Goal: Information Seeking & Learning: Learn about a topic

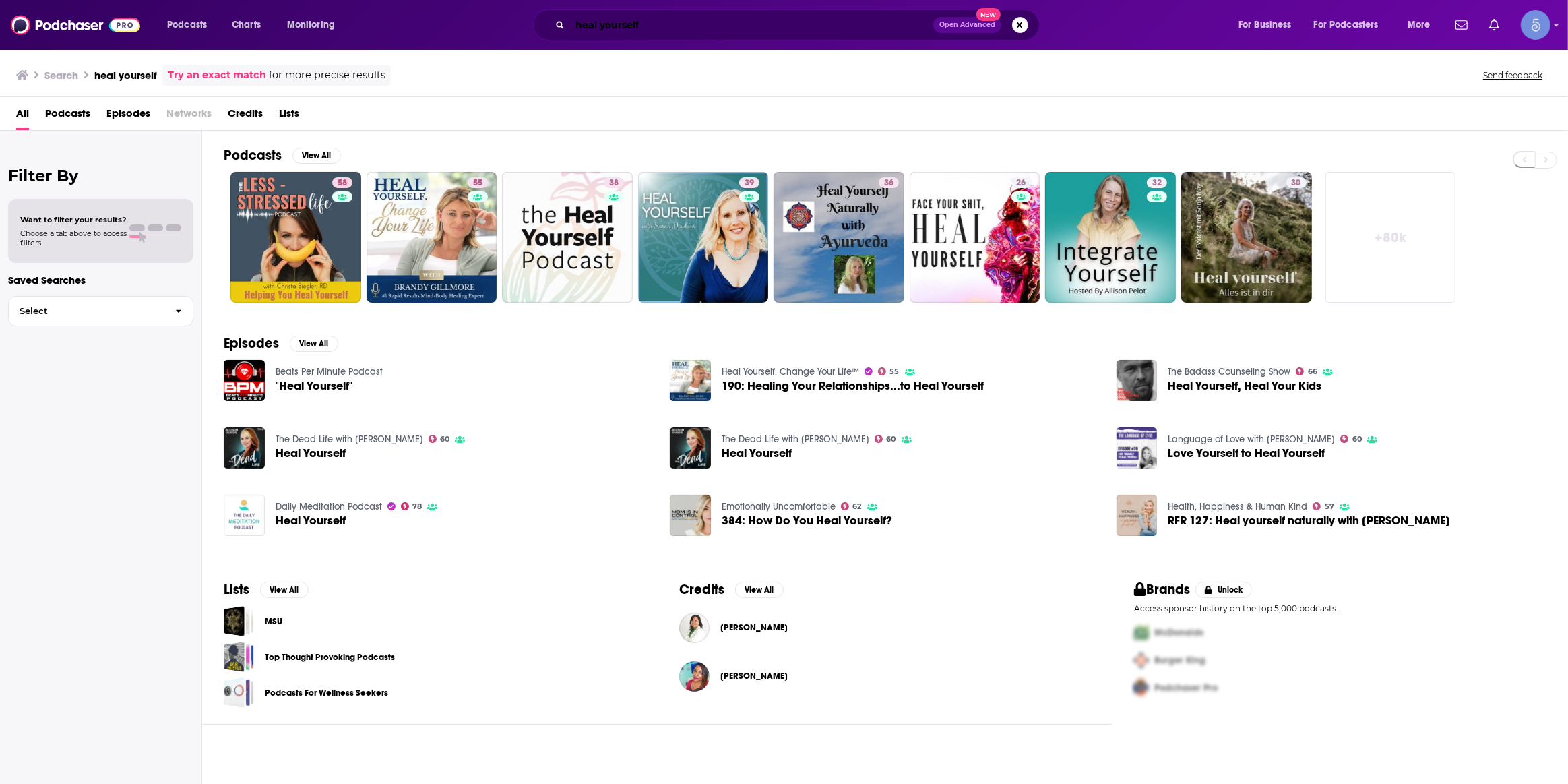
click at [666, 22] on input "heal yourself" at bounding box center [752, 25] width 363 height 22
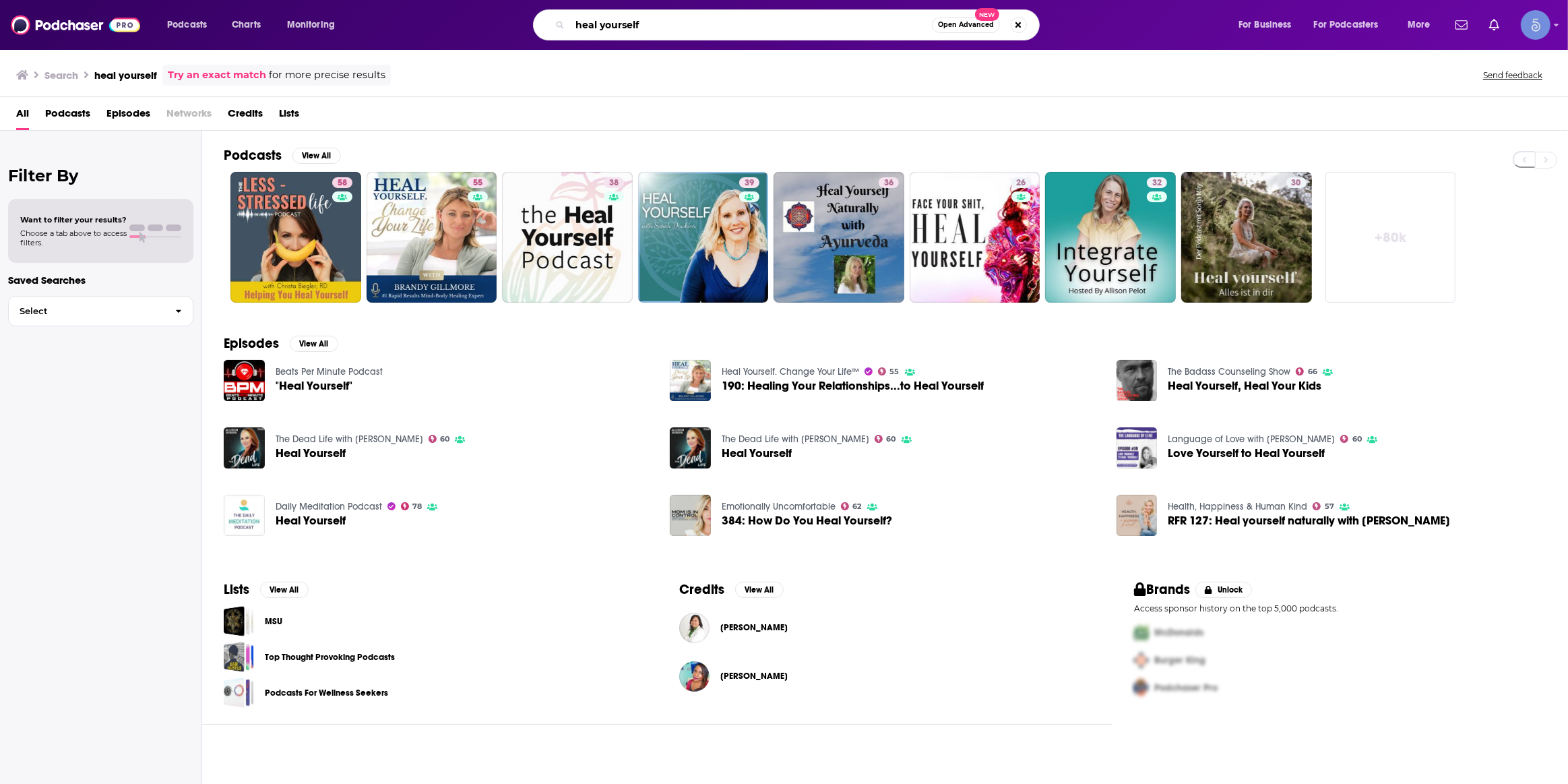
click at [666, 22] on input "heal yourself" at bounding box center [751, 25] width 362 height 22
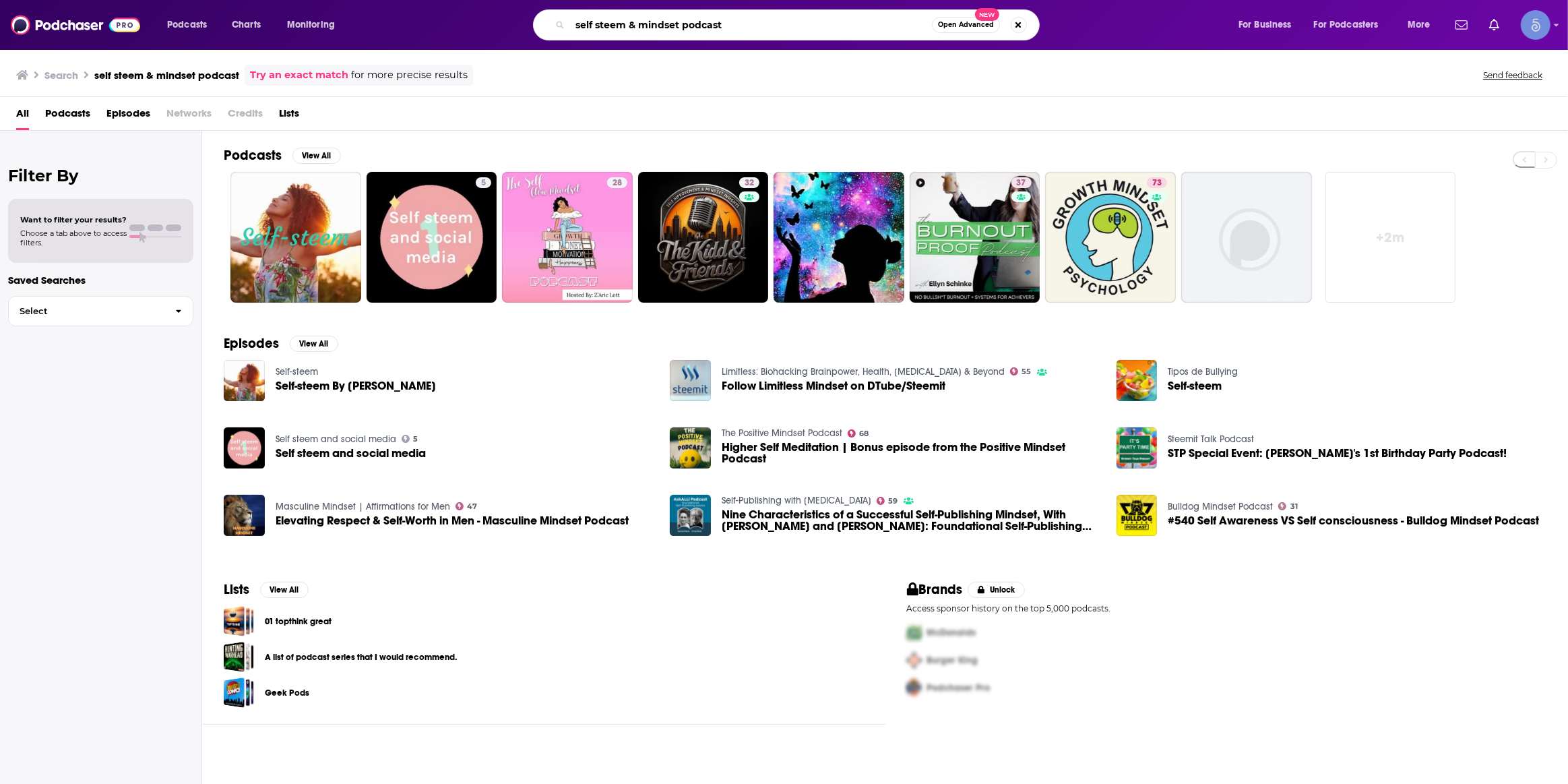
click at [791, 31] on input "self steem & mindset podcast" at bounding box center [751, 25] width 362 height 22
paste input "The Self Esteem and Confidence Mindse"
type input "The Self Esteem and Confidence Mindset"
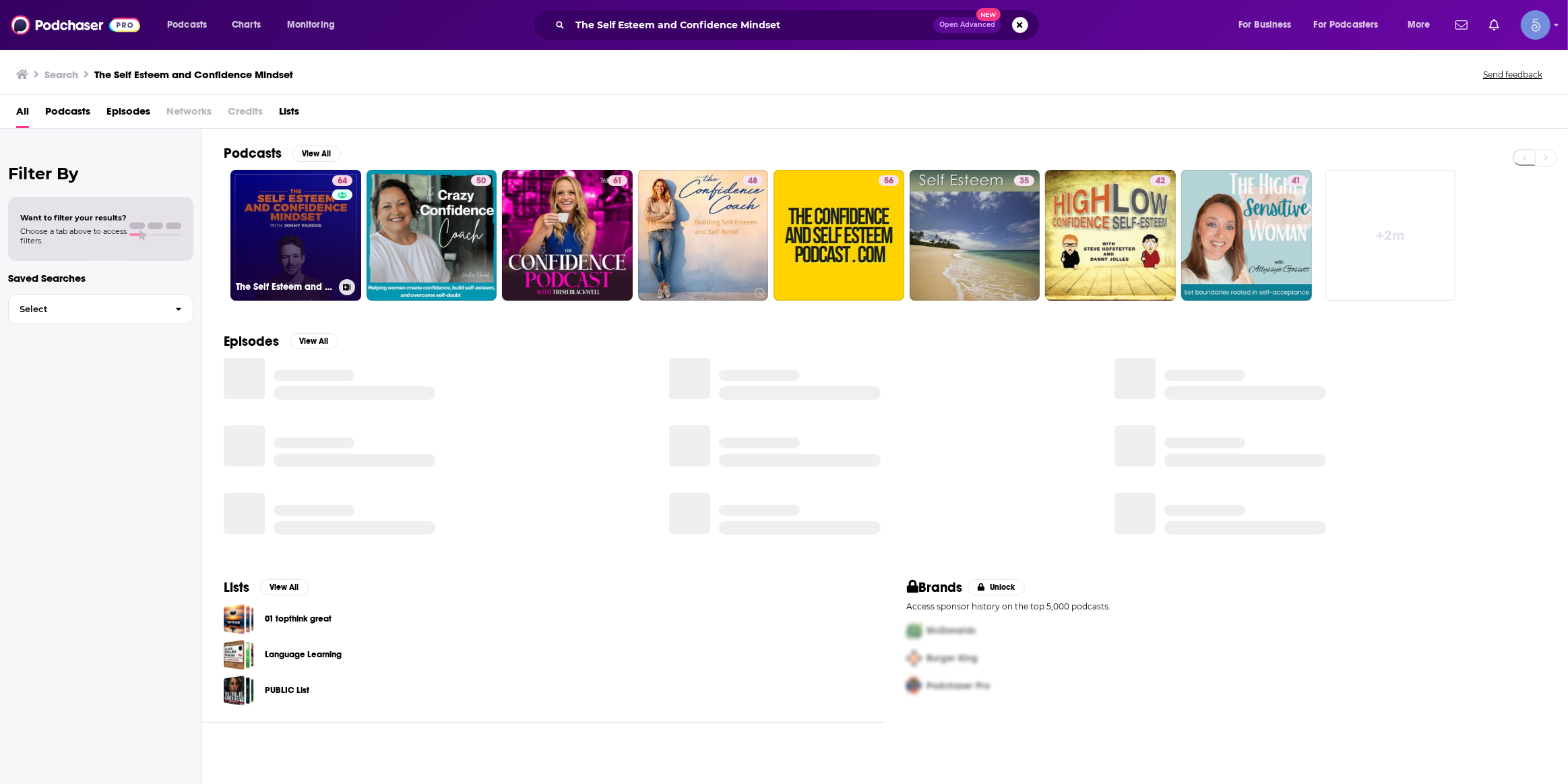
click at [322, 232] on link "64 The Self Esteem and Confidence Mindset: Confidence Strategies for Ambitious …" at bounding box center [296, 235] width 131 height 131
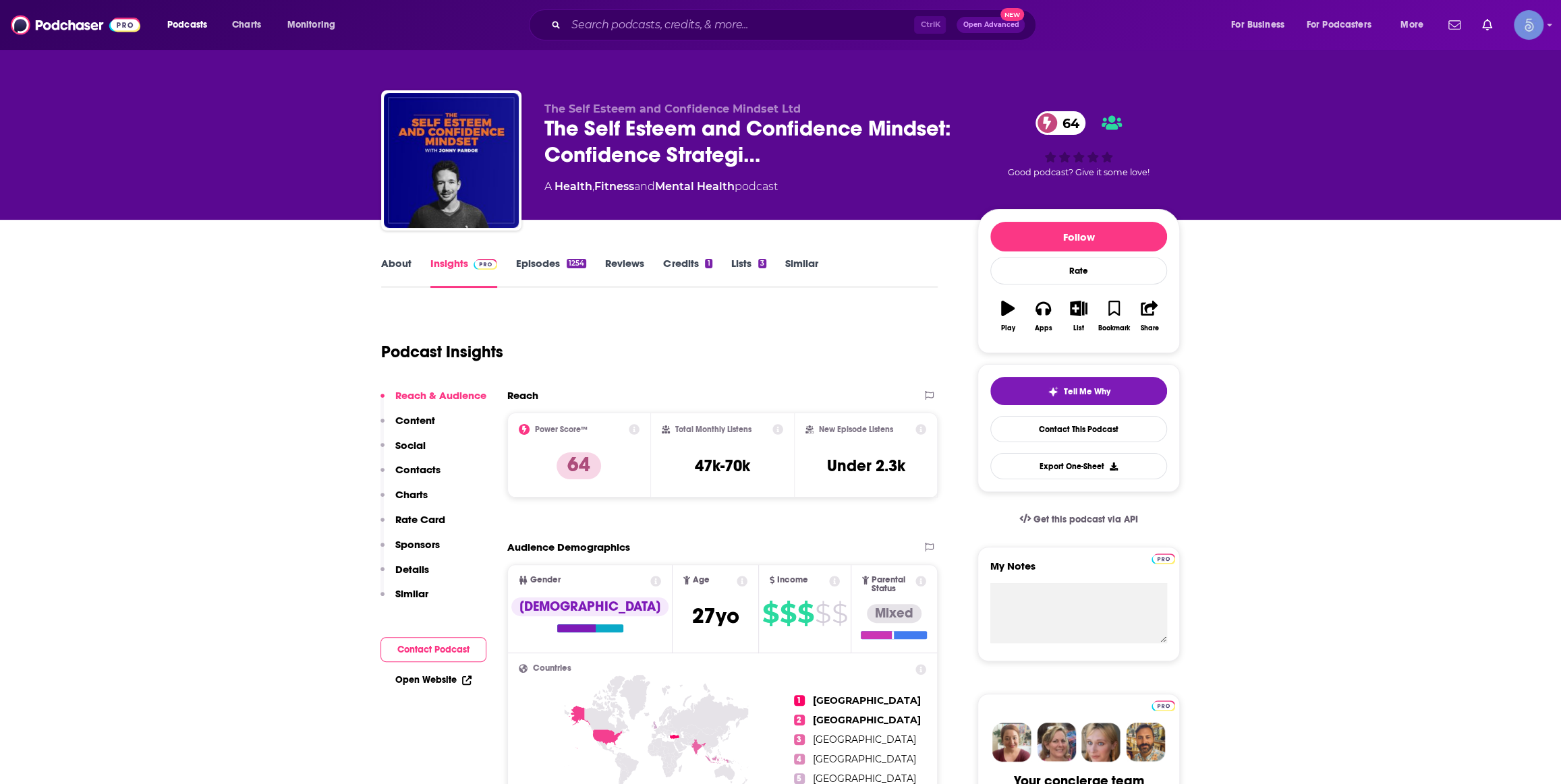
click at [402, 273] on link "About" at bounding box center [396, 272] width 31 height 31
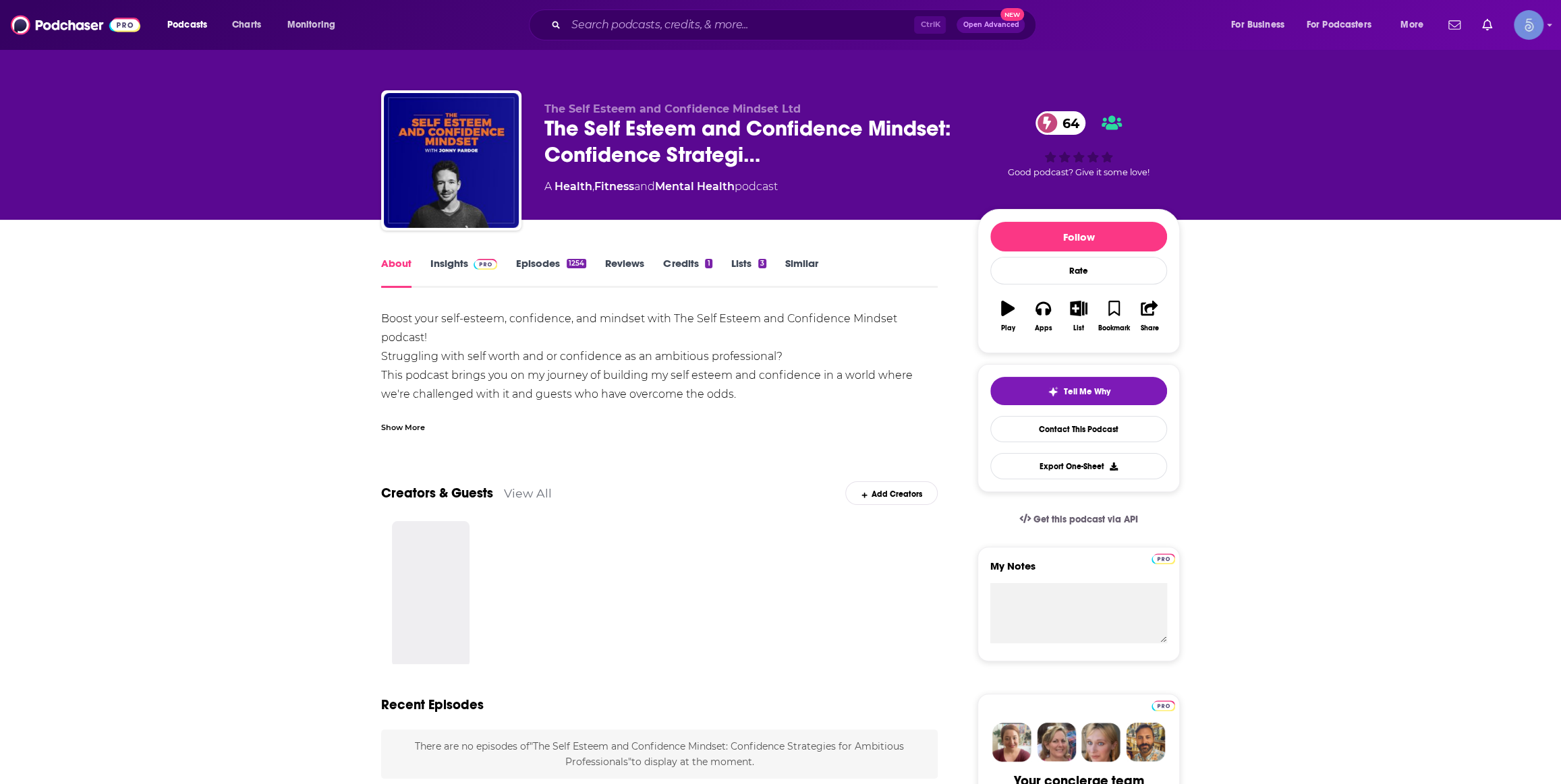
click at [410, 431] on div "Show More" at bounding box center [403, 426] width 44 height 13
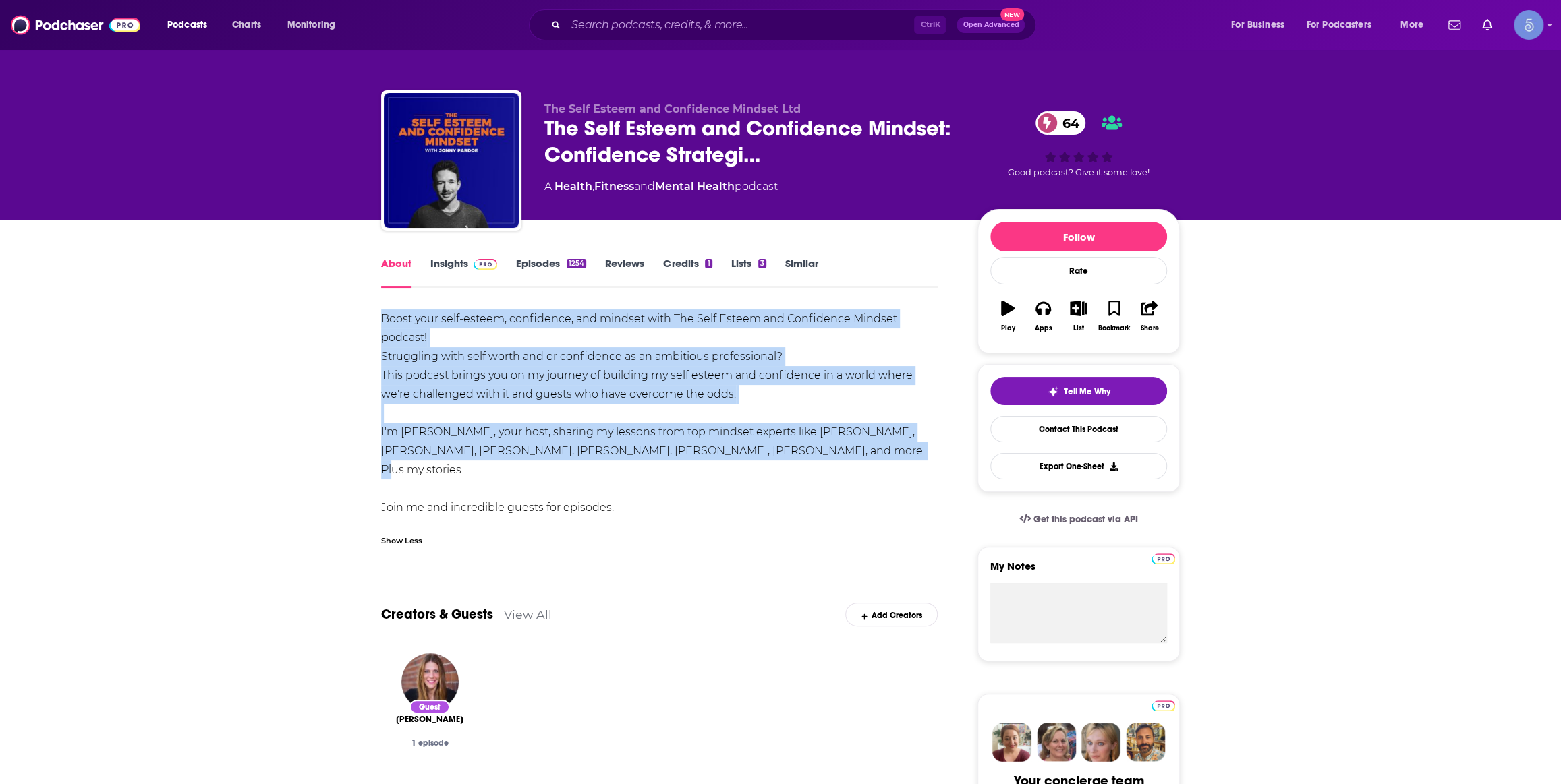
drag, startPoint x: 844, startPoint y: 451, endPoint x: 373, endPoint y: 313, distance: 490.8
copy div "Boost your self-esteem, confidence, and mindset with The Self Esteem and Confid…"
click at [458, 261] on link "Insights" at bounding box center [463, 272] width 67 height 31
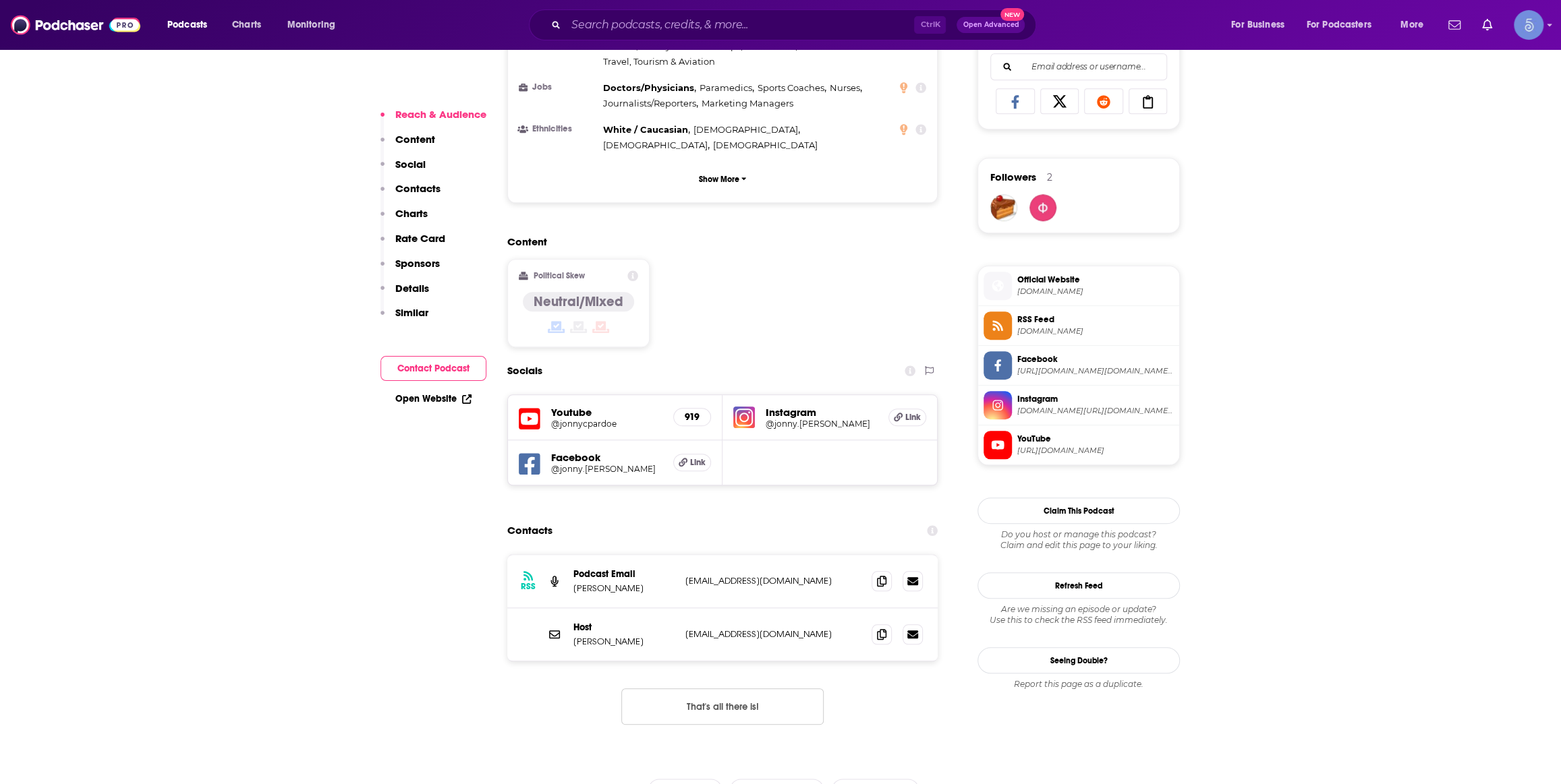
scroll to position [1021, 0]
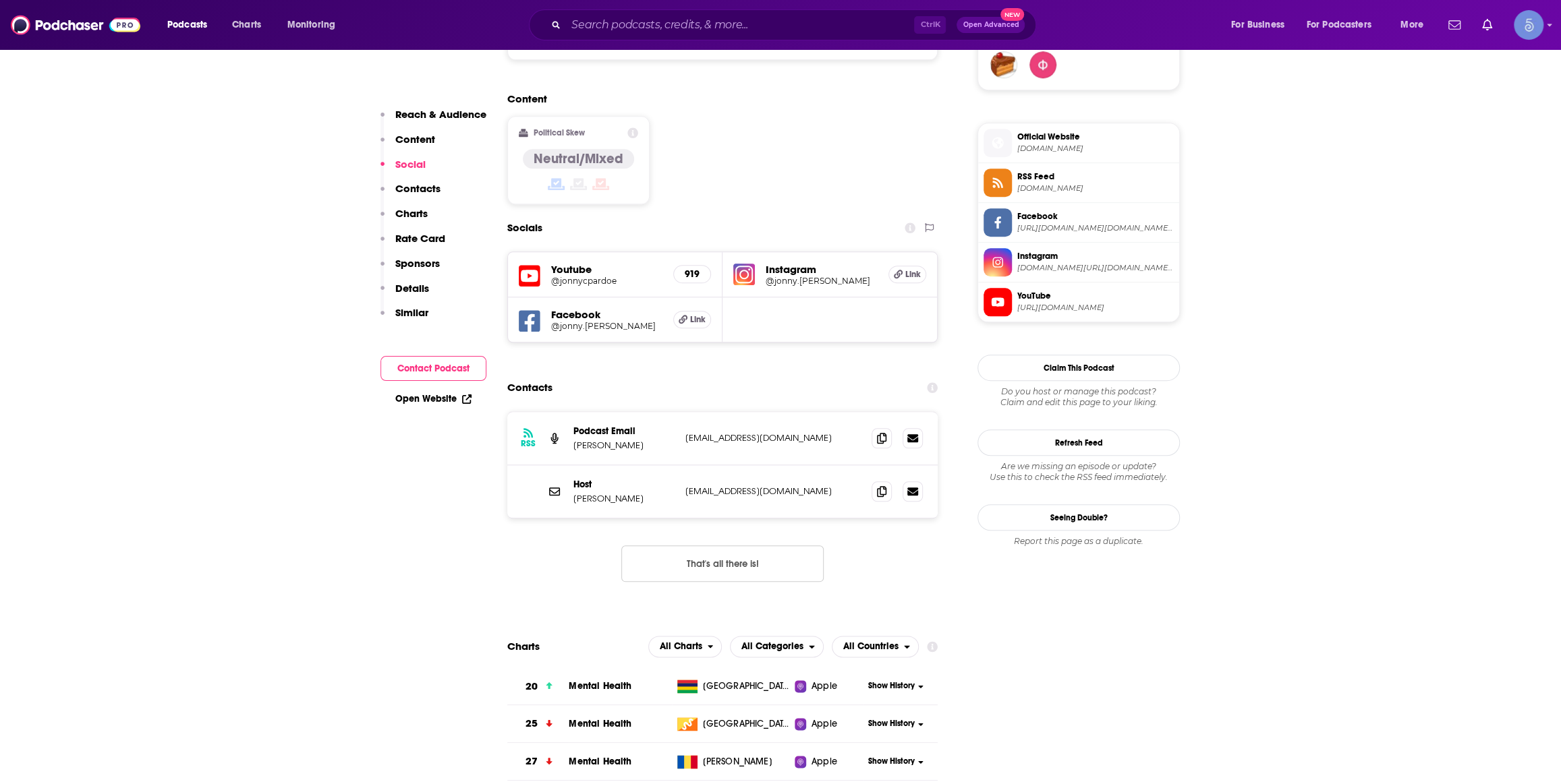
click at [575, 275] on h5 "@jonnycpardoe" at bounding box center [607, 280] width 111 height 10
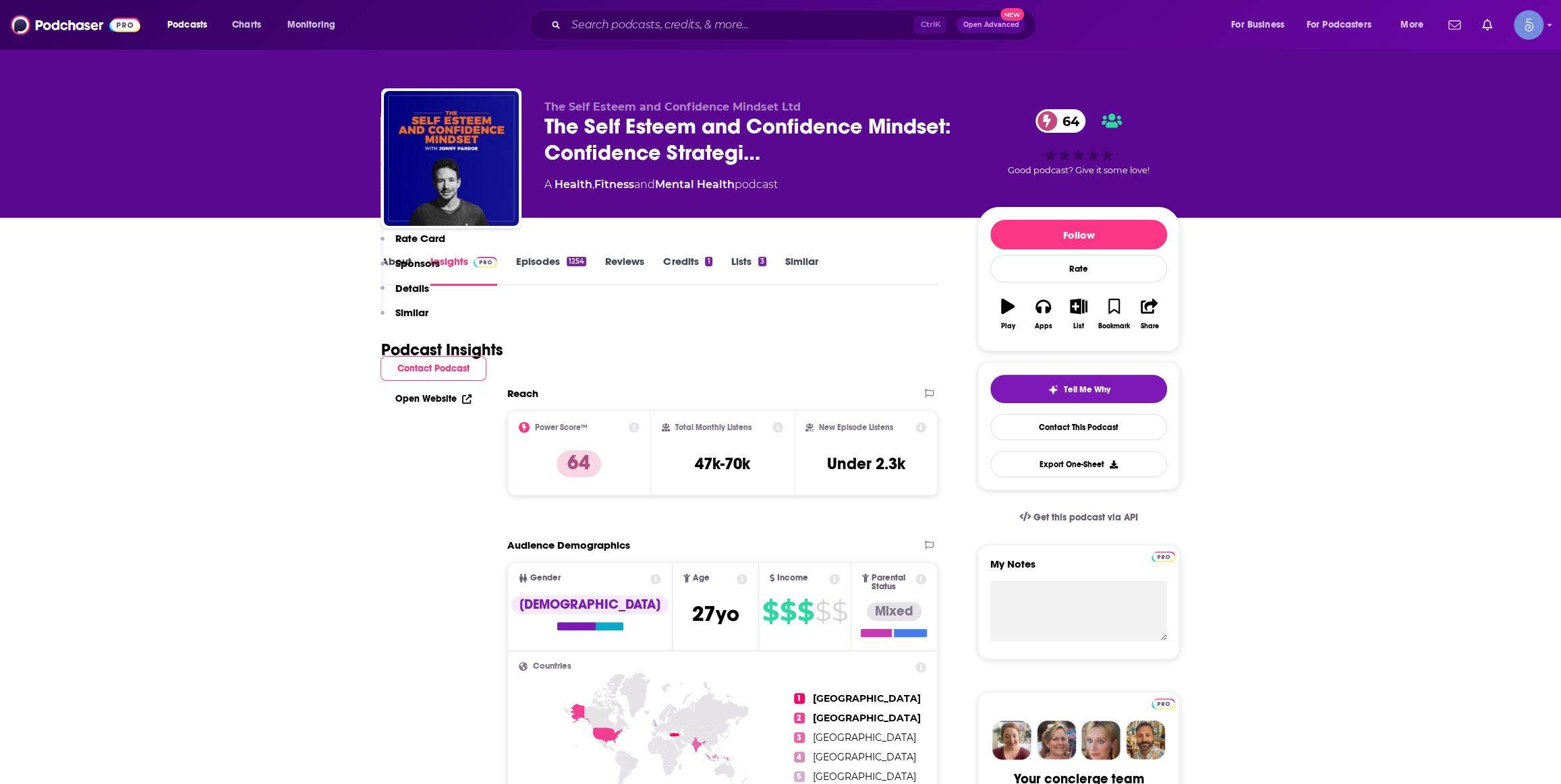
scroll to position [0, 0]
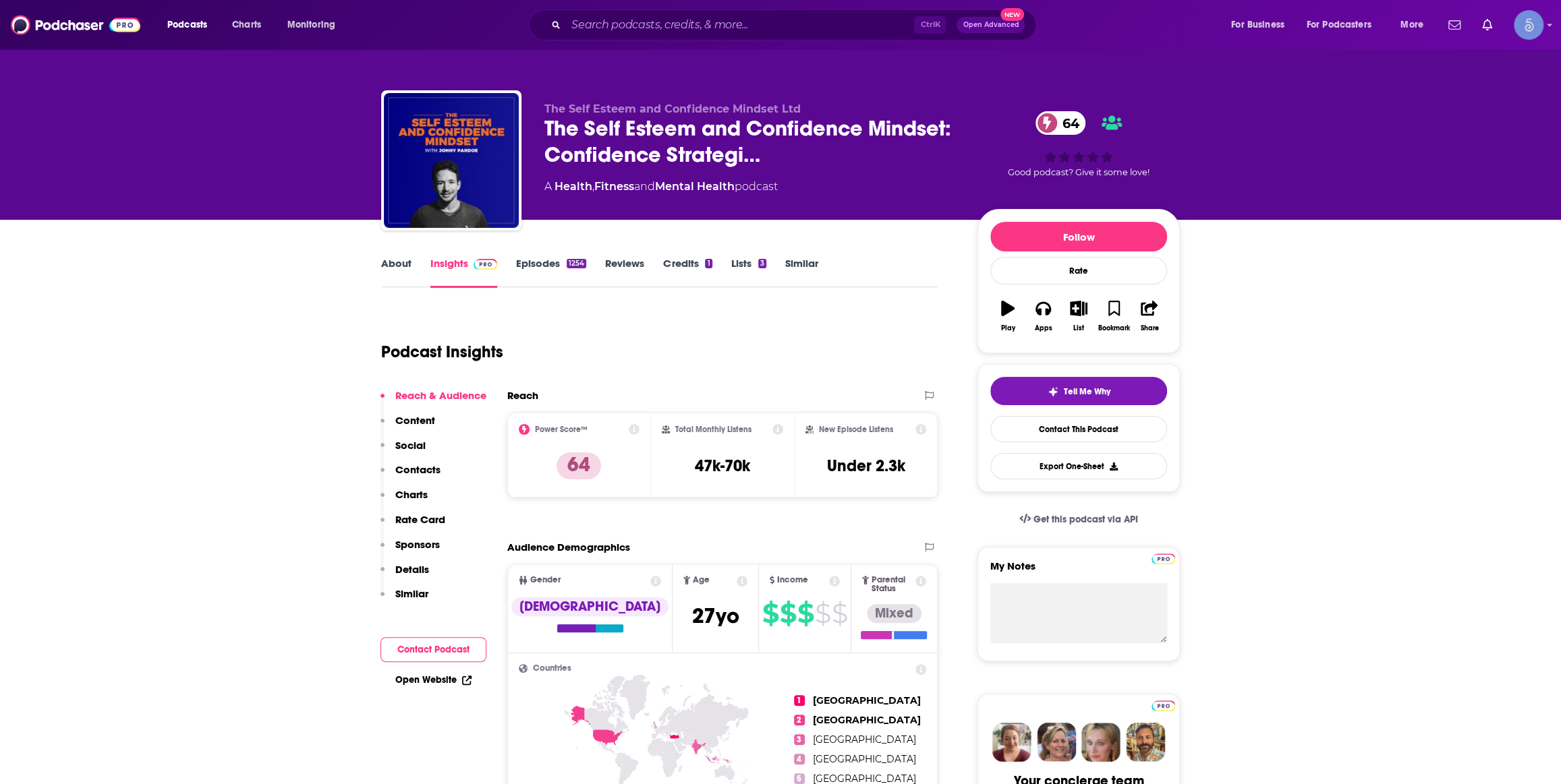
click at [539, 264] on link "Episodes 1254" at bounding box center [551, 272] width 70 height 31
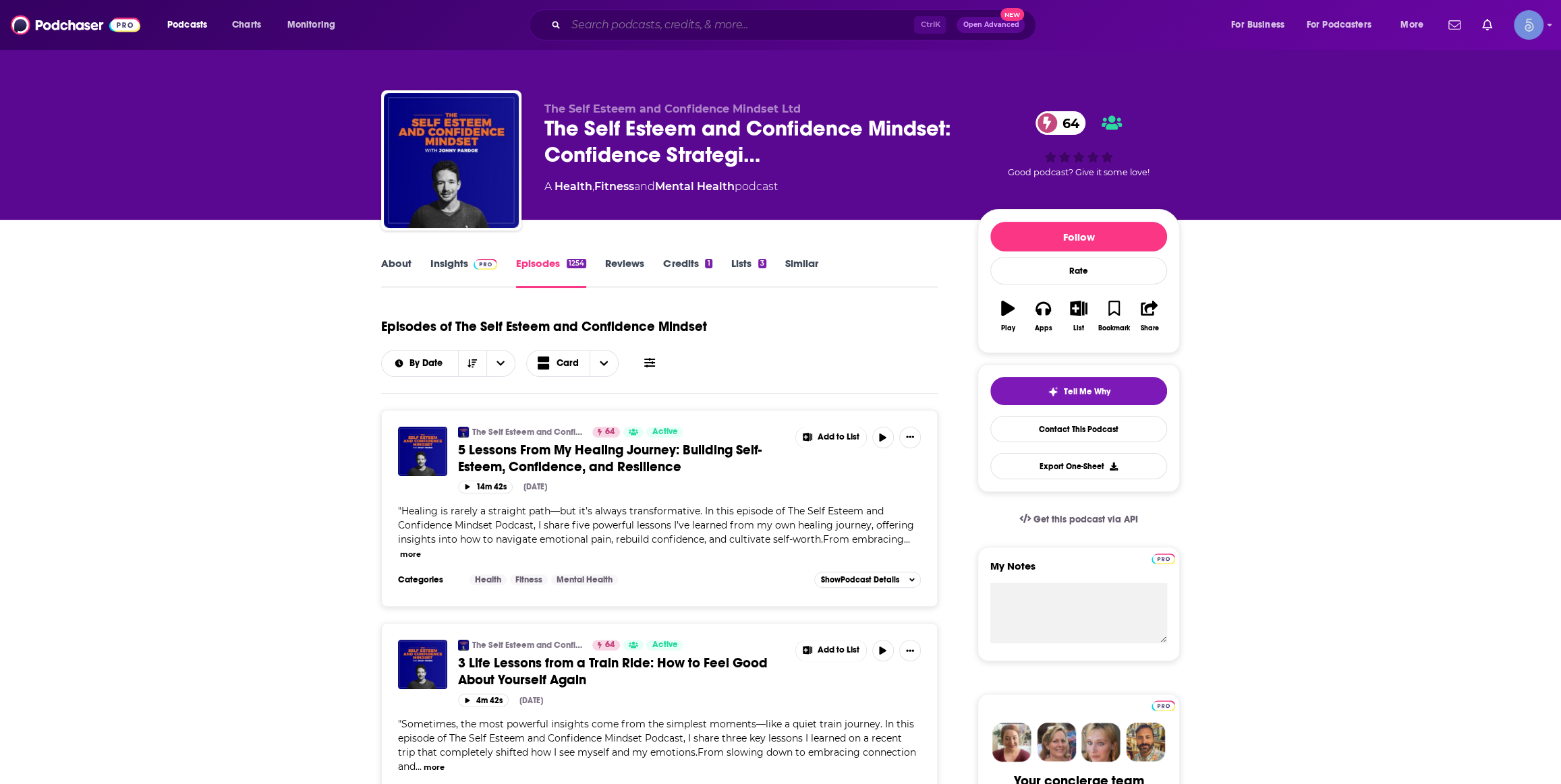
click at [845, 23] on input "Search podcasts, credits, & more..." at bounding box center [740, 25] width 348 height 22
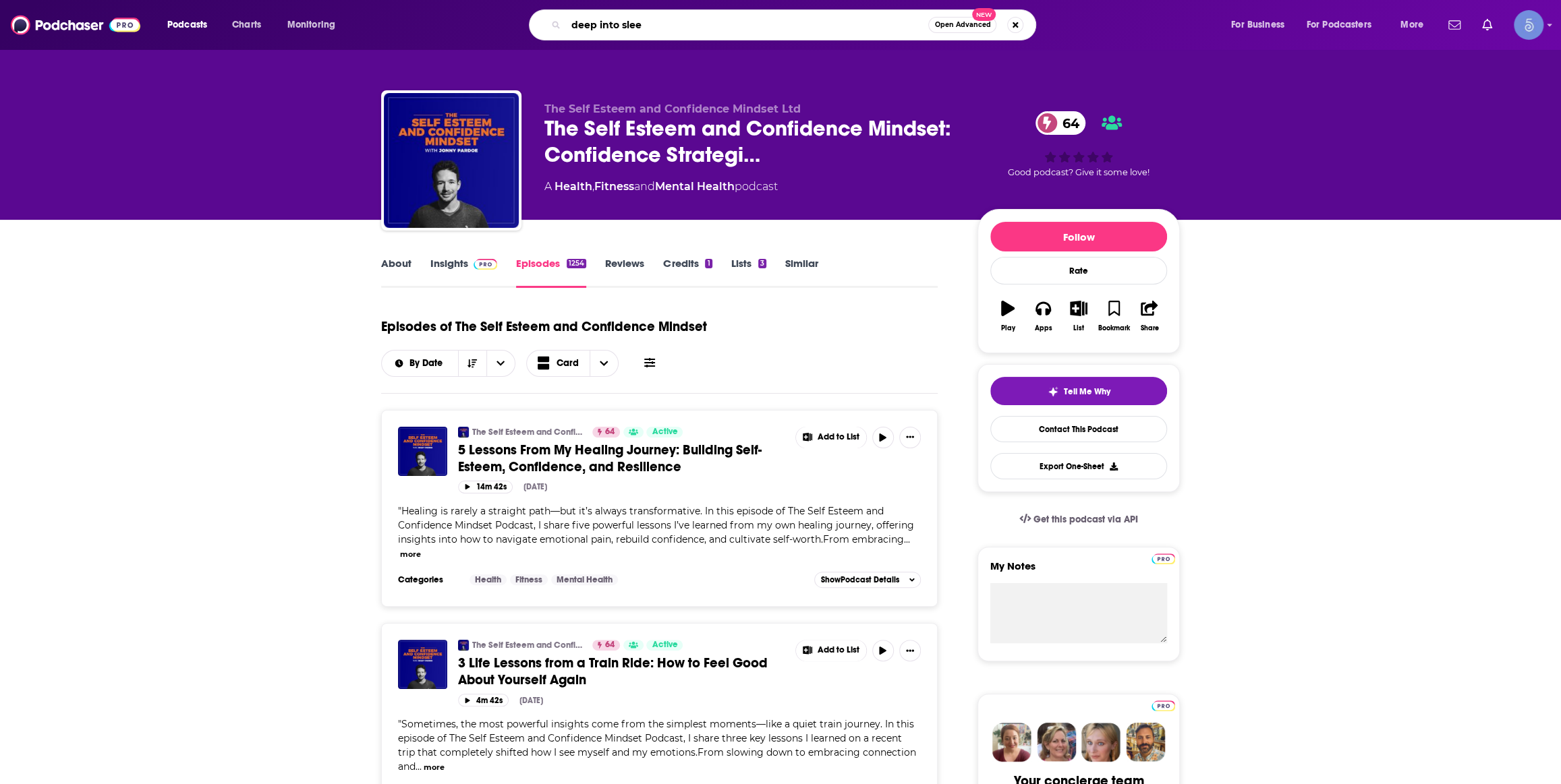
type input "deep into sleep"
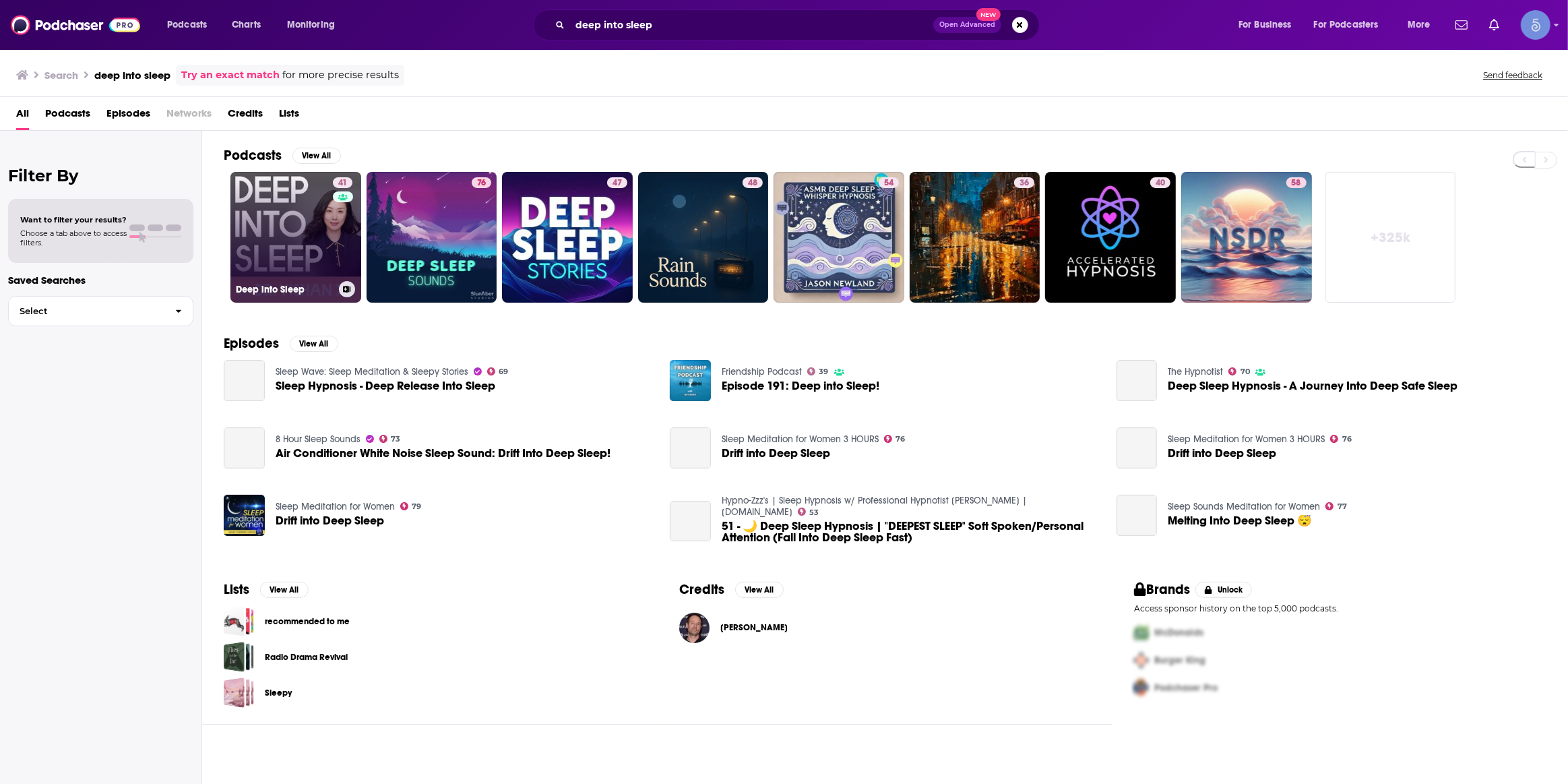
click at [293, 221] on link "41 Deep into Sleep" at bounding box center [296, 237] width 131 height 131
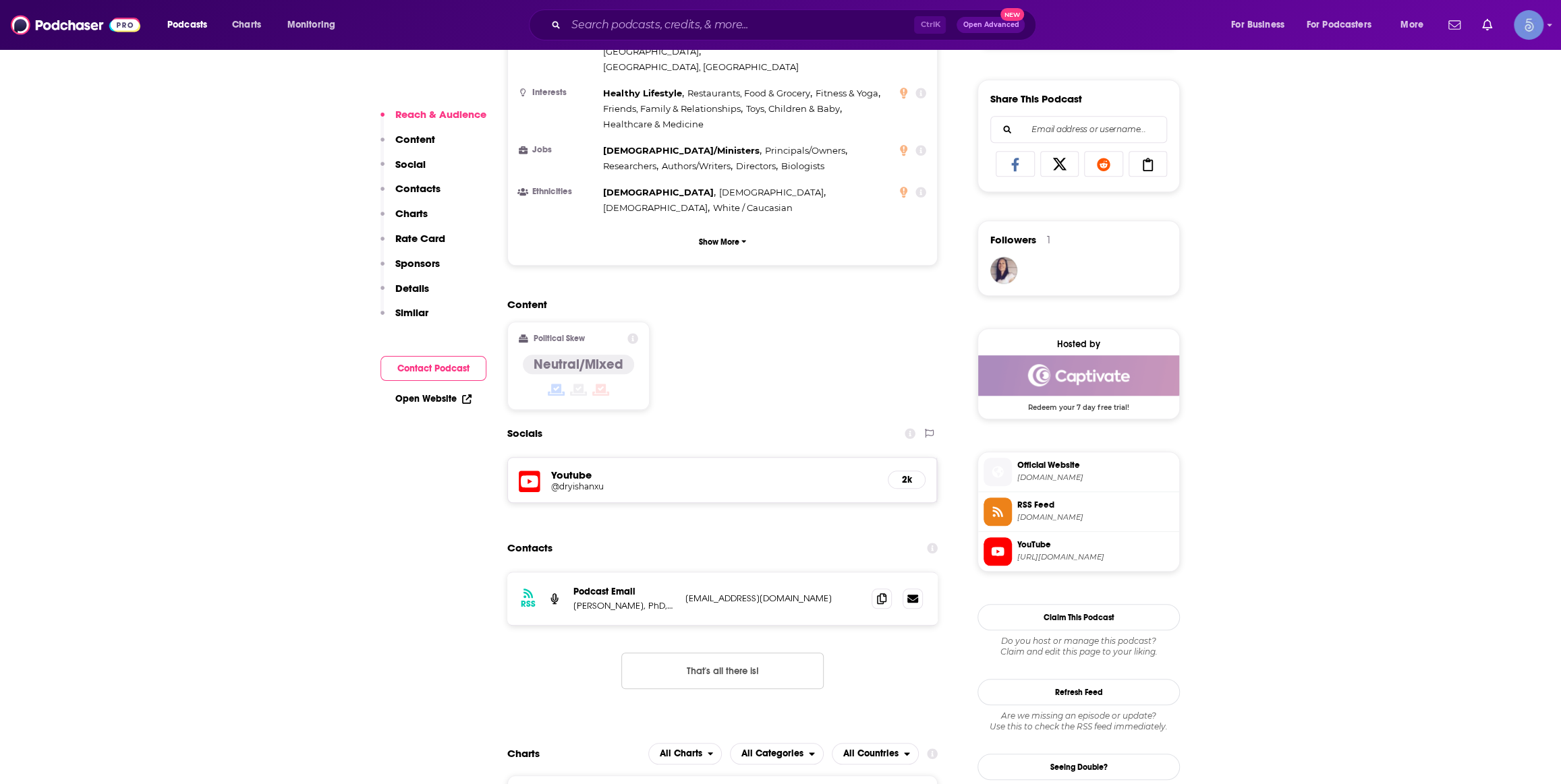
scroll to position [817, 0]
click at [586, 480] on h5 "@dryishanxu" at bounding box center [659, 485] width 216 height 10
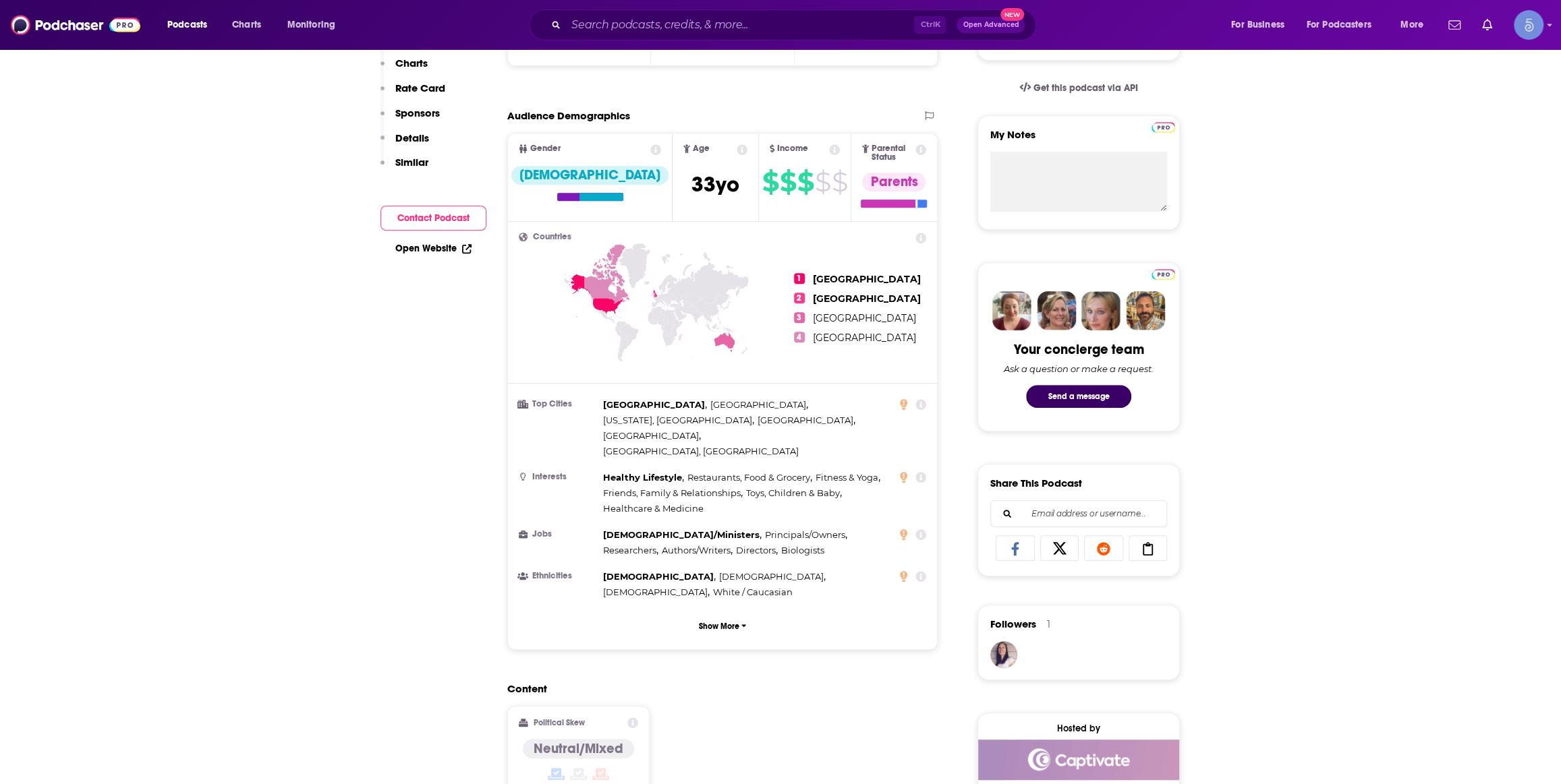
scroll to position [0, 0]
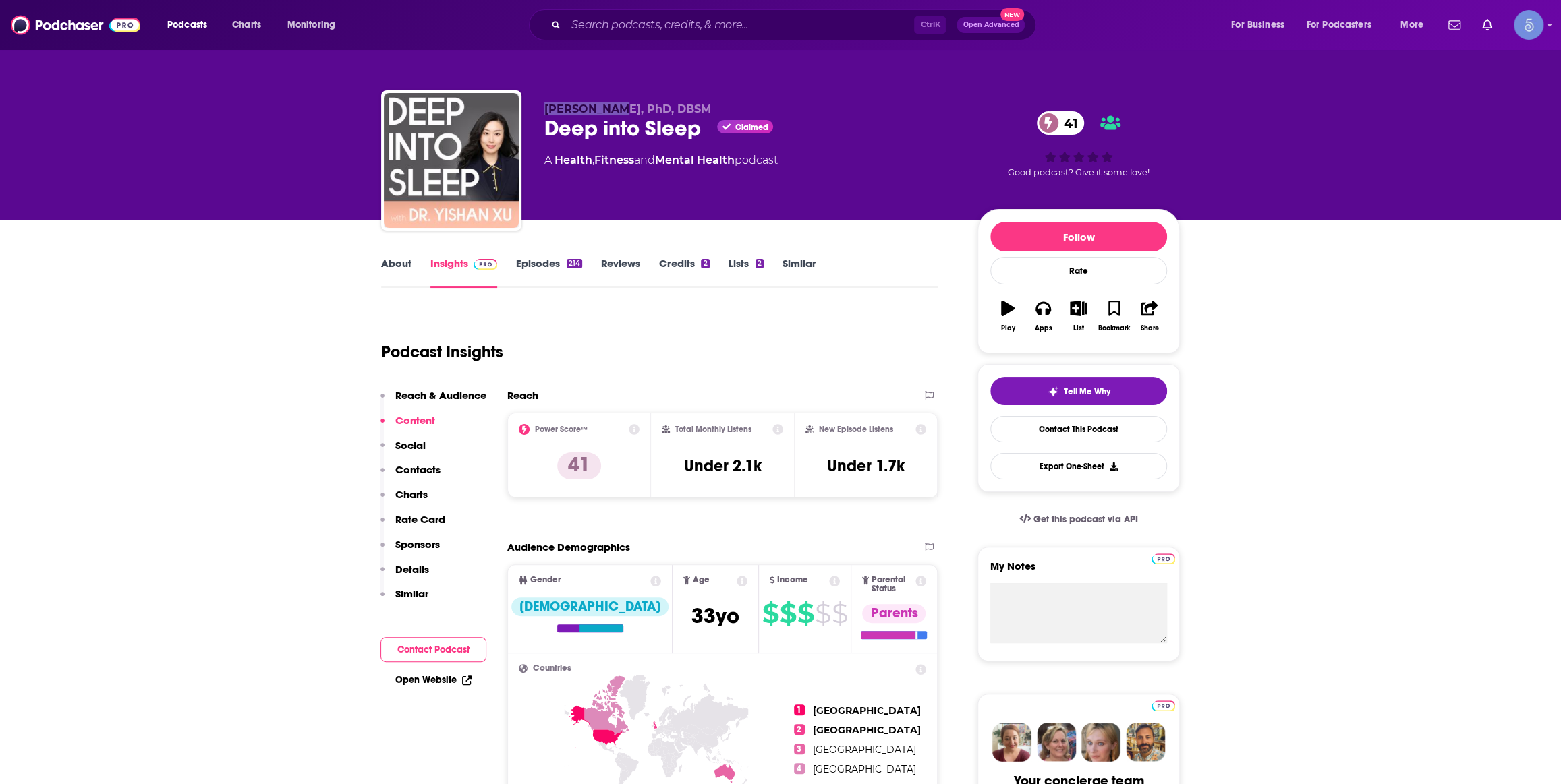
drag, startPoint x: 544, startPoint y: 107, endPoint x: 577, endPoint y: 123, distance: 36.7
click at [604, 113] on span "[PERSON_NAME], PhD, DBSM" at bounding box center [627, 109] width 167 height 13
drag, startPoint x: 546, startPoint y: 127, endPoint x: 698, endPoint y: 135, distance: 152.2
click at [698, 135] on div "Deep into Sleep Claimed 41" at bounding box center [750, 128] width 412 height 27
copy h2 "Deep into Sleep"
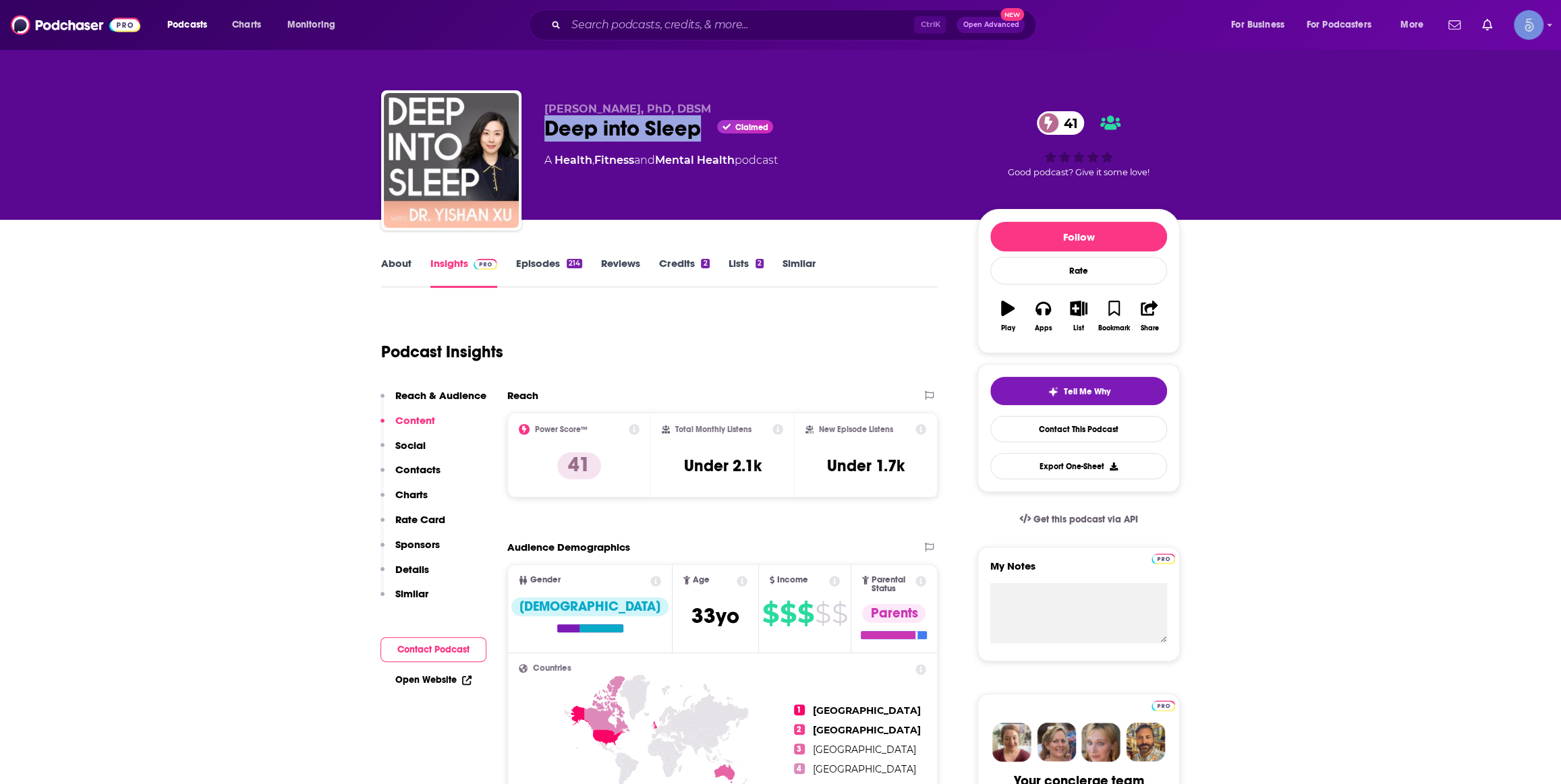
click at [397, 257] on link "About" at bounding box center [396, 272] width 31 height 31
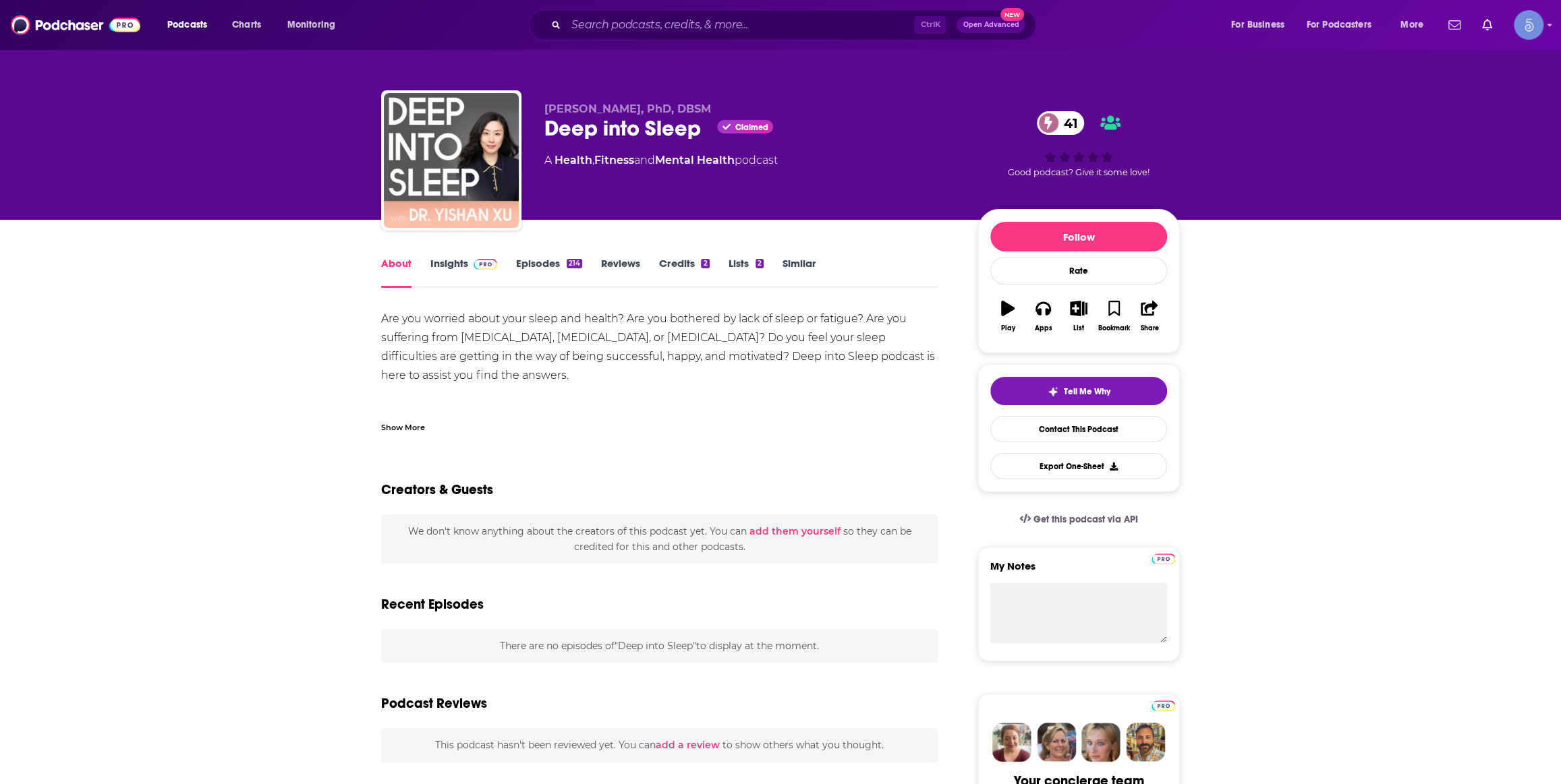
click at [398, 412] on div "Show More" at bounding box center [659, 422] width 557 height 23
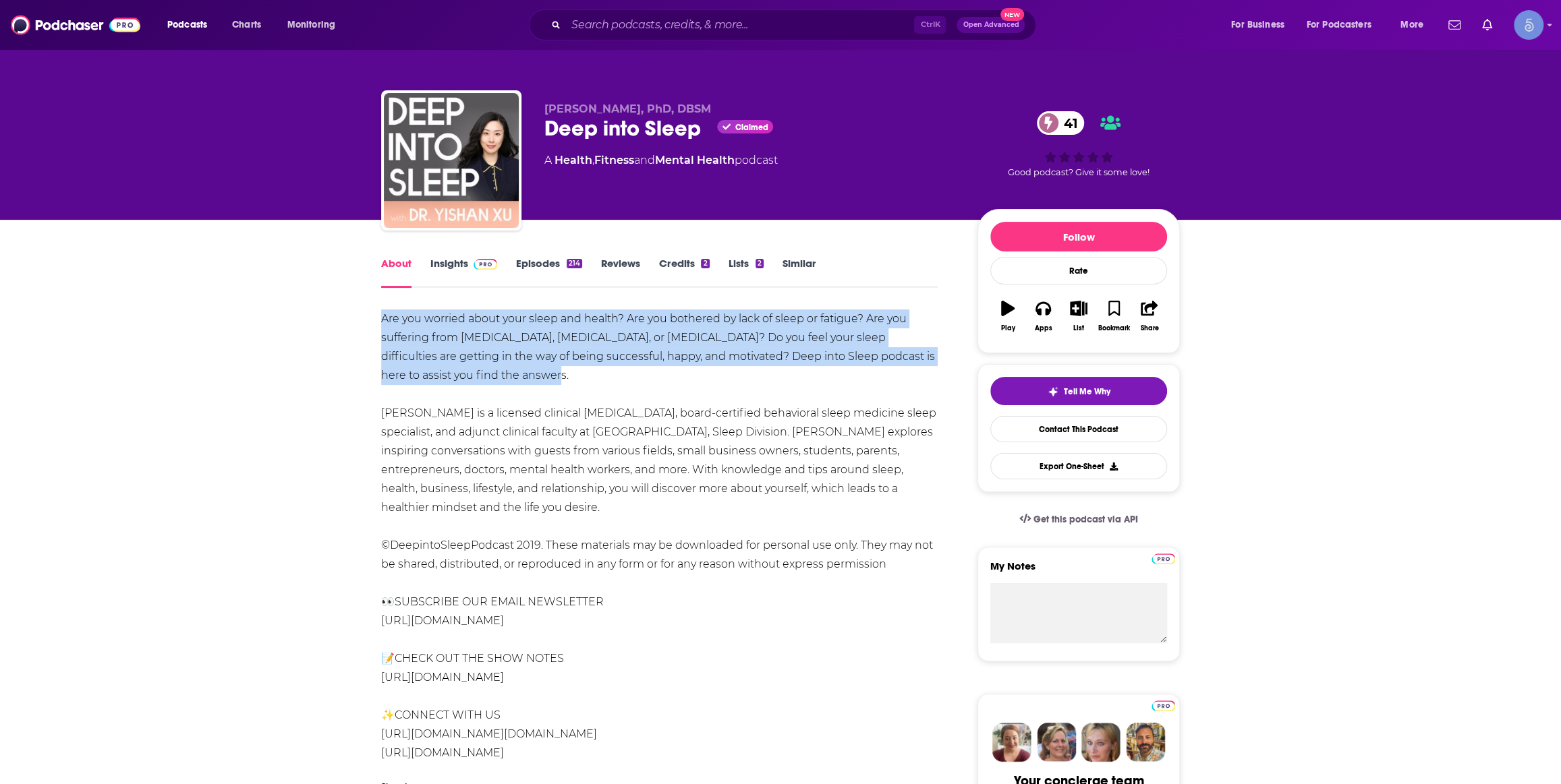
drag, startPoint x: 514, startPoint y: 382, endPoint x: 360, endPoint y: 304, distance: 172.6
copy div "Are you worried about your sleep and health? Are you bothered by lack of sleep …"
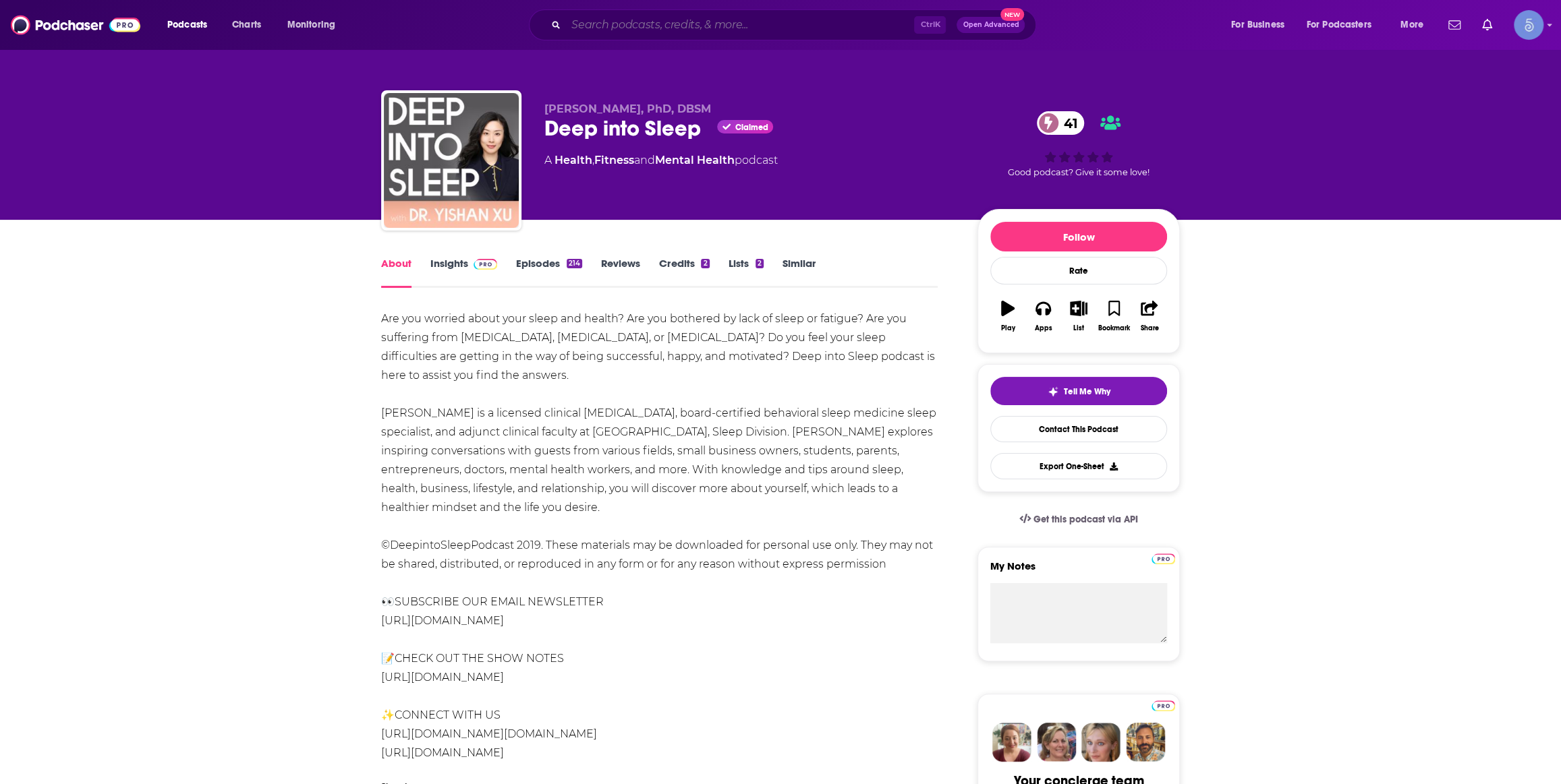
click at [818, 33] on input "Search podcasts, credits, & more..." at bounding box center [740, 25] width 348 height 22
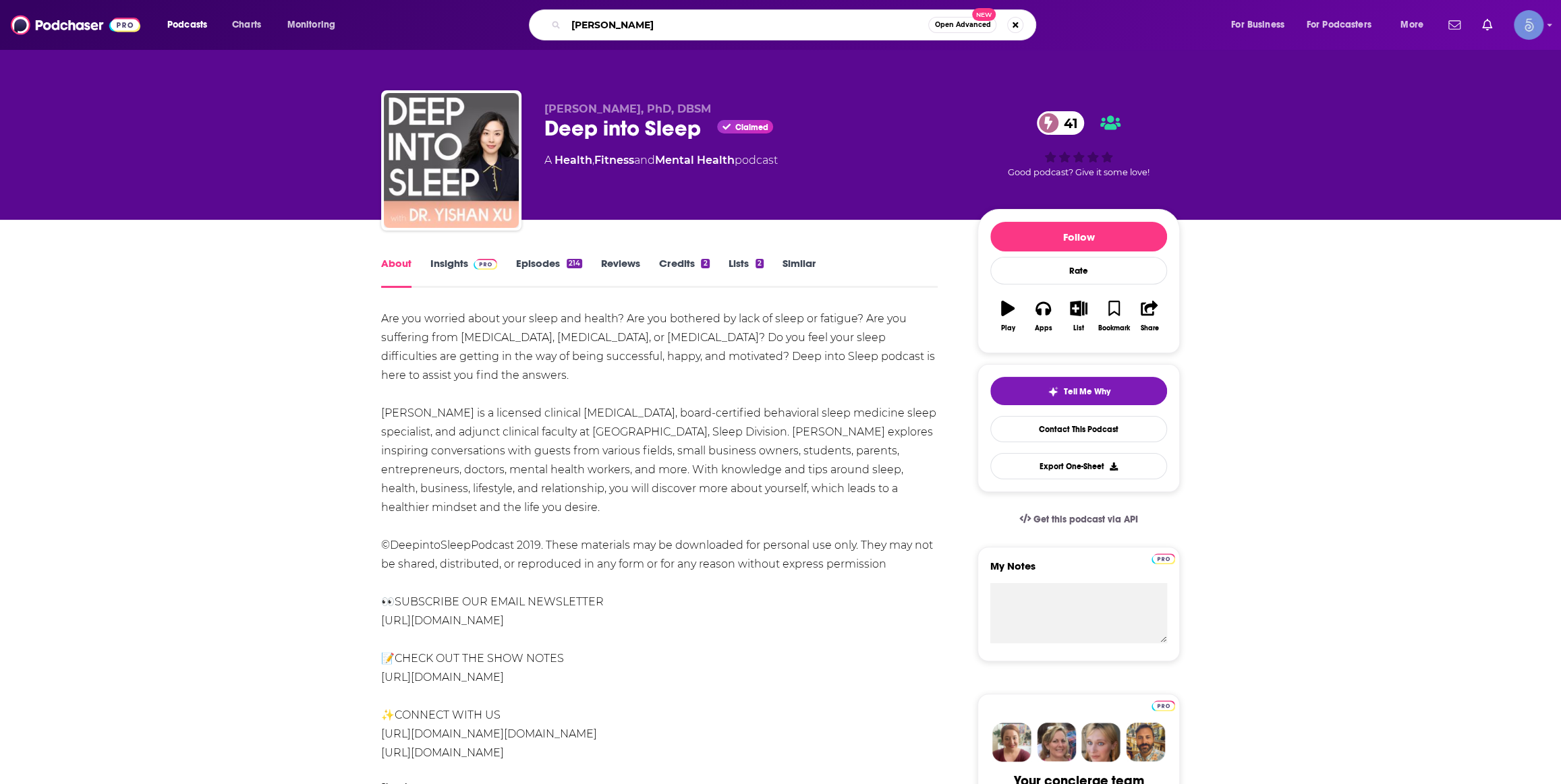
type input "[PERSON_NAME]"
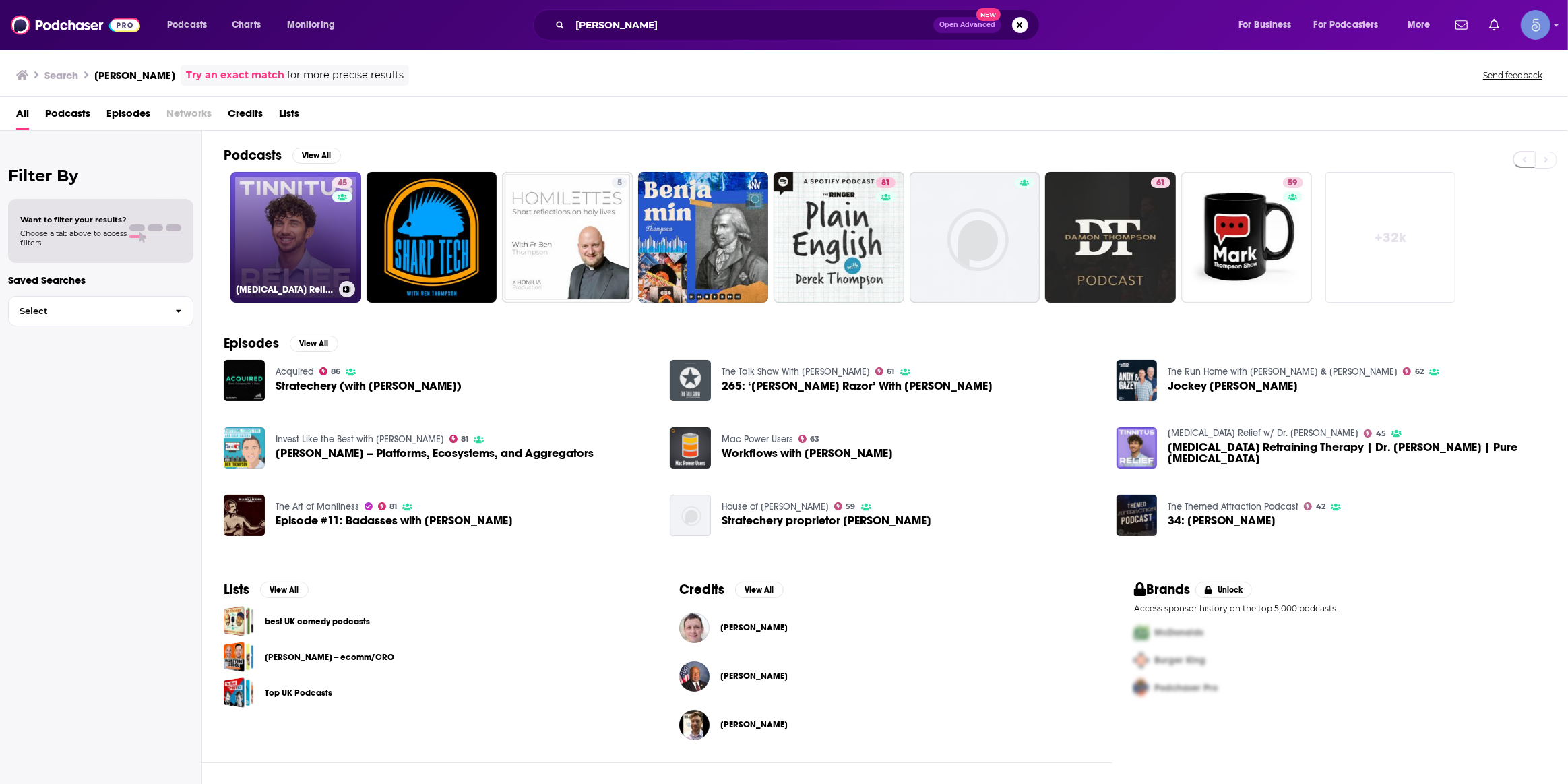
click at [306, 250] on link "45 [MEDICAL_DATA] Relief w/ Dr. [PERSON_NAME]" at bounding box center [296, 237] width 131 height 131
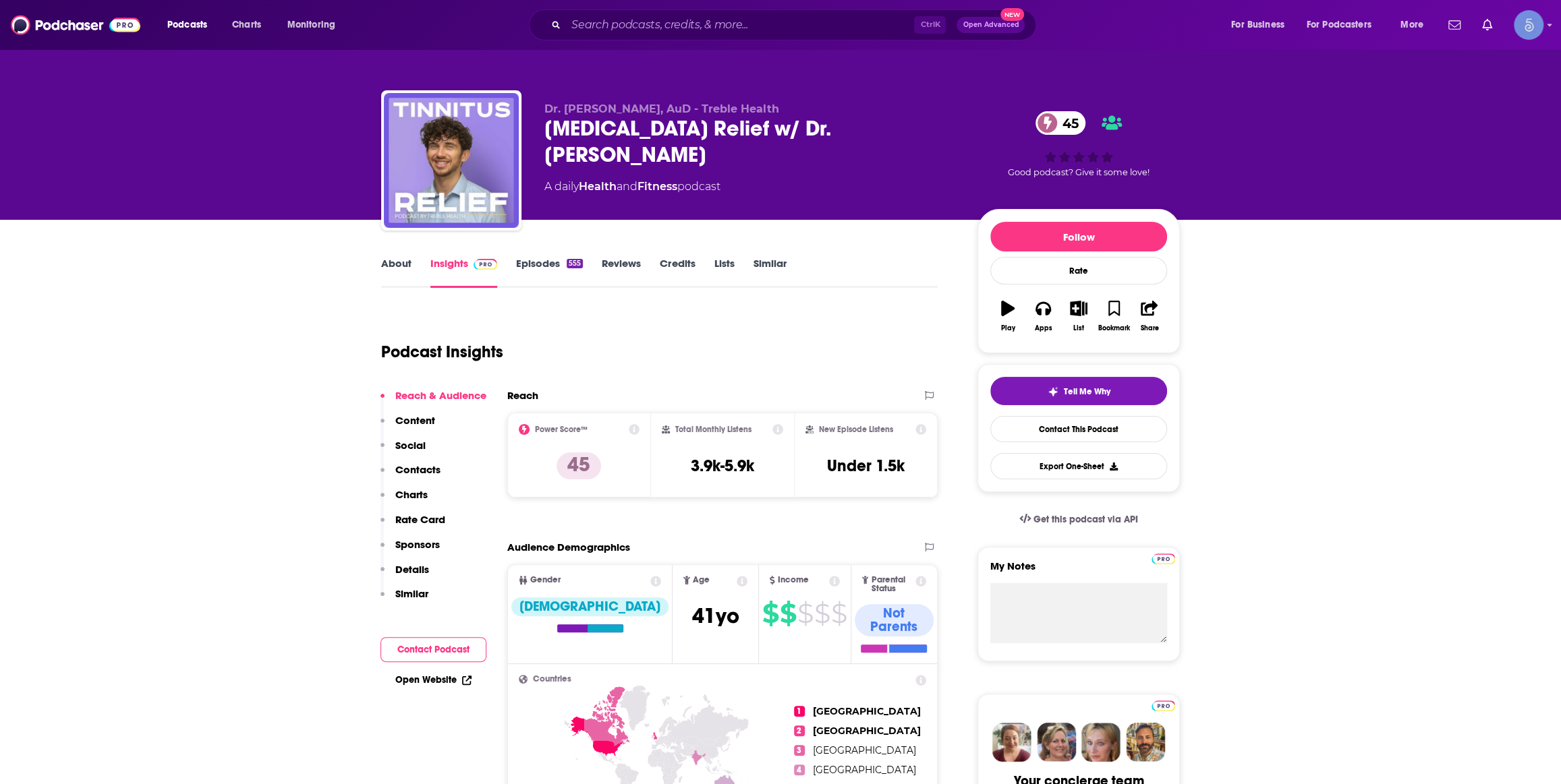
drag, startPoint x: 600, startPoint y: 117, endPoint x: 929, endPoint y: 134, distance: 329.4
click at [929, 134] on div "Dr. [PERSON_NAME], AuD - Treble Health [MEDICAL_DATA] Relief w/ Dr. [PERSON_NAM…" at bounding box center [780, 163] width 799 height 146
click at [735, 149] on div "Dr. [PERSON_NAME], AuD - Treble Health [MEDICAL_DATA] Relief w/ Dr. [PERSON_NAM…" at bounding box center [750, 156] width 412 height 108
drag, startPoint x: 529, startPoint y: 125, endPoint x: 678, endPoint y: 128, distance: 149.0
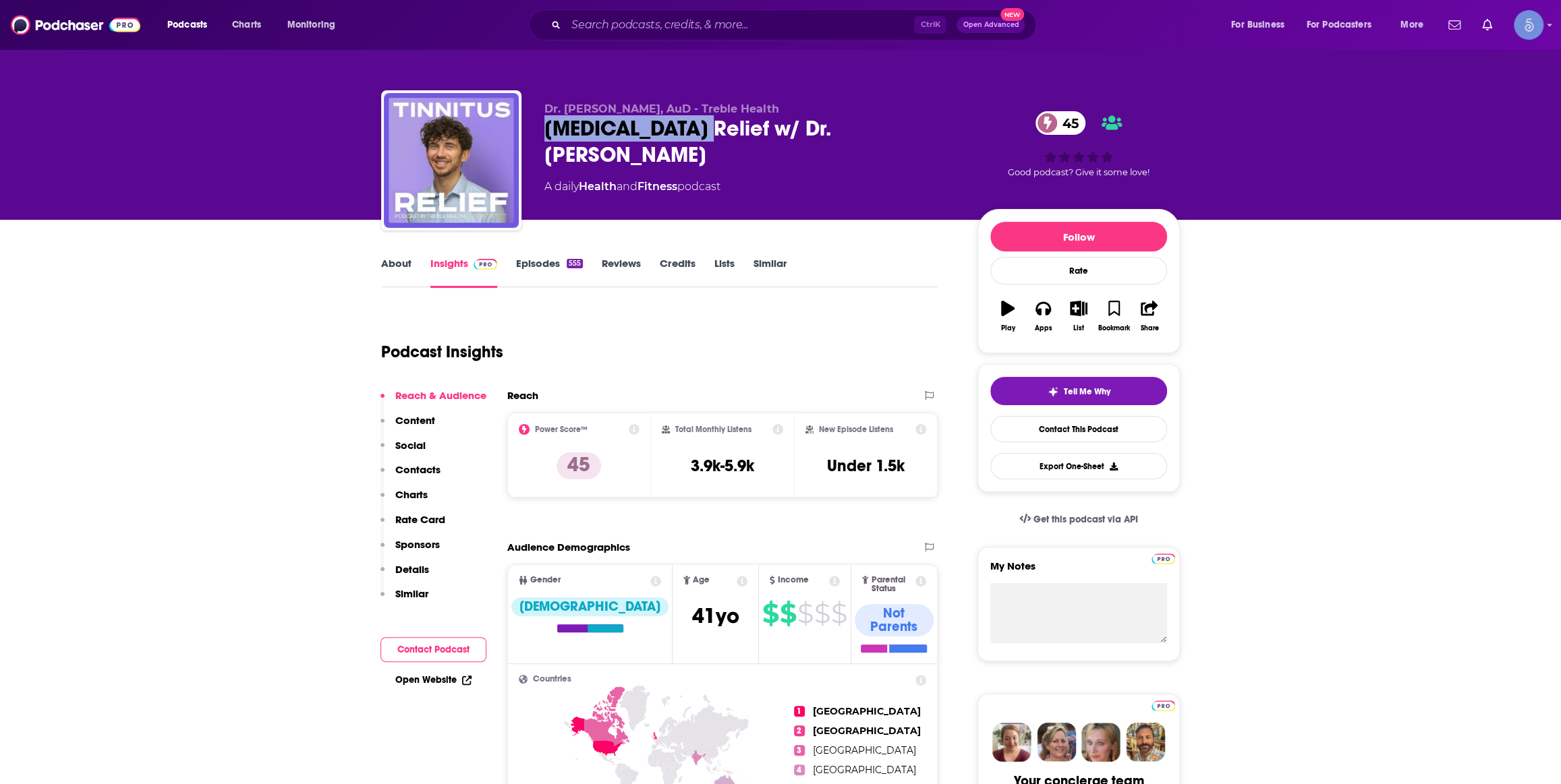
click at [678, 128] on div "Dr. [PERSON_NAME], AuD - Treble Health [MEDICAL_DATA] Relief w/ Dr. [PERSON_NAM…" at bounding box center [780, 163] width 799 height 146
copy h2 "[MEDICAL_DATA] Relief"
click at [758, 139] on div "[MEDICAL_DATA] Relief w/ Dr. [PERSON_NAME] 45" at bounding box center [750, 141] width 412 height 52
drag, startPoint x: 901, startPoint y: 128, endPoint x: 533, endPoint y: 117, distance: 368.2
click at [533, 117] on div "Dr. [PERSON_NAME], AuD - Treble Health [MEDICAL_DATA] Relief w/ Dr. [PERSON_NAM…" at bounding box center [780, 163] width 799 height 146
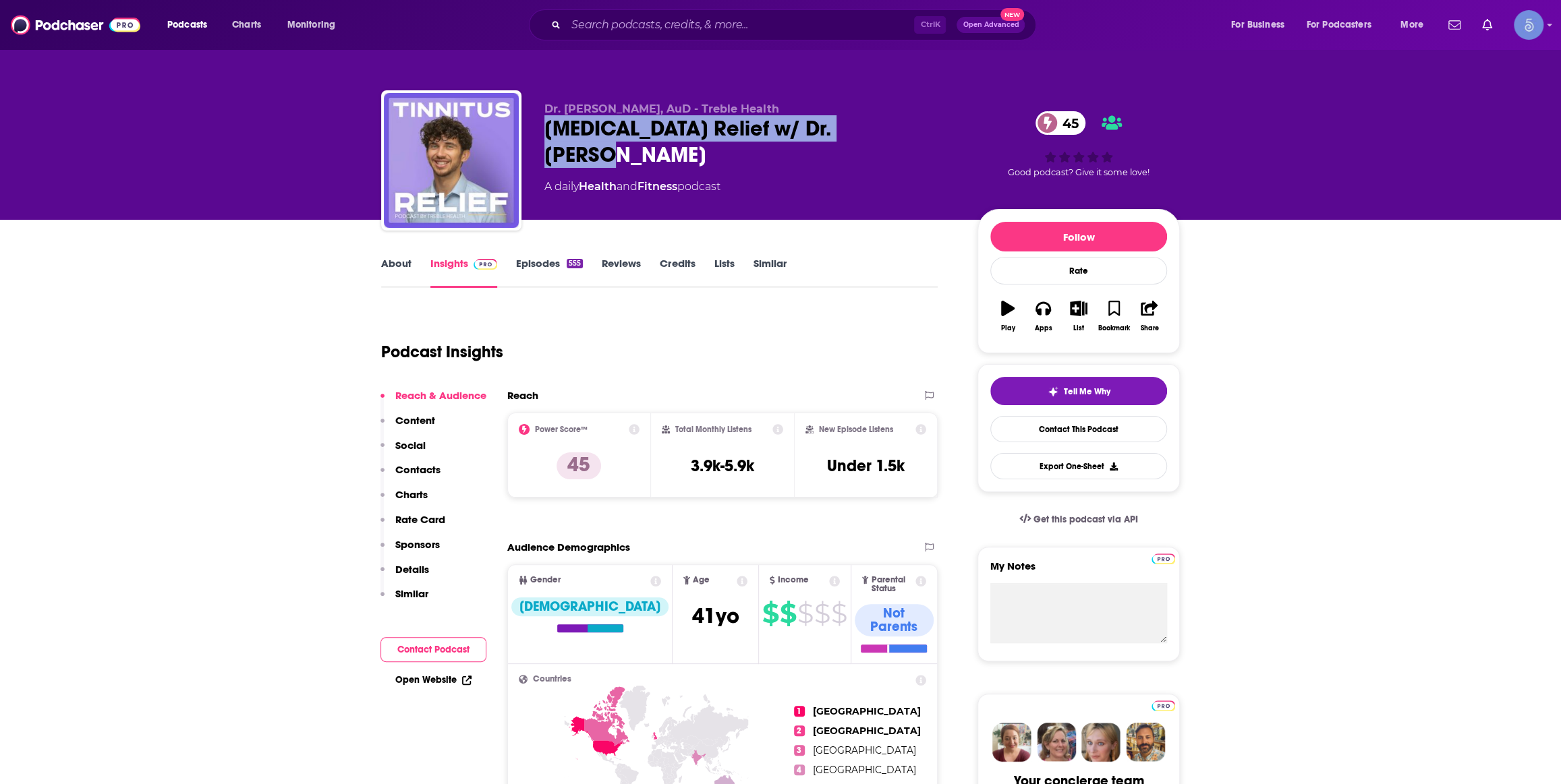
copy h2 "[MEDICAL_DATA] Relief w/ Dr. [PERSON_NAME]"
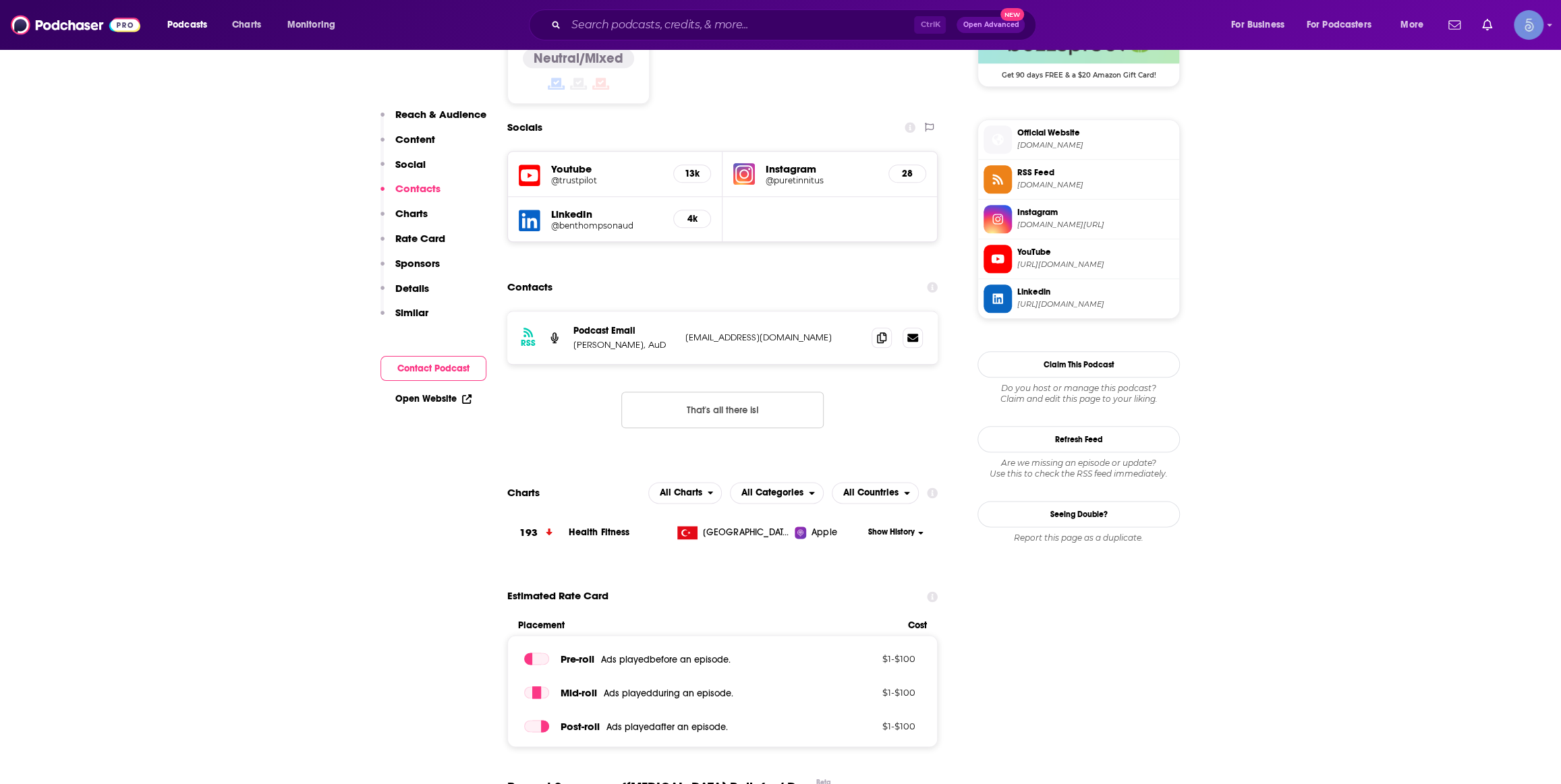
scroll to position [1021, 0]
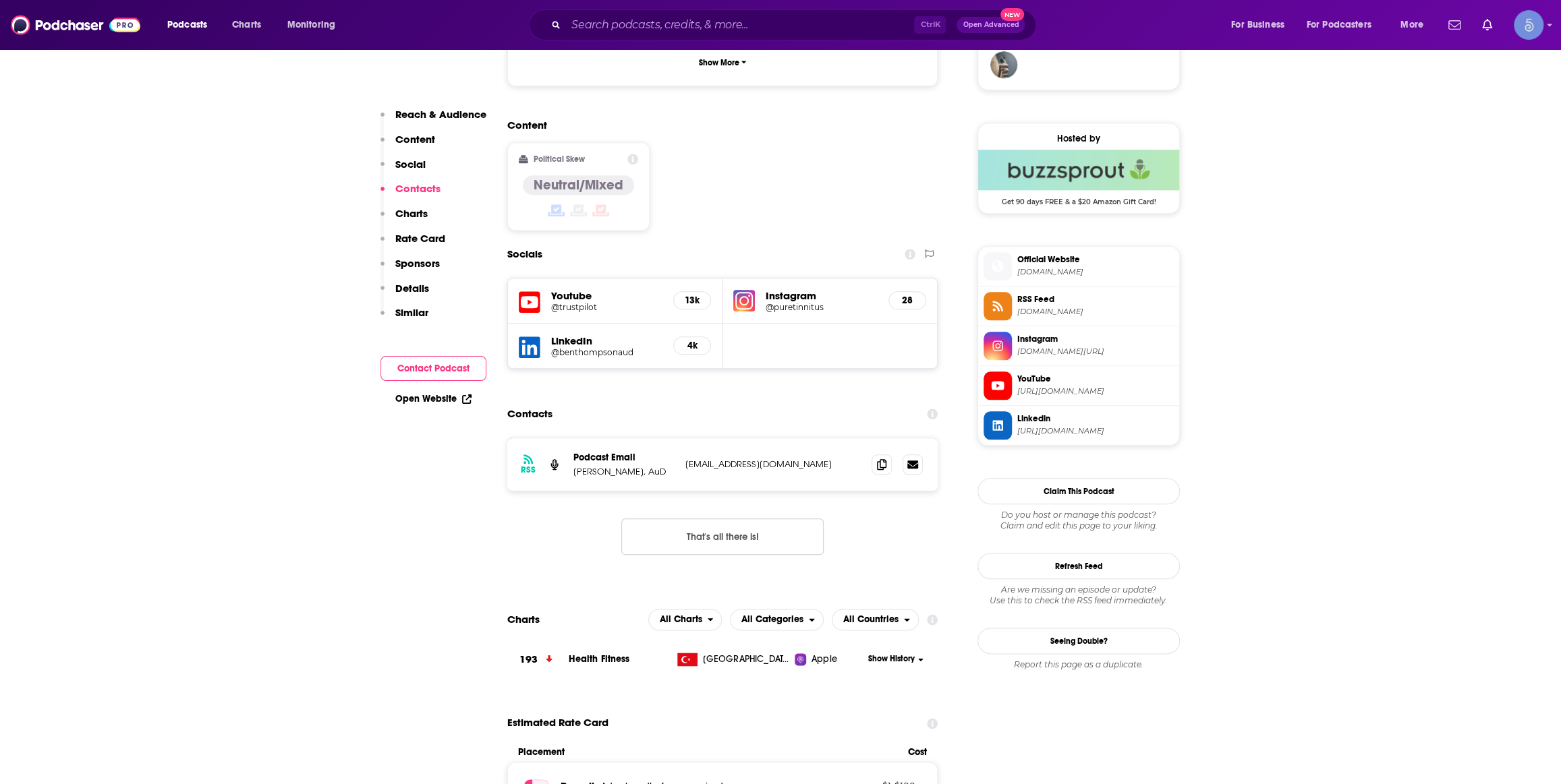
click at [561, 290] on h5 "Youtube" at bounding box center [607, 296] width 111 height 13
click at [568, 302] on h5 "@trustpilot" at bounding box center [607, 307] width 111 height 10
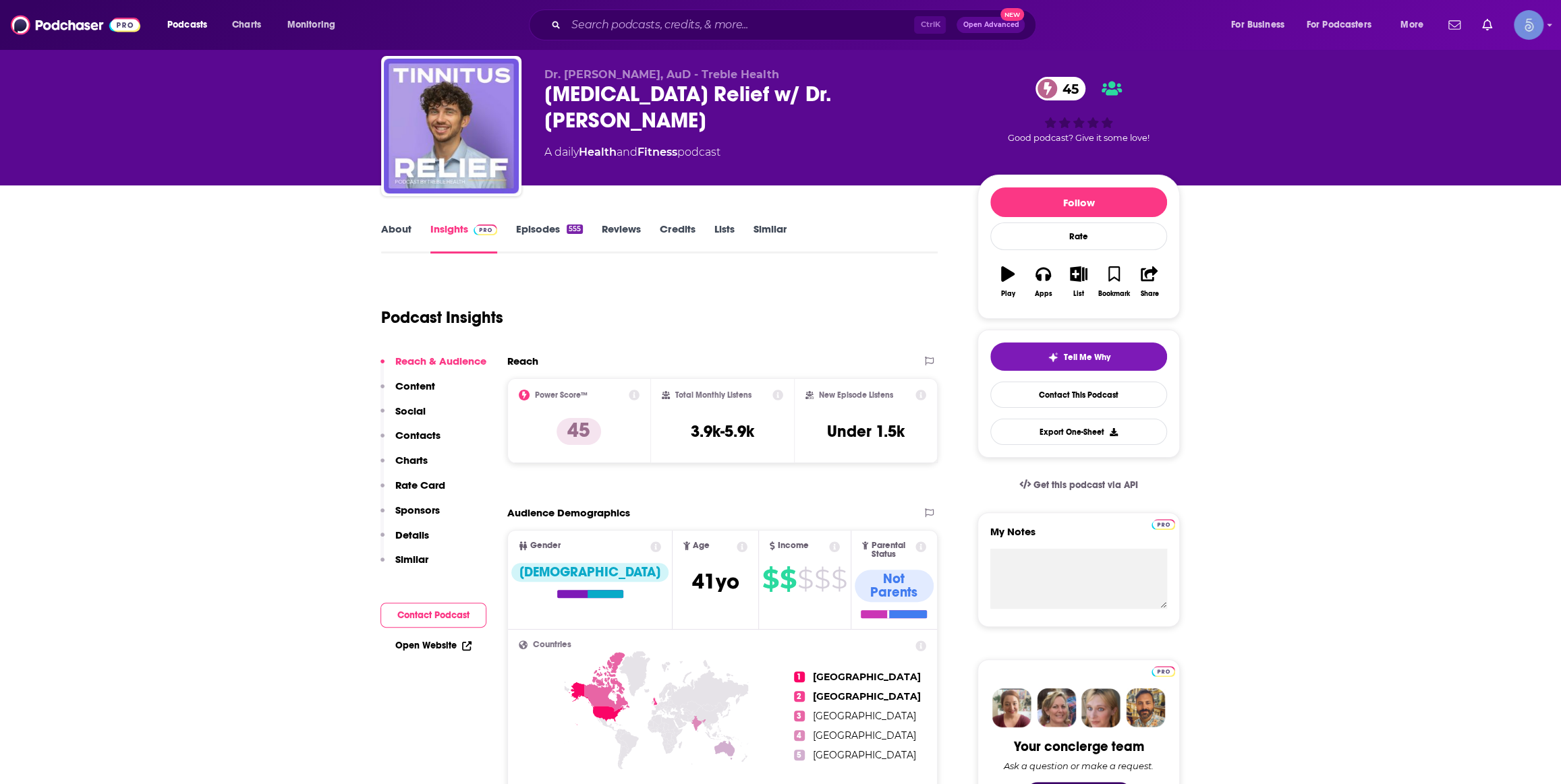
scroll to position [0, 0]
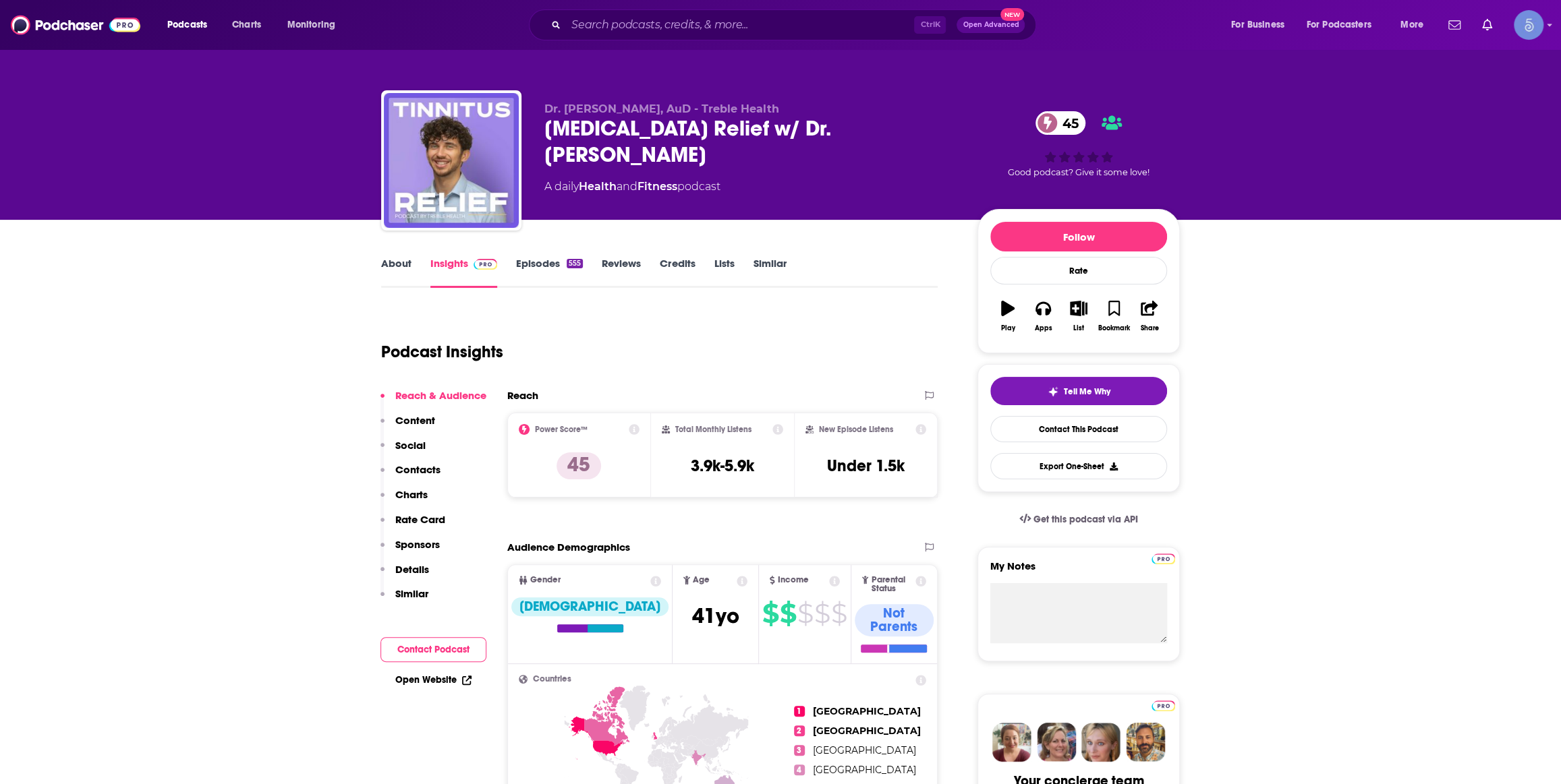
click at [391, 268] on link "About" at bounding box center [396, 272] width 31 height 31
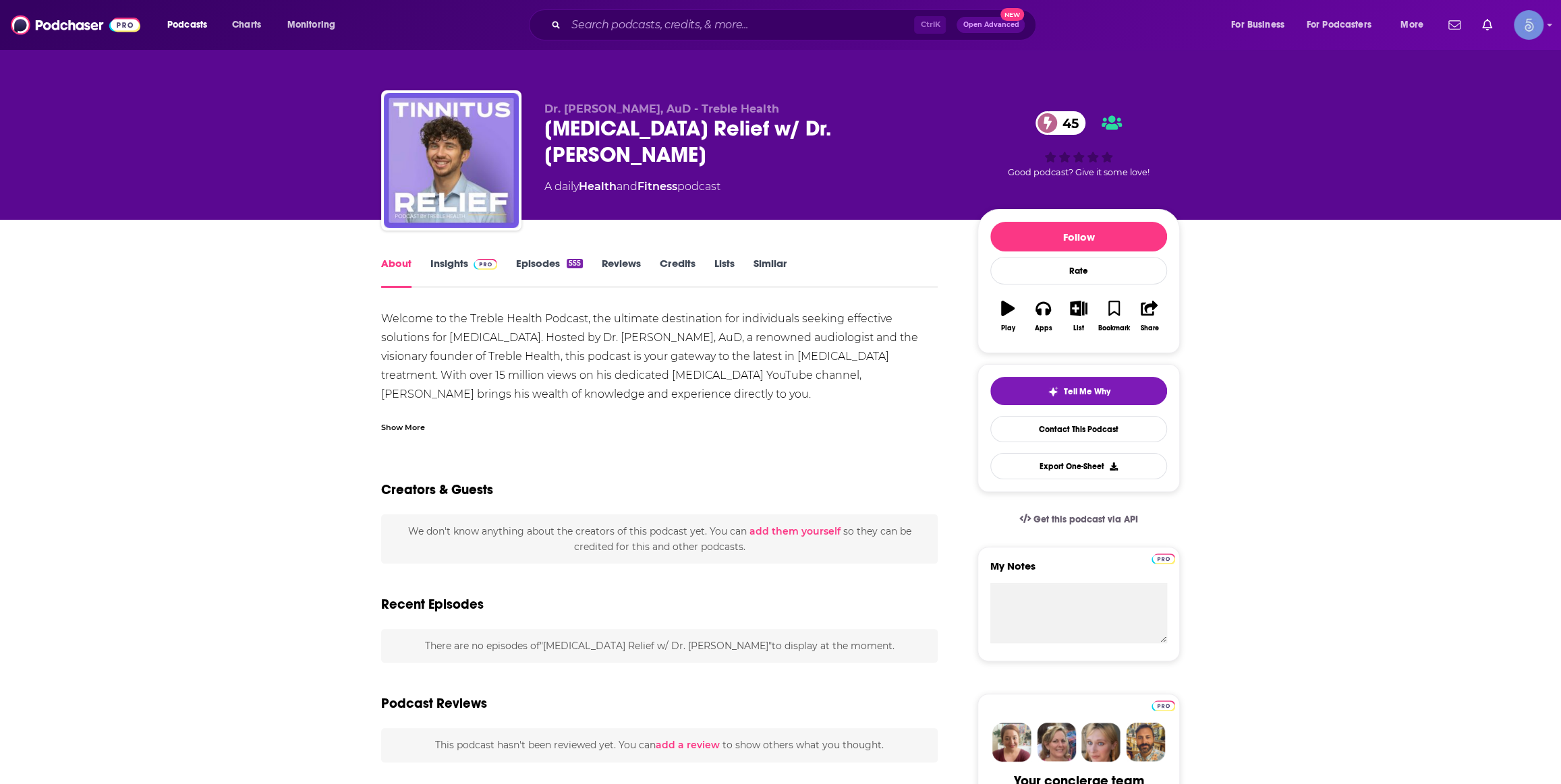
drag, startPoint x: 406, startPoint y: 431, endPoint x: 416, endPoint y: 435, distance: 10.8
click at [406, 431] on div "Show More" at bounding box center [403, 426] width 44 height 13
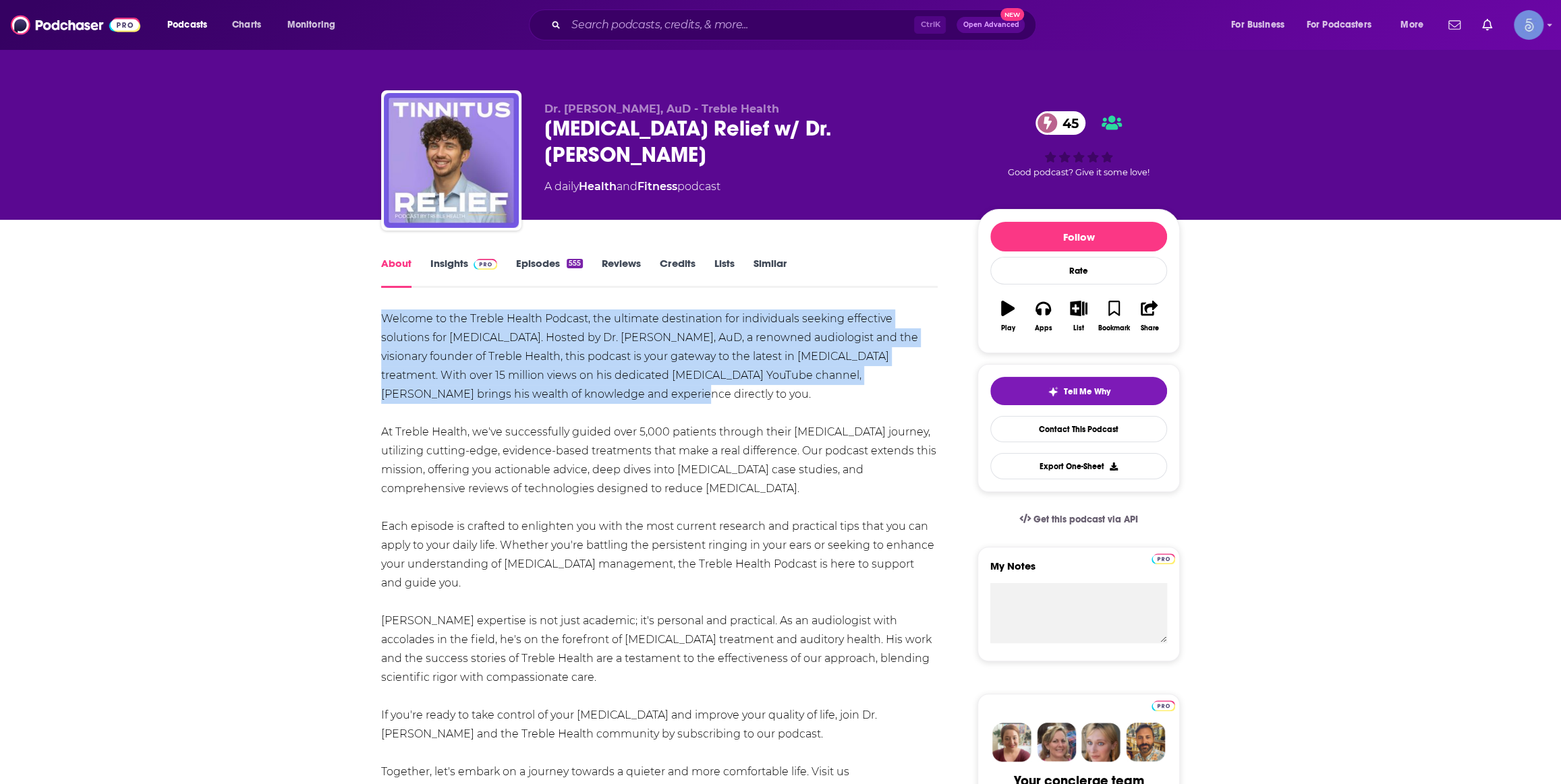
drag, startPoint x: 561, startPoint y: 391, endPoint x: 368, endPoint y: 311, distance: 208.9
copy div "Welcome to the Treble Health Podcast, the ultimate destination for individuals …"
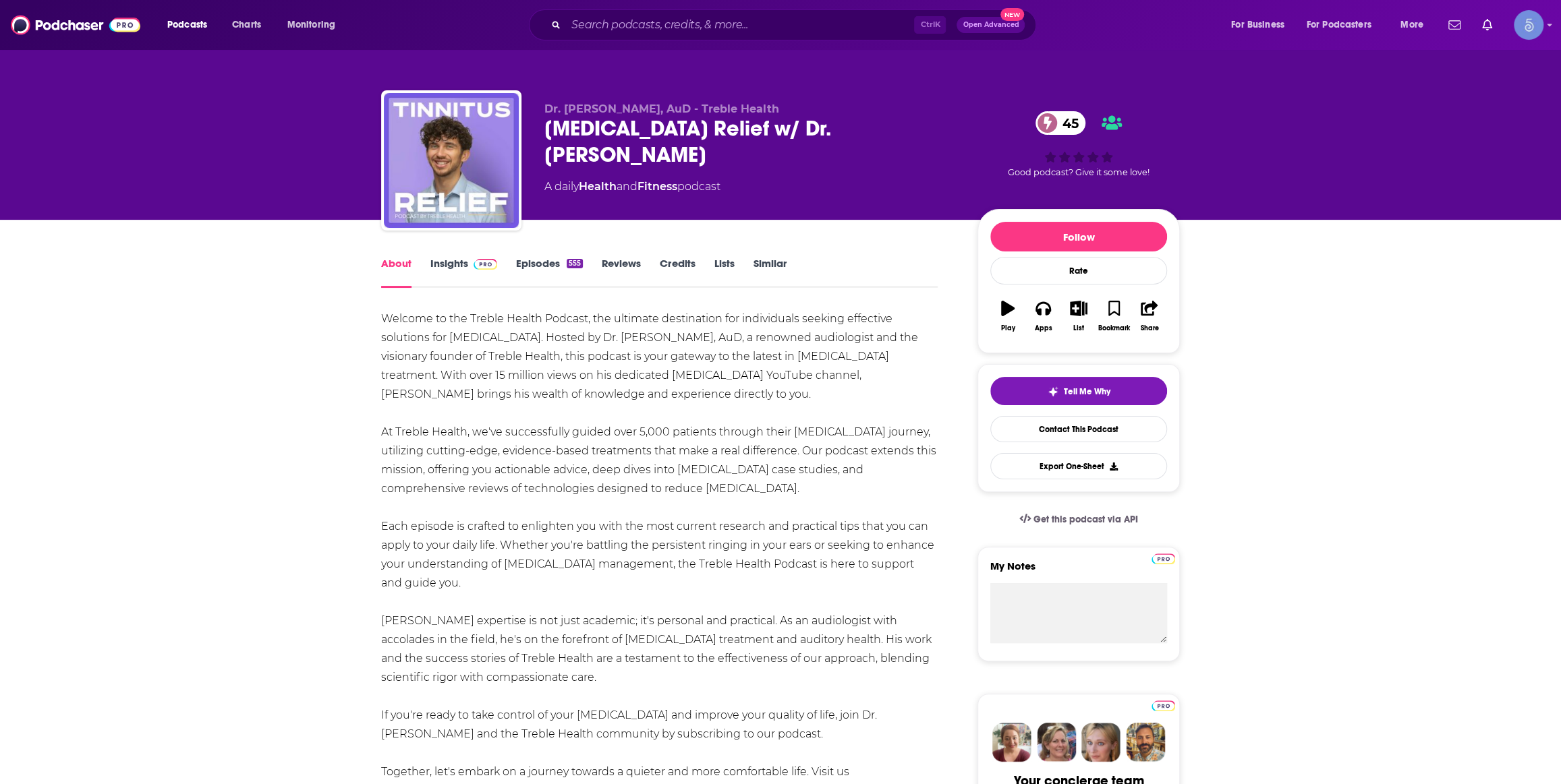
click at [760, 40] on div "Ctrl K Open Advanced New" at bounding box center [783, 25] width 507 height 31
click at [776, 21] on input "Search podcasts, credits, & more..." at bounding box center [740, 25] width 348 height 22
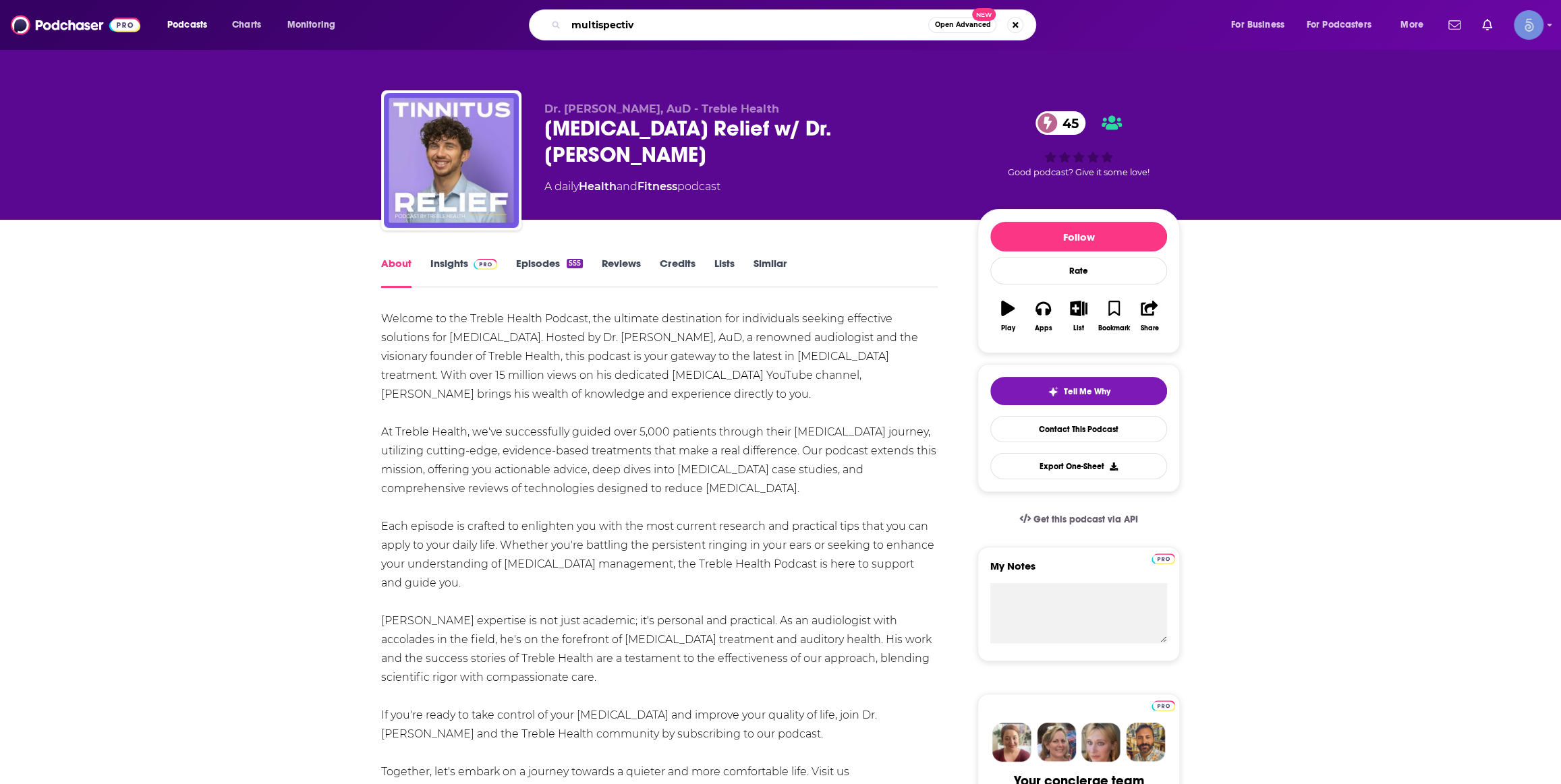
type input "multispective"
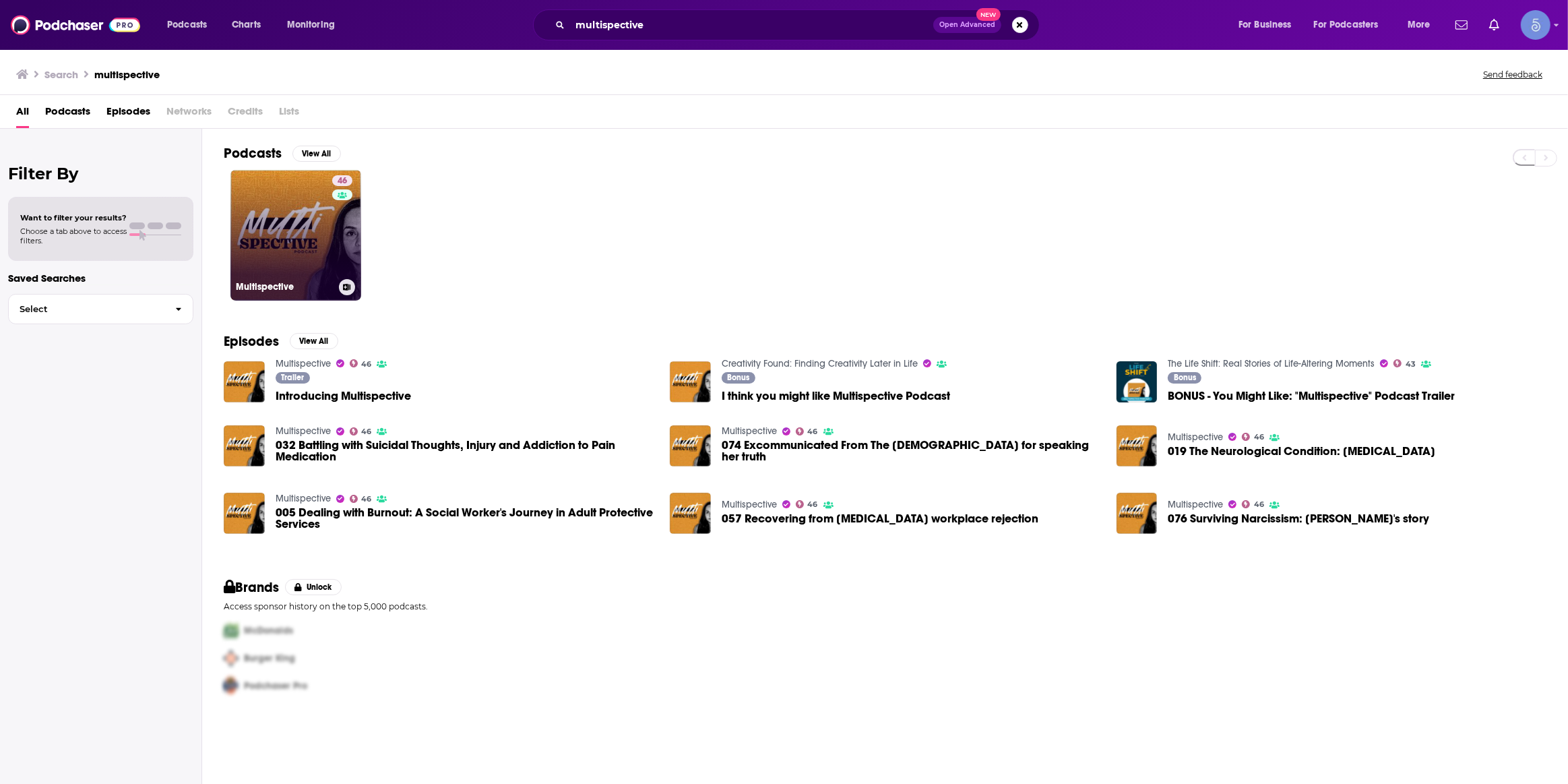
click at [313, 246] on link "46 Multispective" at bounding box center [296, 235] width 131 height 131
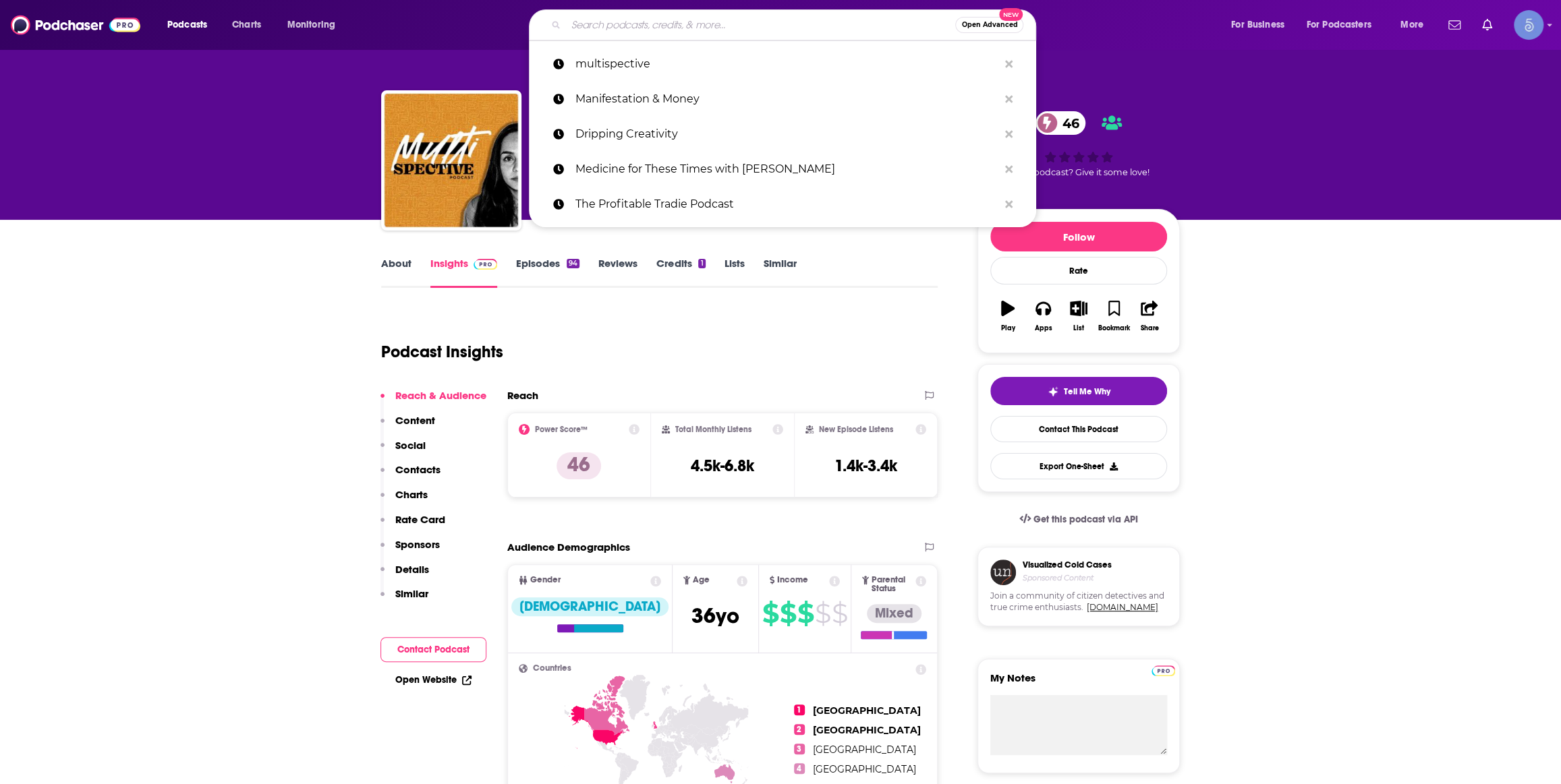
click at [637, 32] on input "Search podcasts, credits, & more..." at bounding box center [760, 25] width 389 height 22
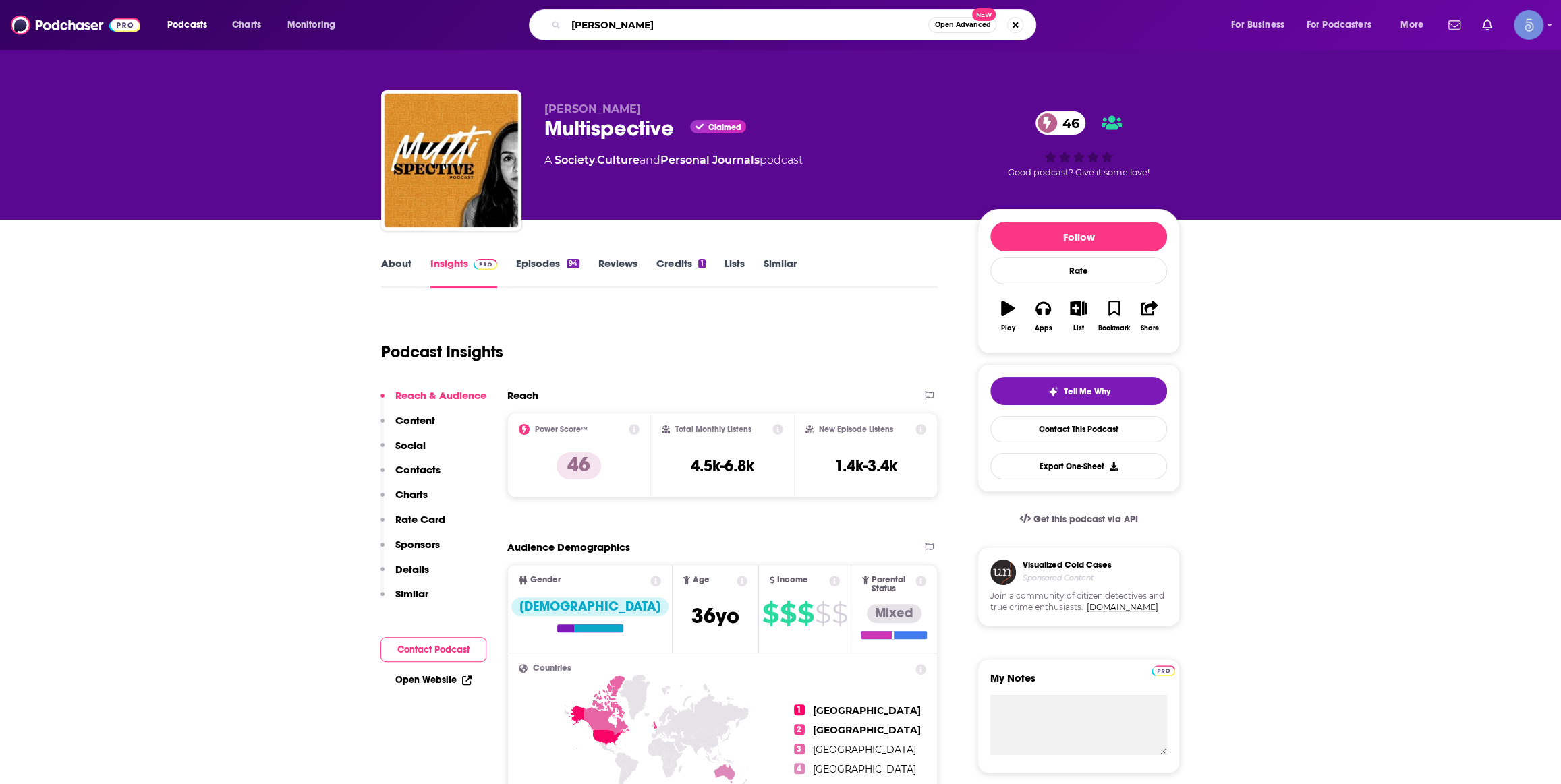
type input "[PERSON_NAME]"
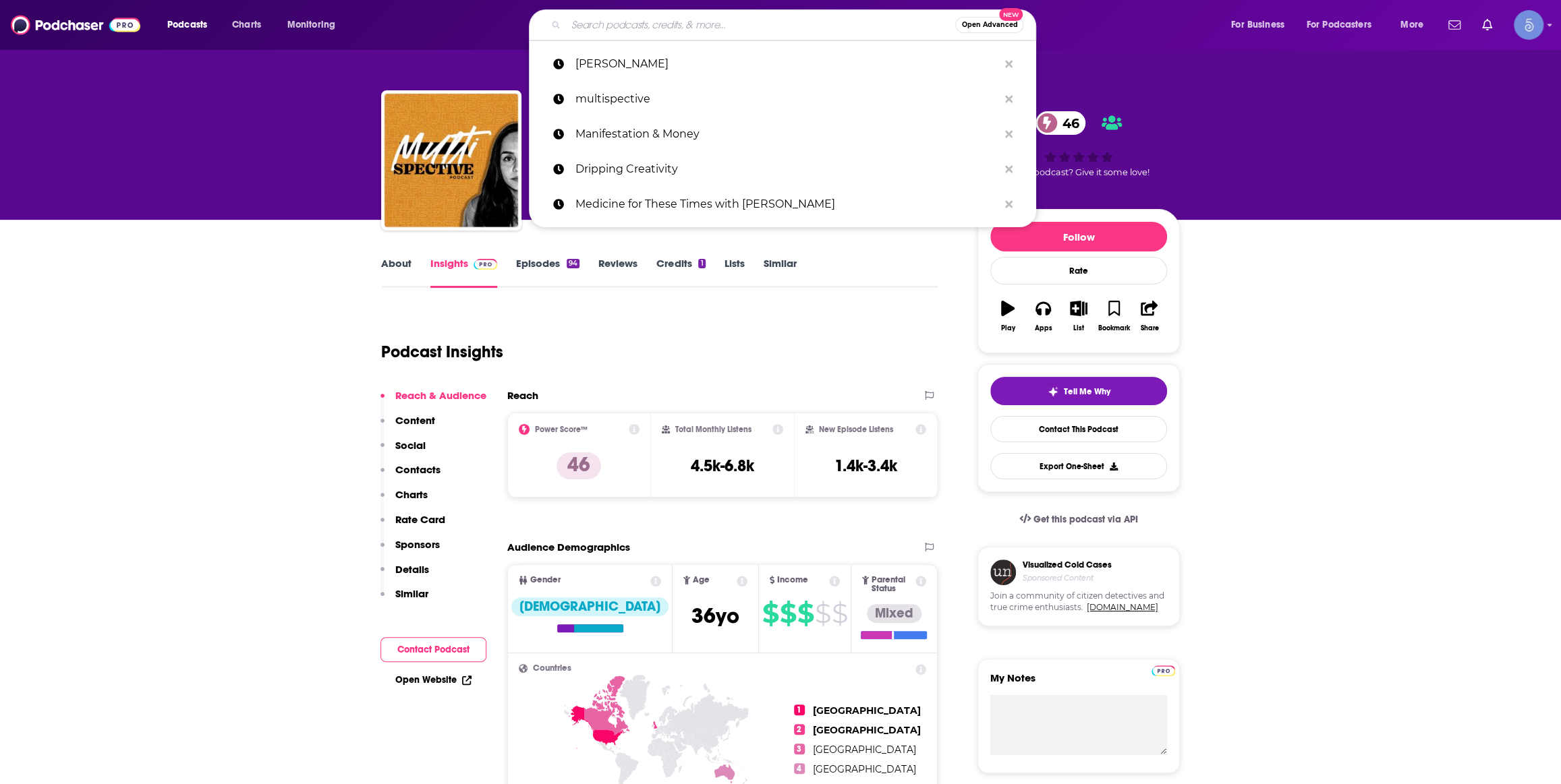
click at [821, 26] on input "Search podcasts, credits, & more..." at bounding box center [760, 25] width 389 height 22
paste input "Empowerography"
type input "Empowerography"
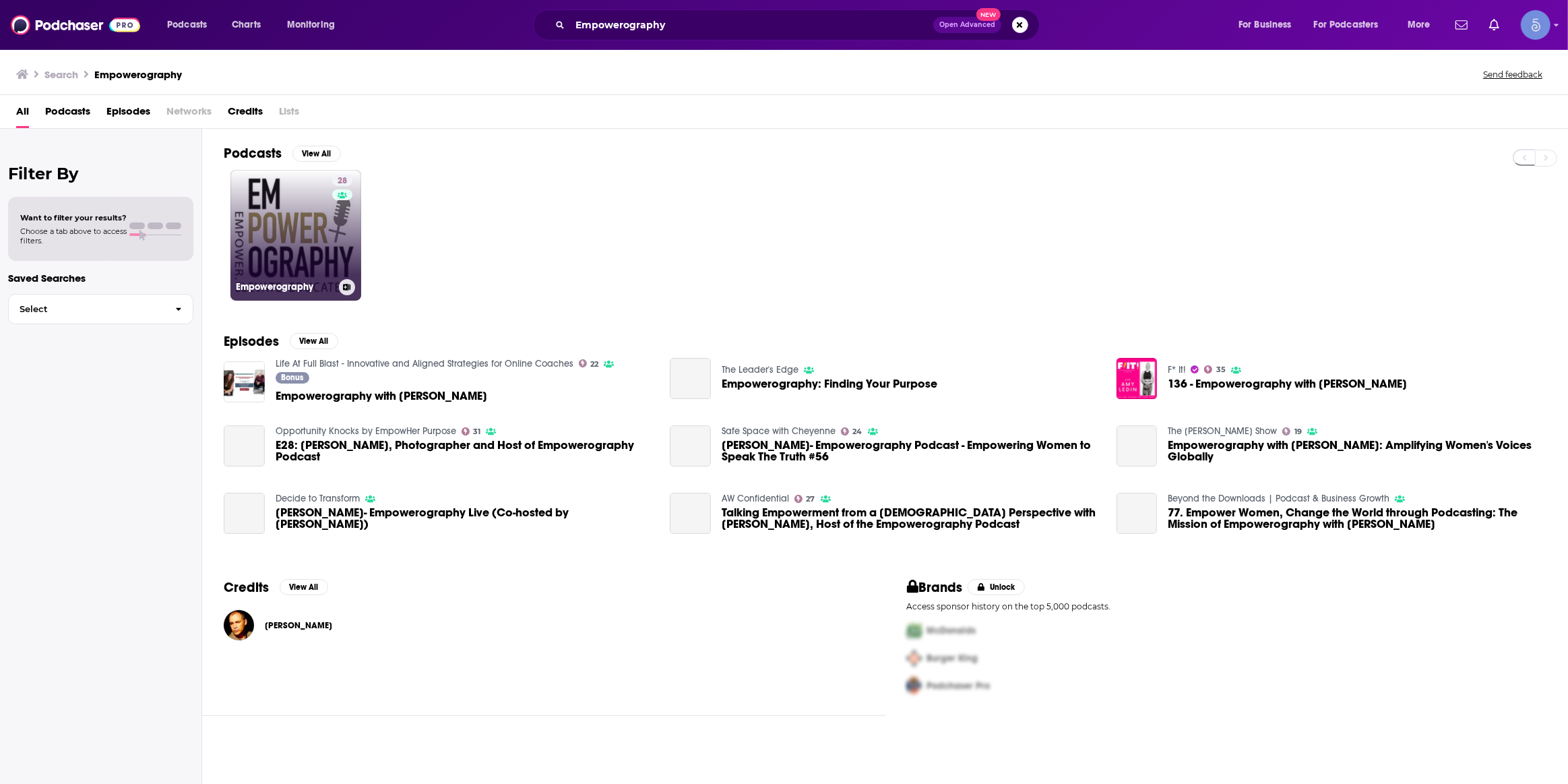
click at [339, 246] on div "28" at bounding box center [344, 227] width 23 height 104
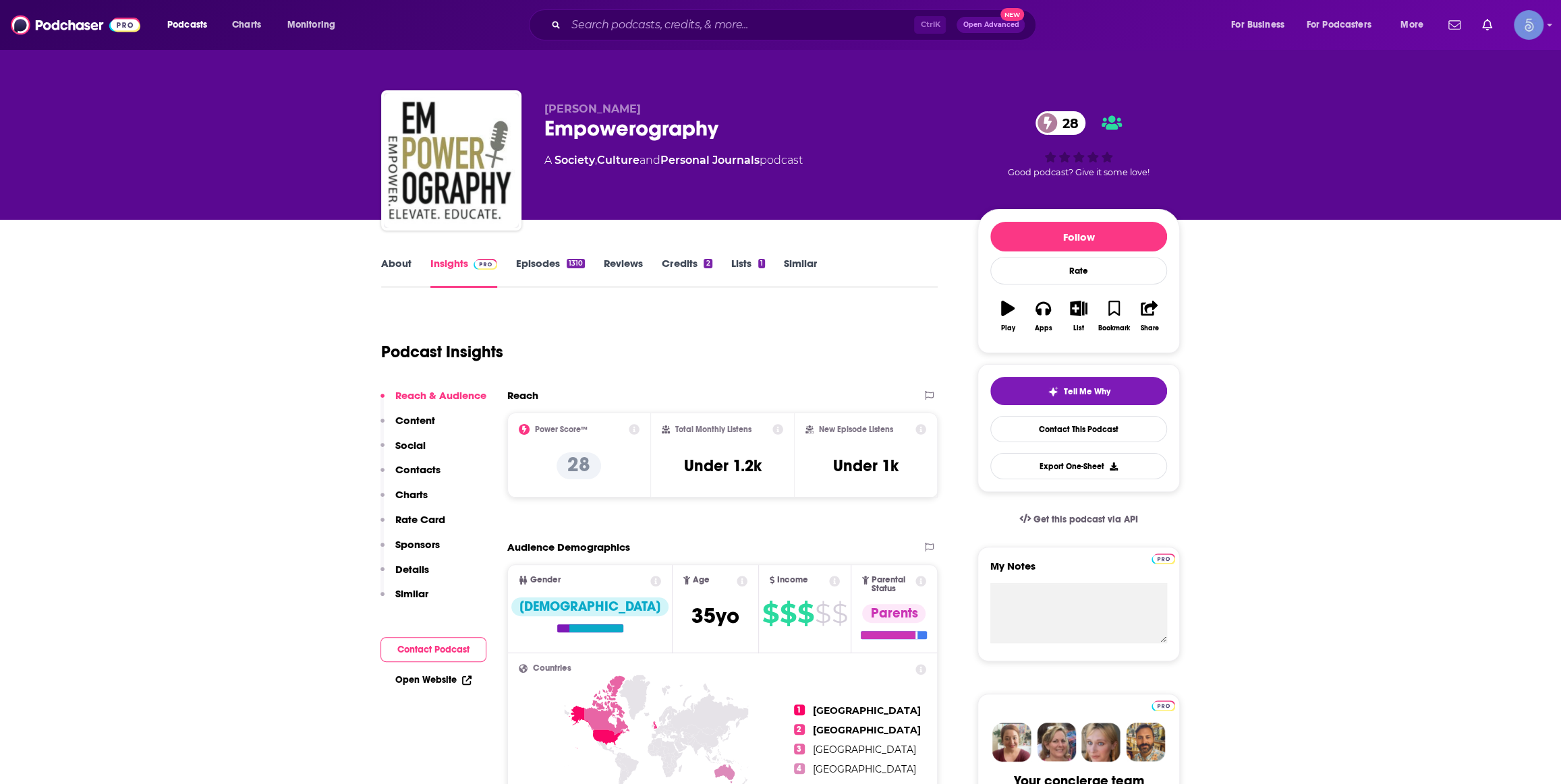
click at [398, 277] on link "About" at bounding box center [396, 272] width 31 height 31
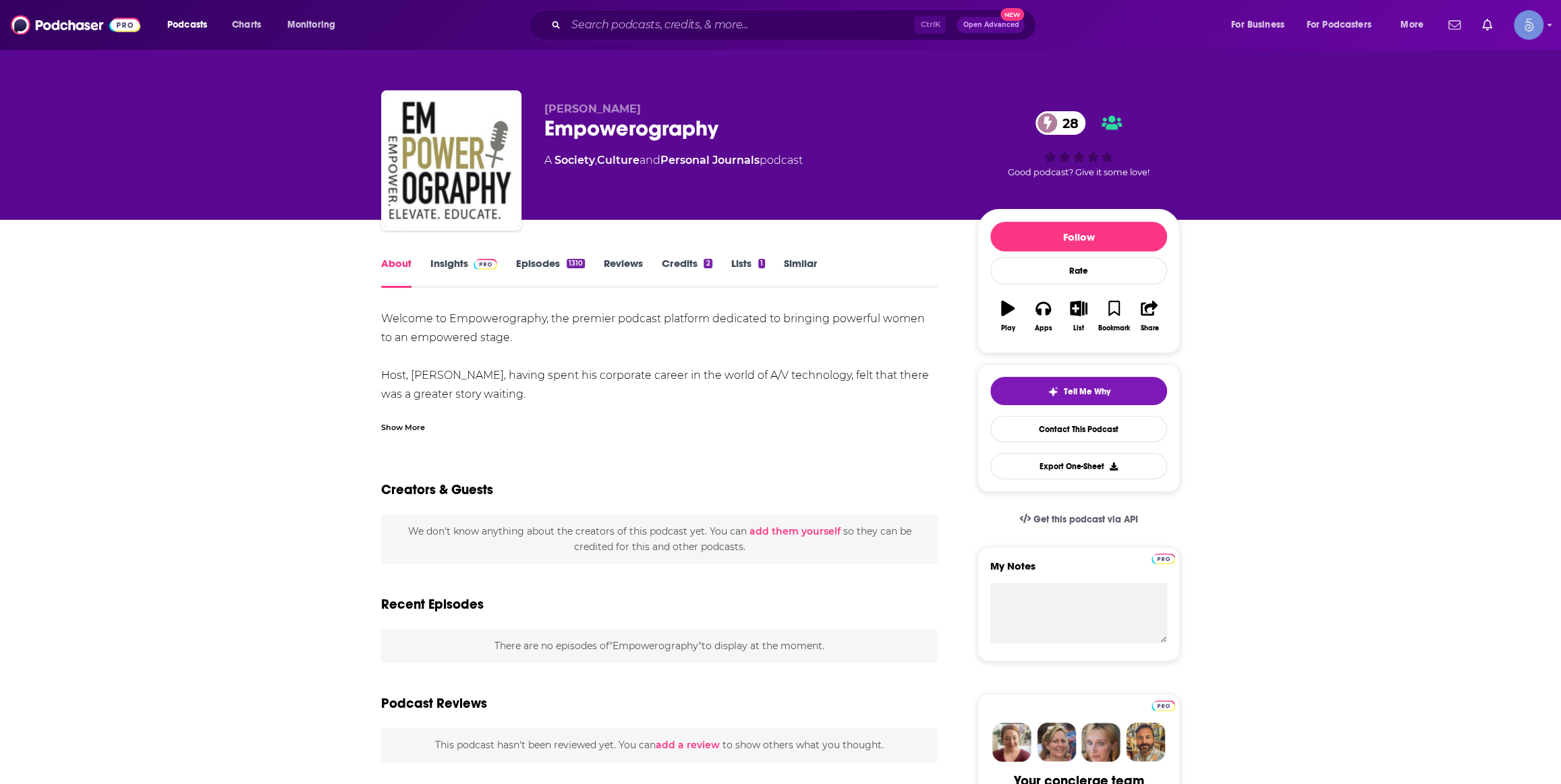
click at [399, 424] on div "Show More" at bounding box center [659, 422] width 557 height 23
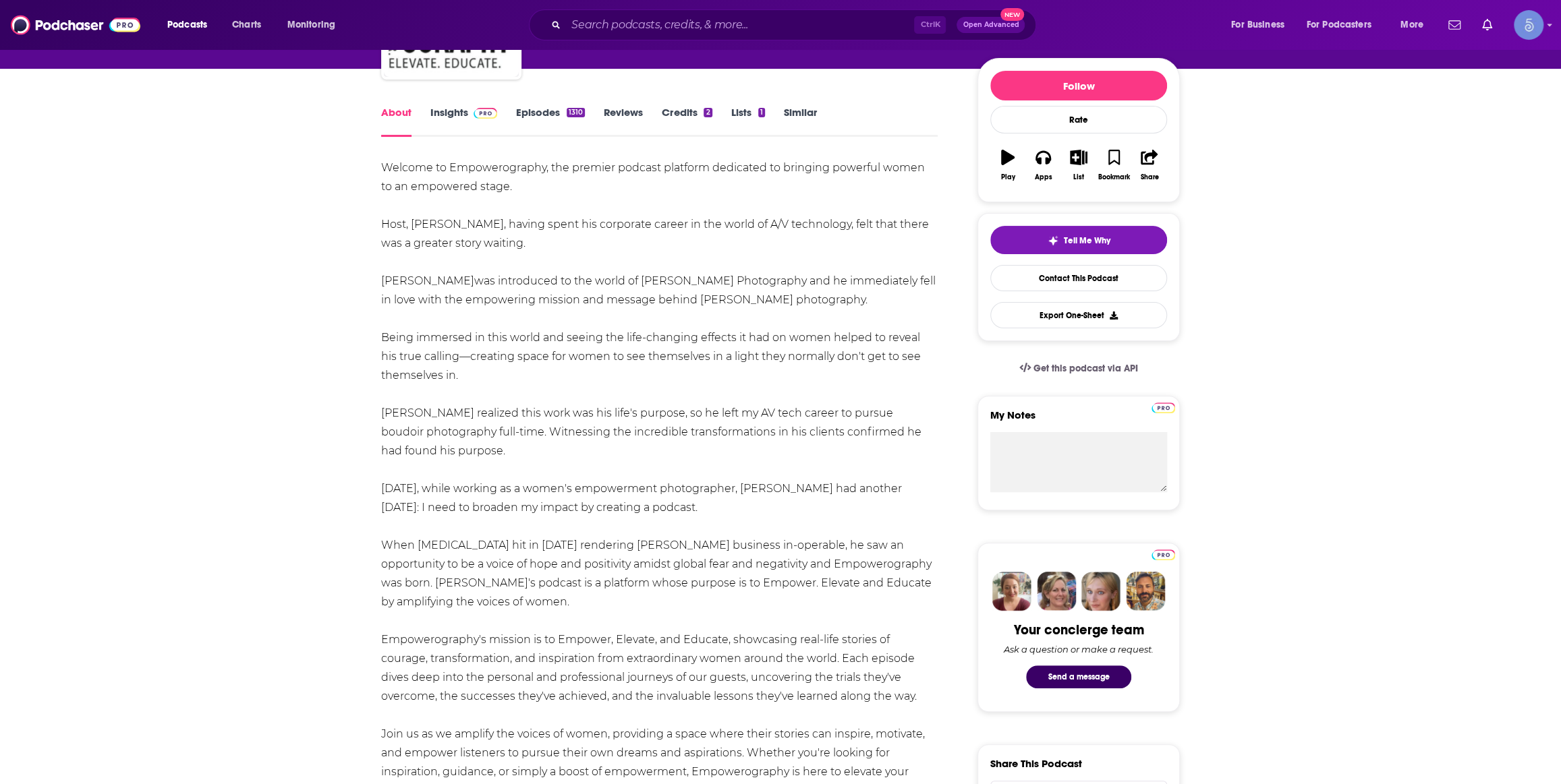
scroll to position [203, 0]
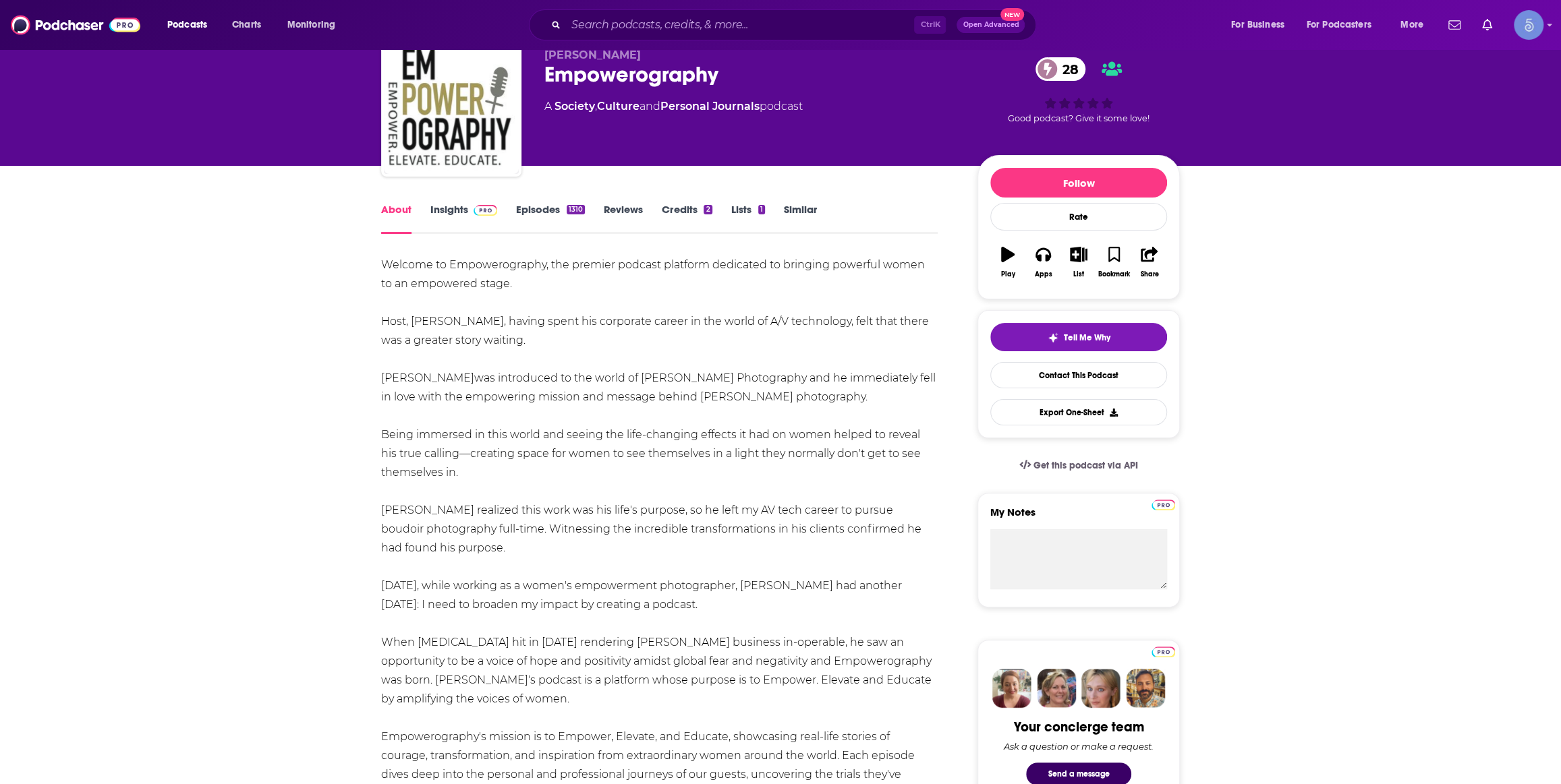
scroll to position [0, 0]
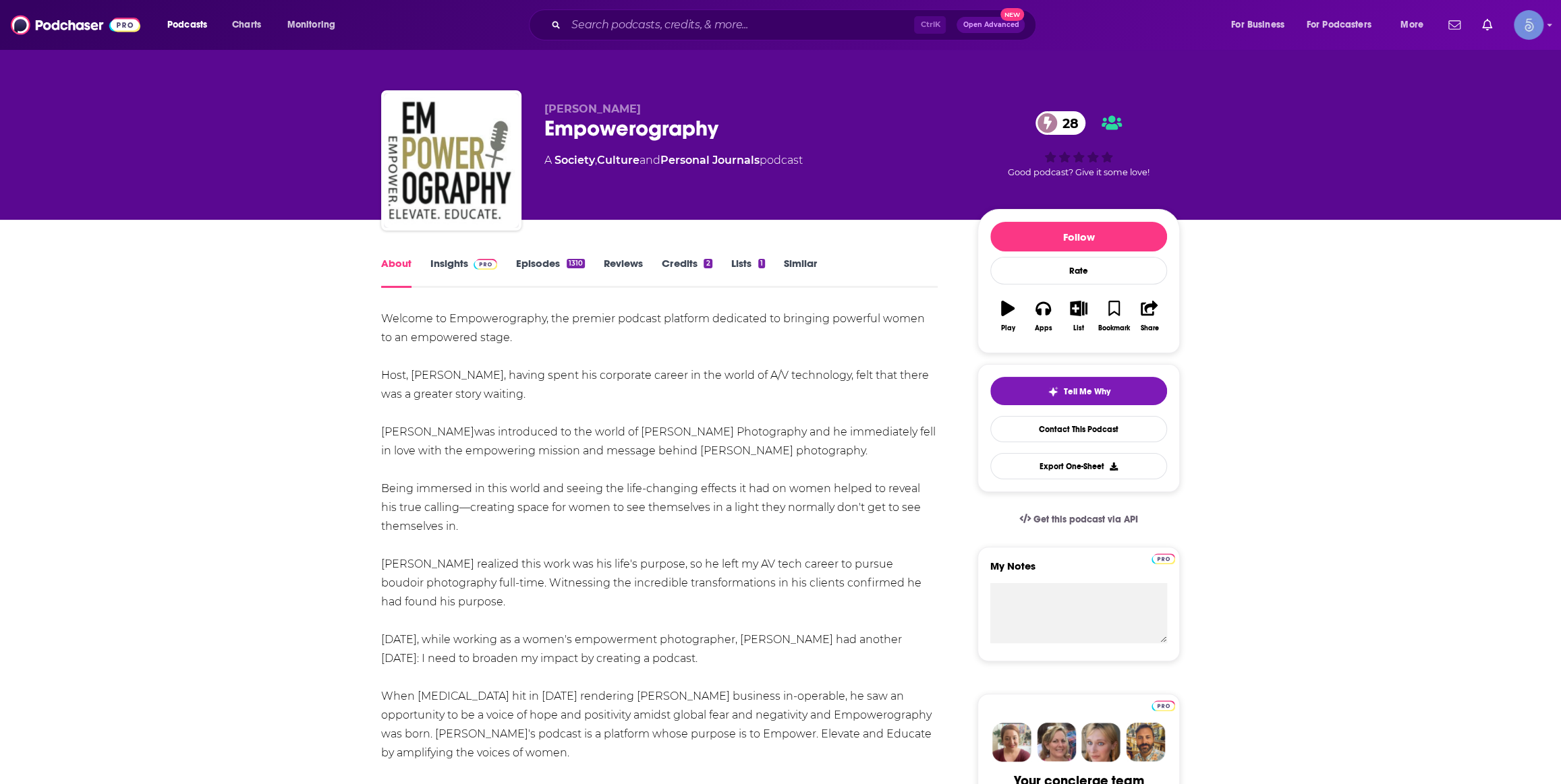
click at [478, 270] on span at bounding box center [482, 263] width 29 height 13
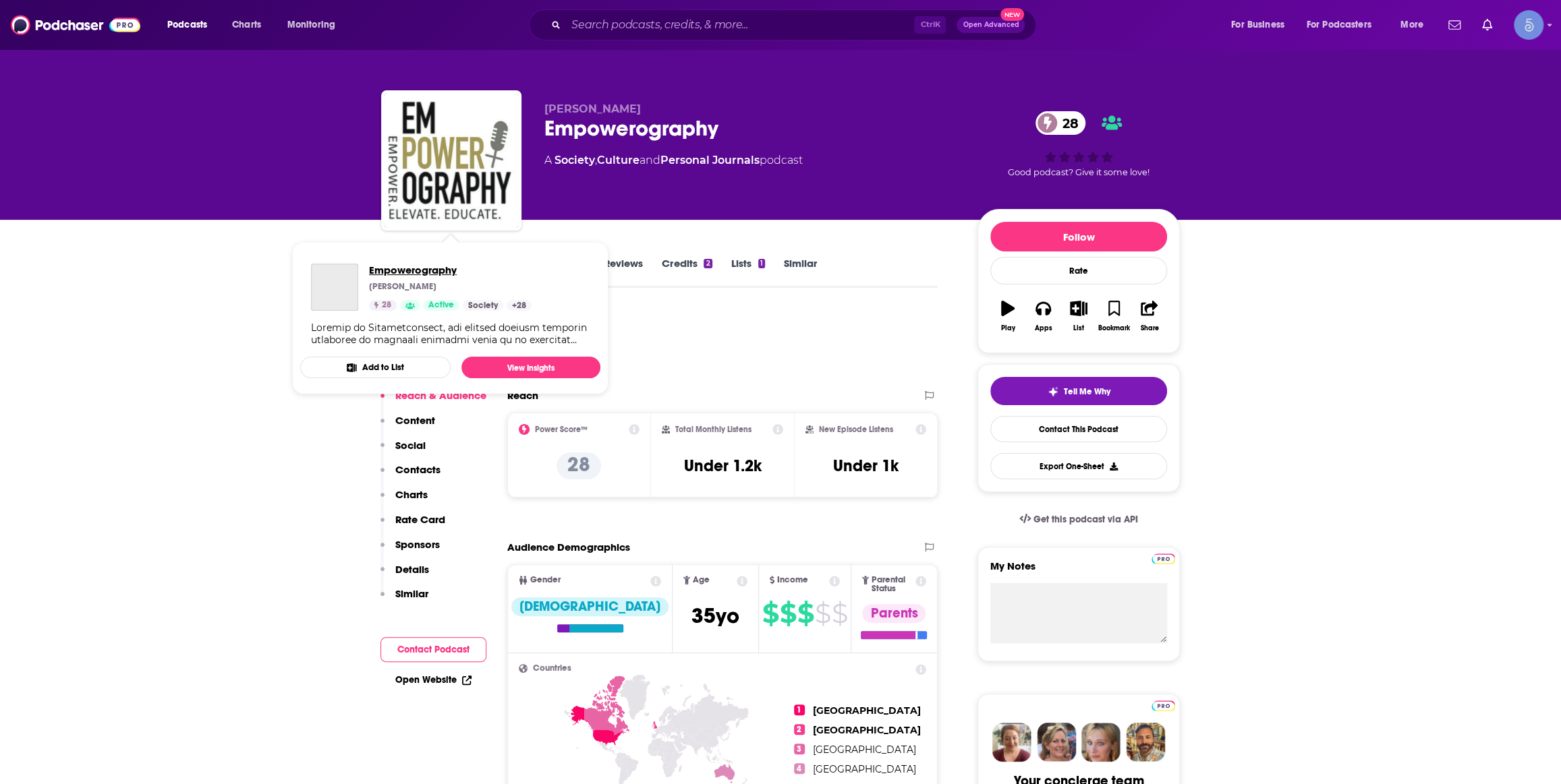
click at [391, 276] on span "Empowerography" at bounding box center [450, 270] width 163 height 13
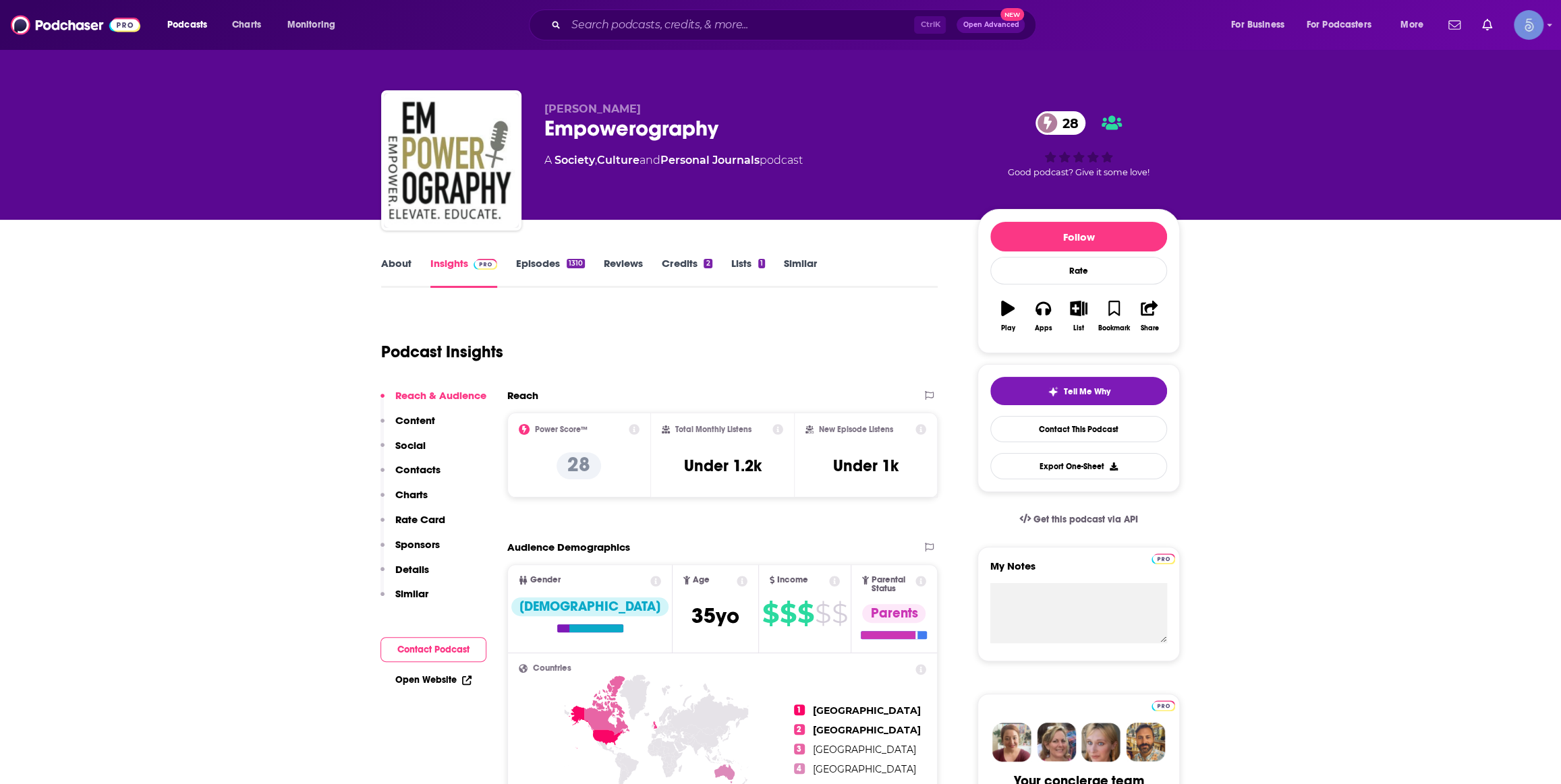
click at [393, 267] on link "About" at bounding box center [396, 272] width 31 height 31
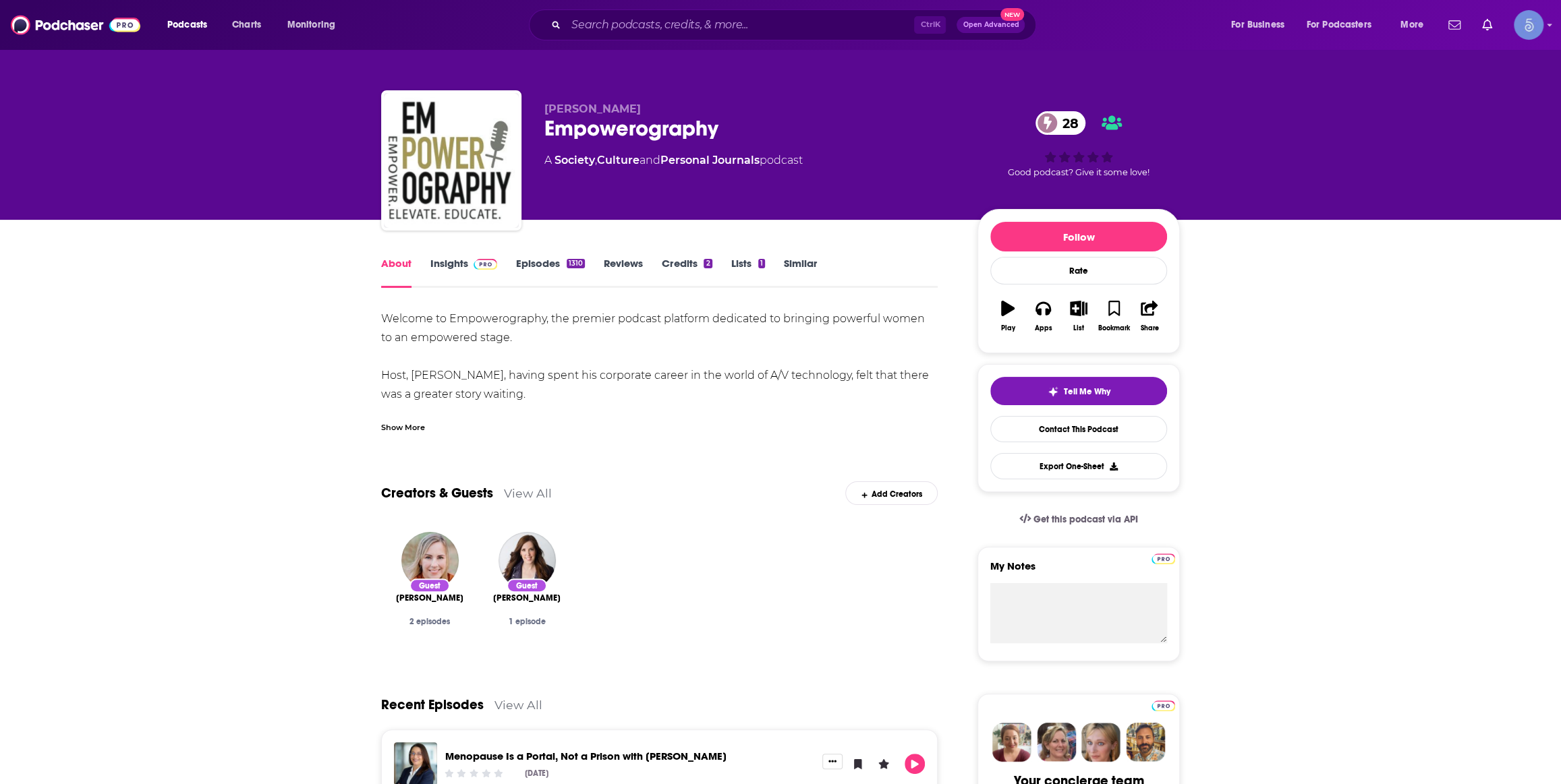
click at [410, 430] on div "Show More" at bounding box center [403, 426] width 44 height 13
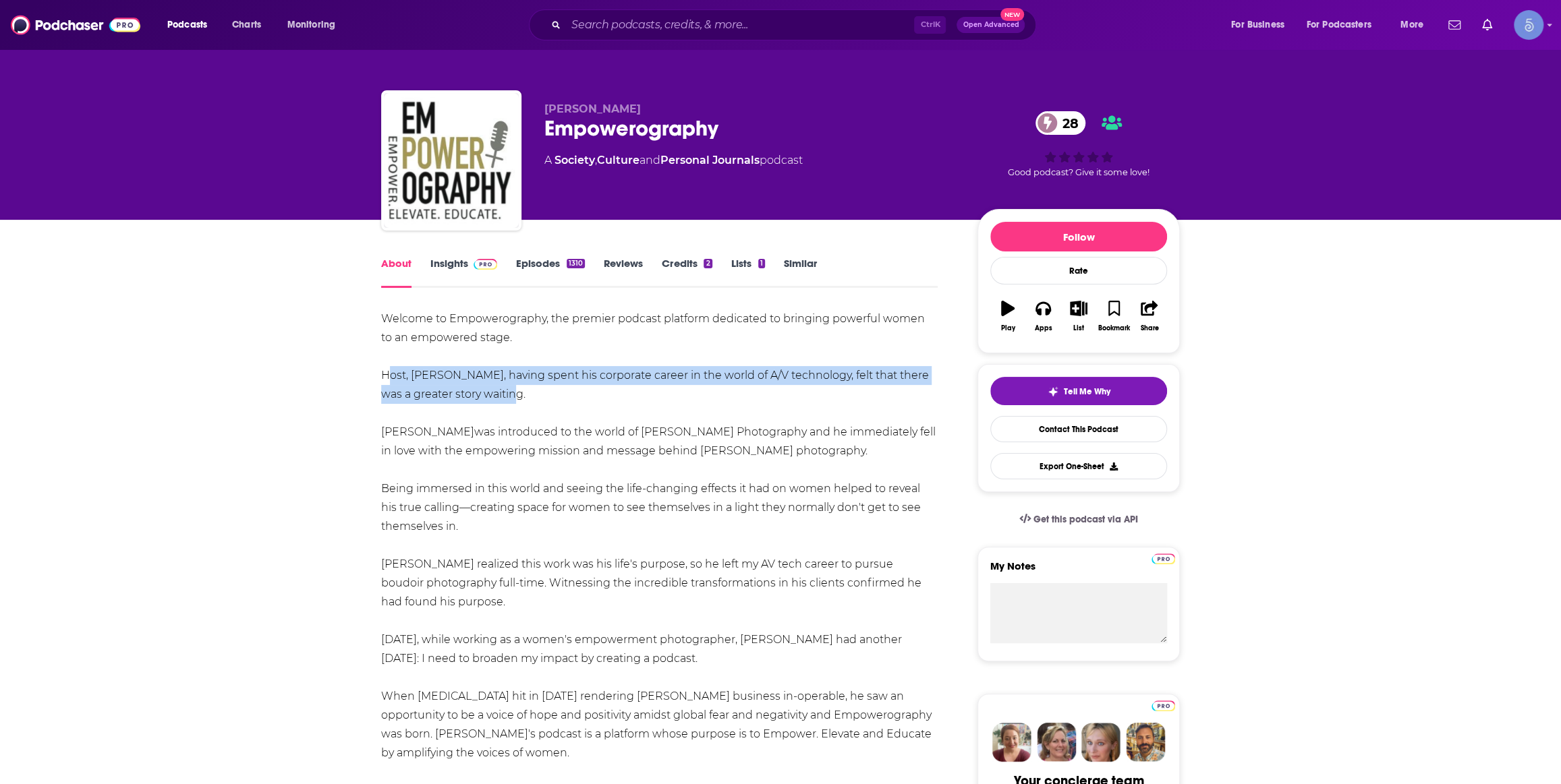
drag, startPoint x: 378, startPoint y: 373, endPoint x: 515, endPoint y: 395, distance: 138.8
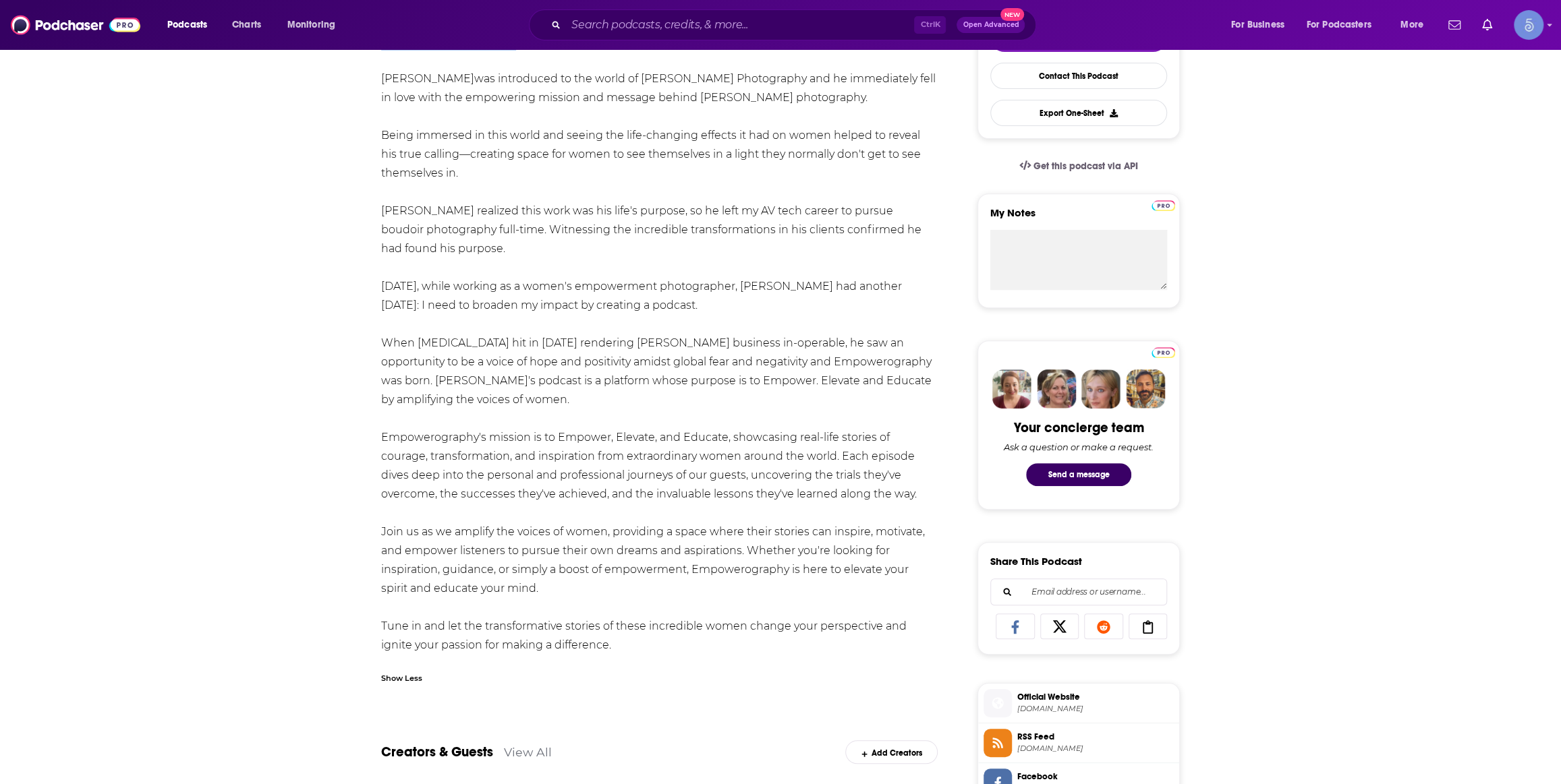
scroll to position [408, 0]
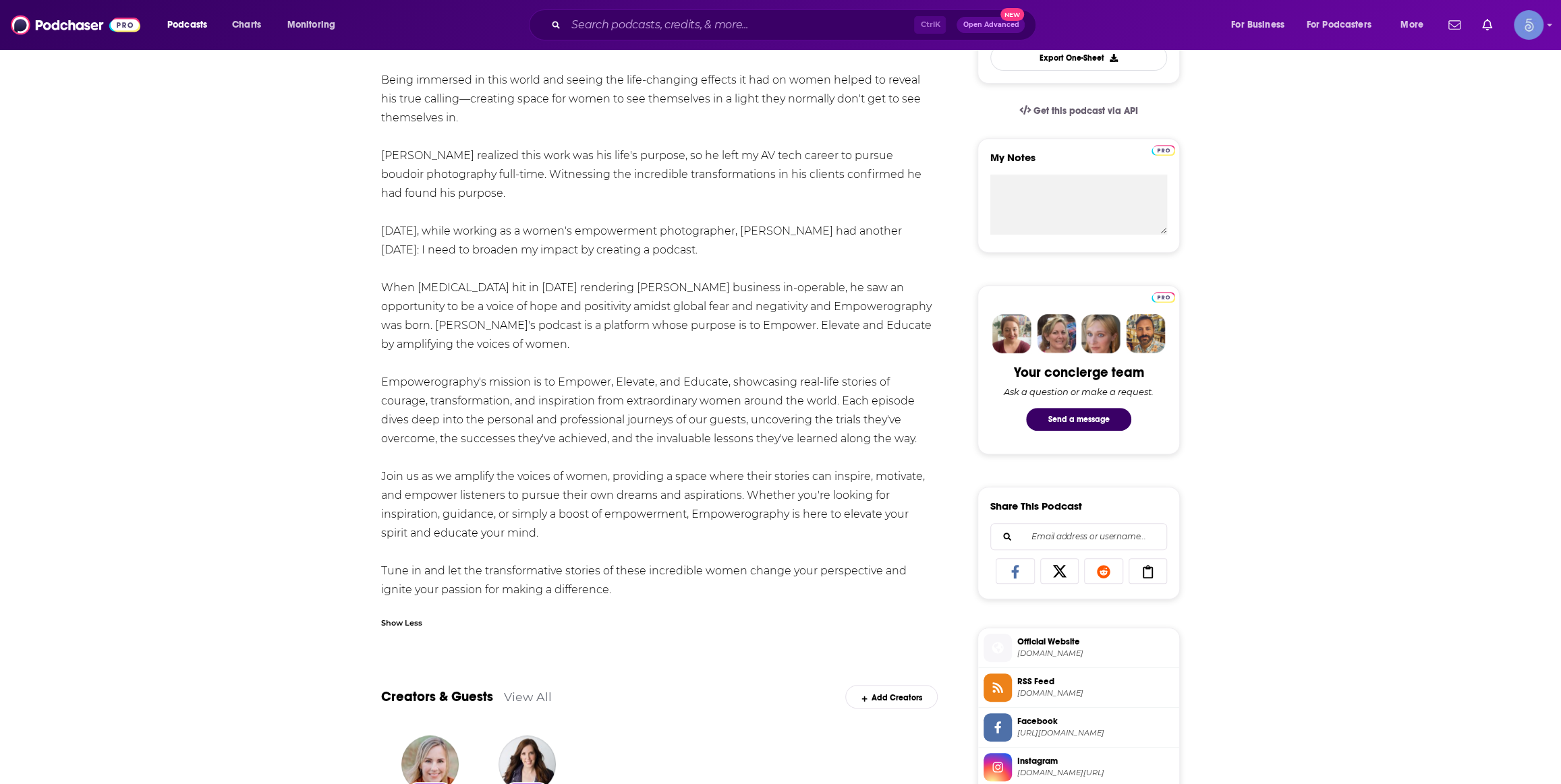
drag, startPoint x: 378, startPoint y: 376, endPoint x: 869, endPoint y: 444, distance: 495.7
copy div "Empowerography's mission is to Empower, Elevate, and Educate, showcasing real-l…"
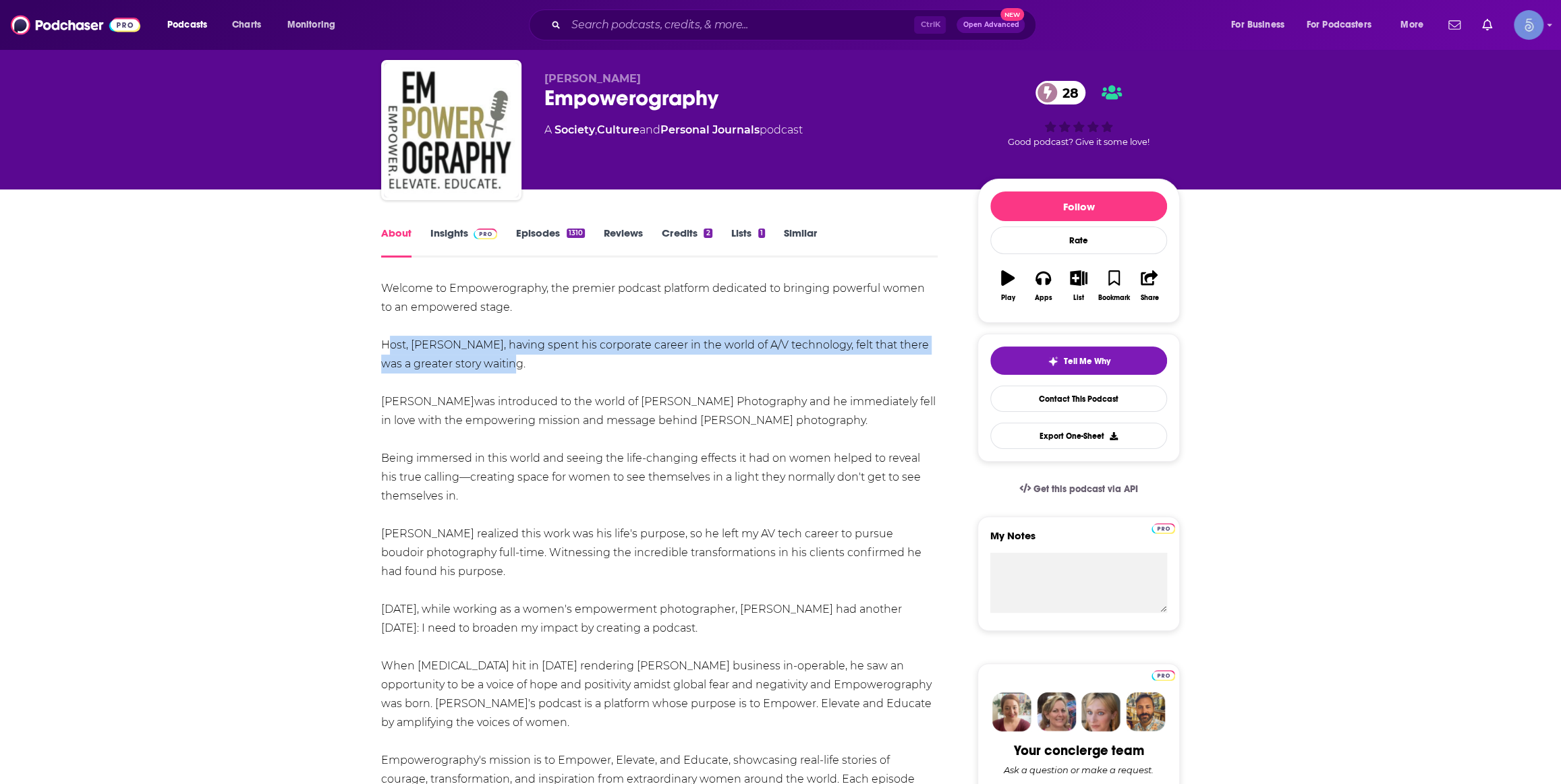
scroll to position [0, 0]
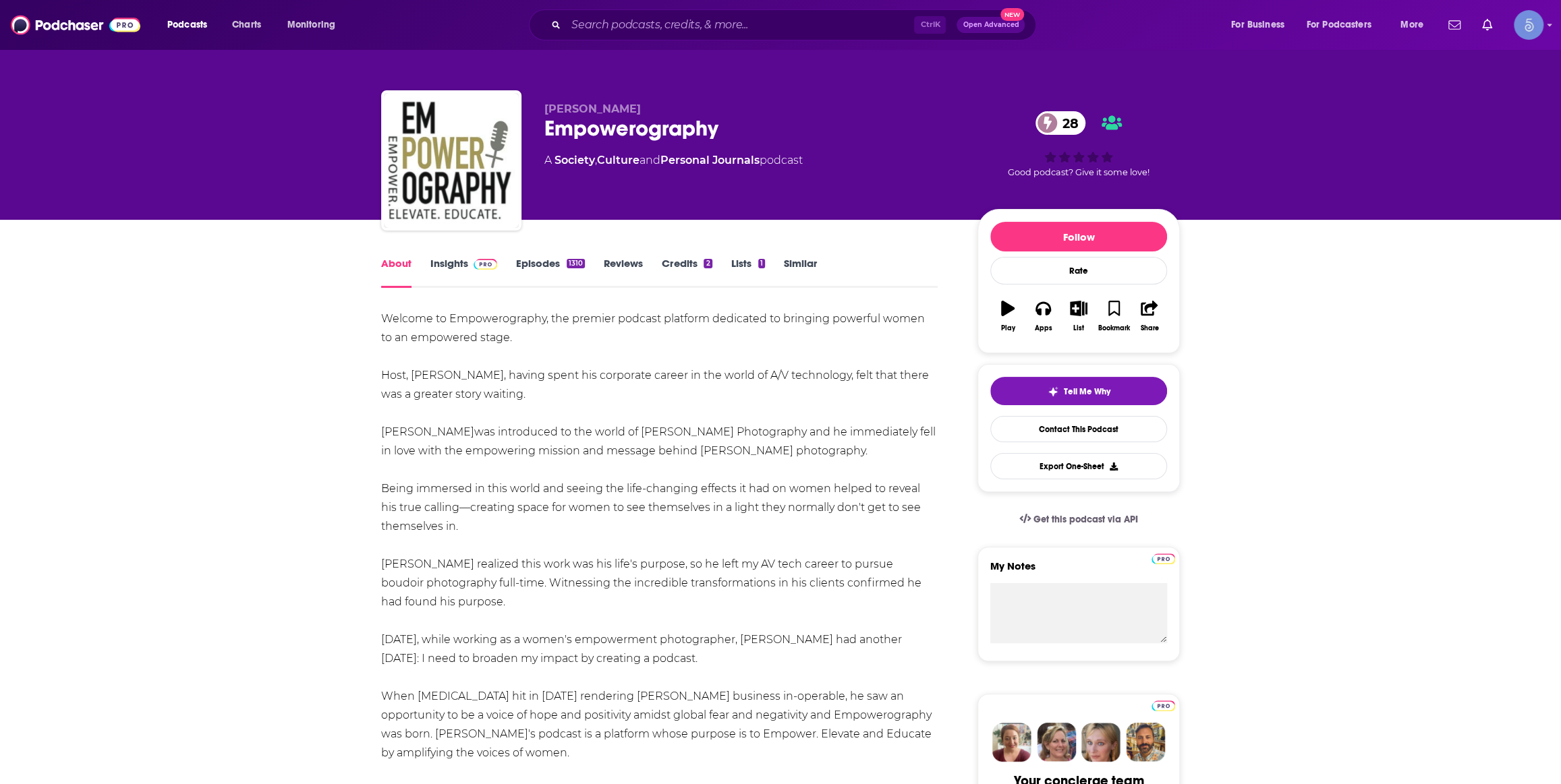
click at [672, 3] on div "Podcasts Charts Monitoring Ctrl K Open Advanced New For Business For Podcasters…" at bounding box center [780, 25] width 1561 height 50
click at [690, 27] on input "Search podcasts, credits, & more..." at bounding box center [740, 25] width 348 height 22
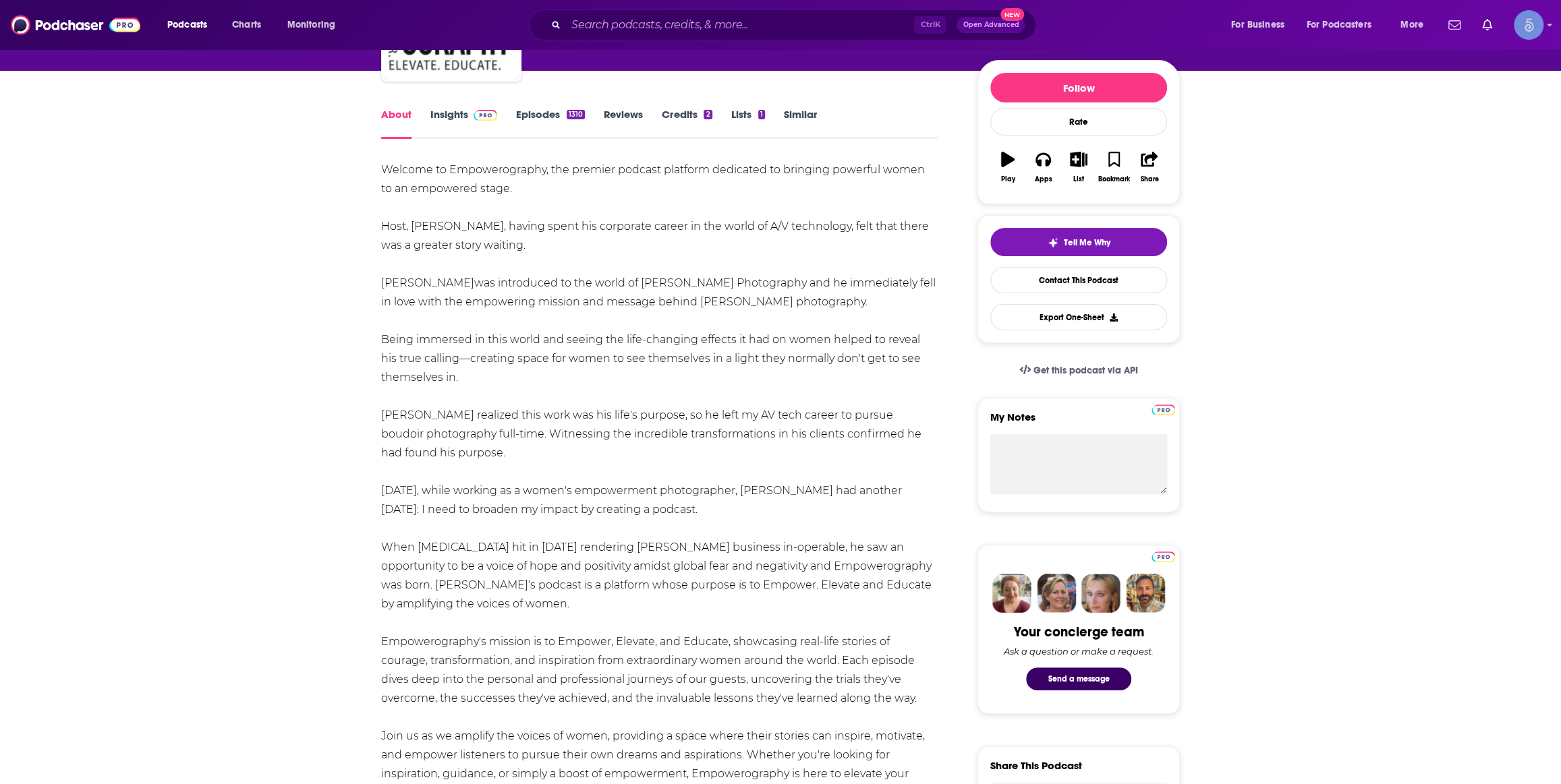
scroll to position [203, 0]
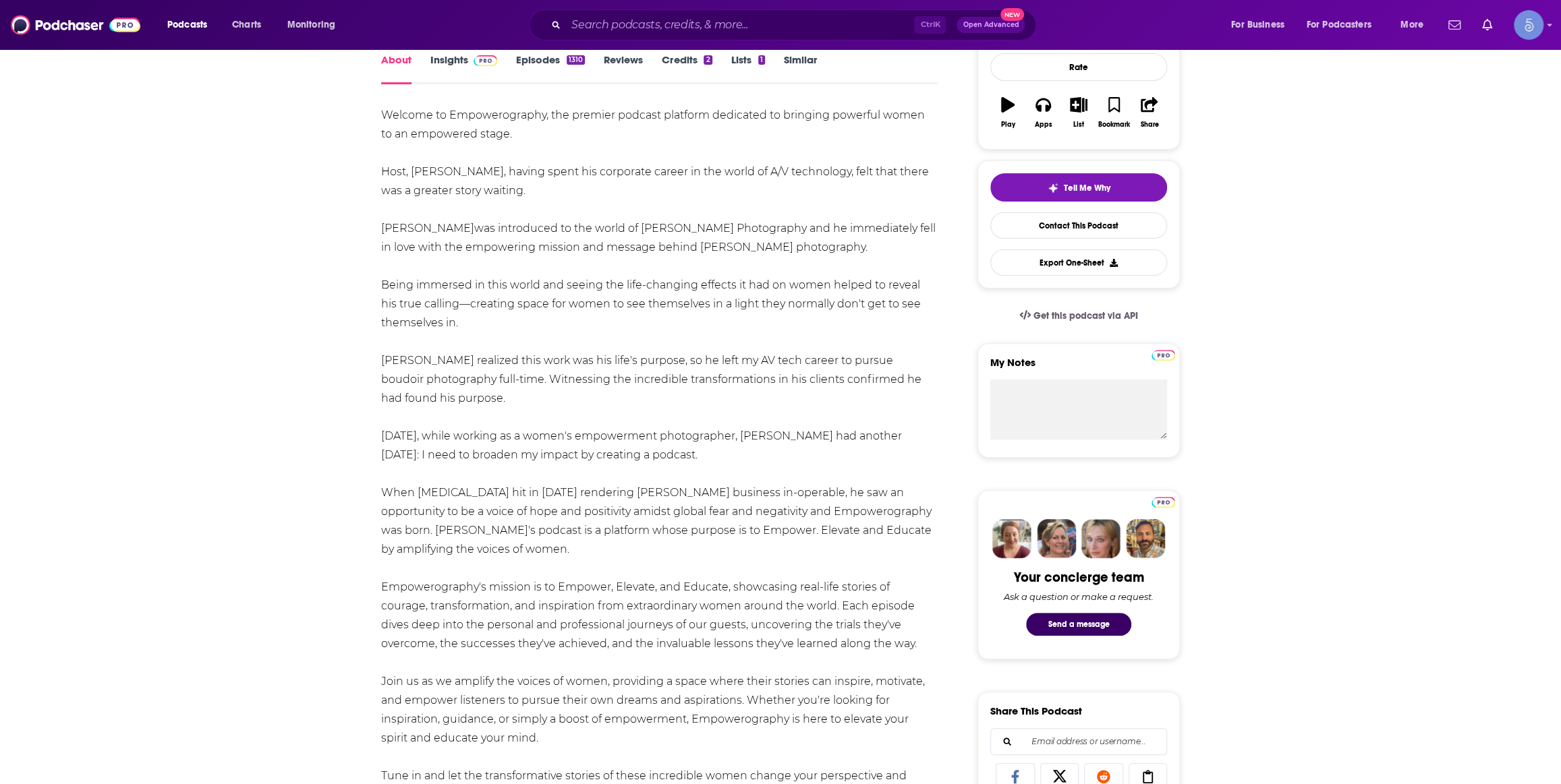
click at [726, 236] on div "Welcome to Empowerography, the premier podcast platform dedicated to bringing p…" at bounding box center [659, 455] width 557 height 699
click at [740, 234] on span "was introduced to the world of [PERSON_NAME] Photography and he immediately fel…" at bounding box center [658, 238] width 554 height 32
click at [807, 514] on span "When [MEDICAL_DATA] hit in [DATE] rendering [PERSON_NAME] business in-operable,…" at bounding box center [656, 520] width 550 height 70
click at [421, 509] on span "When [MEDICAL_DATA] hit in [DATE] rendering [PERSON_NAME] business in-operable,…" at bounding box center [656, 520] width 550 height 70
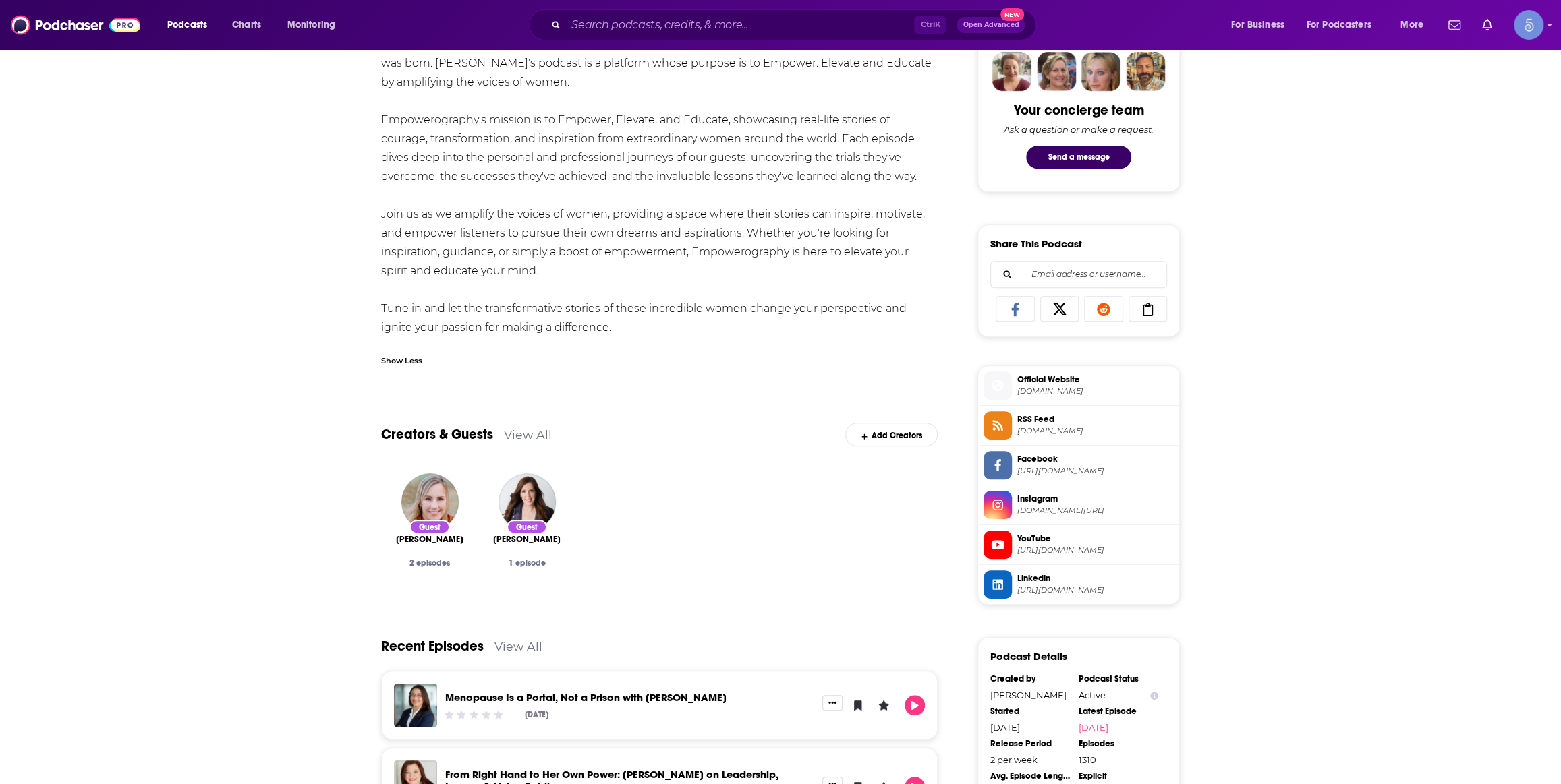
scroll to position [0, 0]
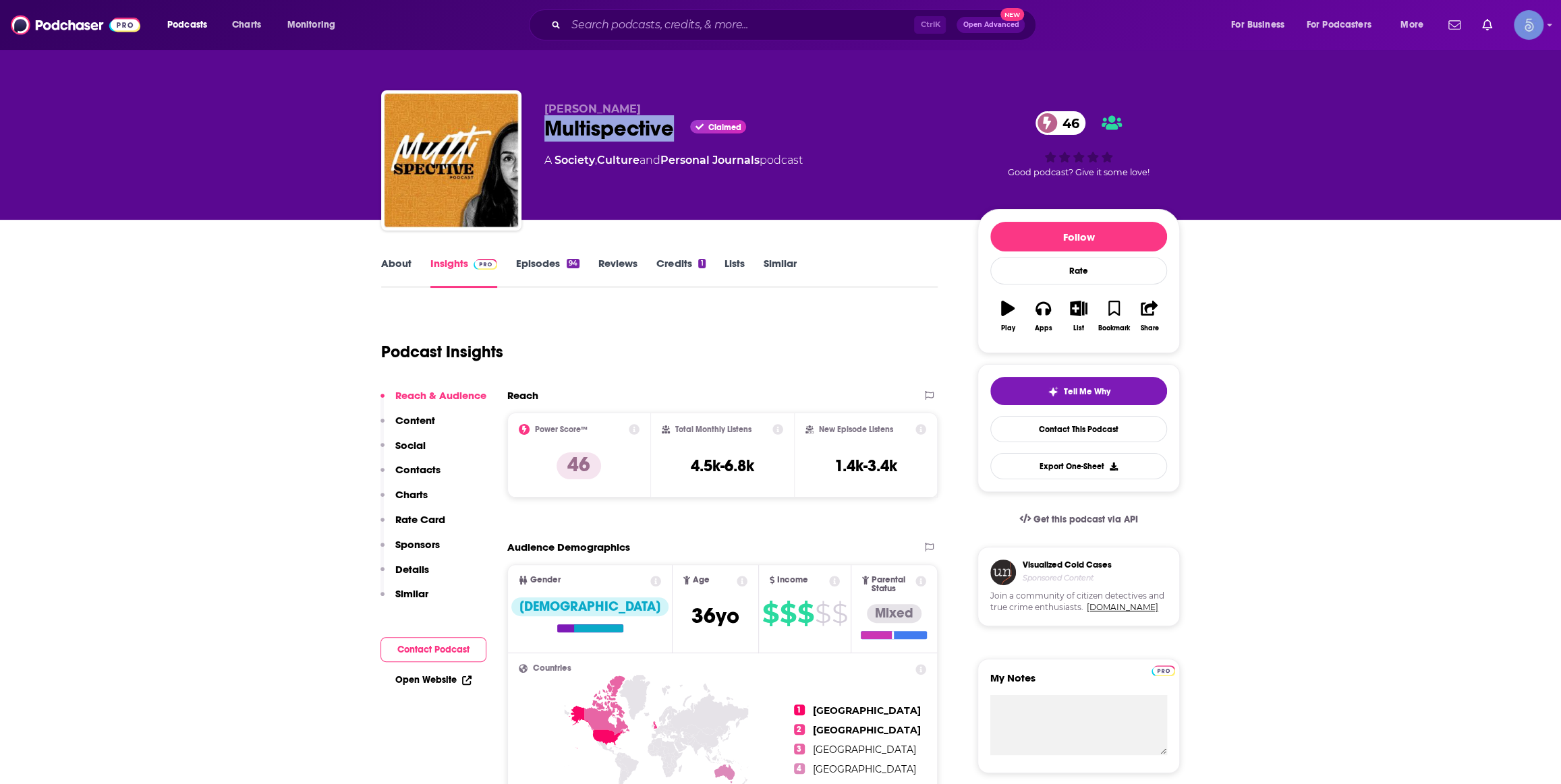
drag, startPoint x: 671, startPoint y: 131, endPoint x: 540, endPoint y: 128, distance: 131.0
click at [540, 128] on div "[PERSON_NAME] Multispective Claimed 46 A Society , Culture and Personal Journal…" at bounding box center [780, 163] width 799 height 146
copy h2 "Multispective"
drag, startPoint x: 654, startPoint y: 109, endPoint x: 542, endPoint y: 107, distance: 112.0
click at [542, 107] on div "[PERSON_NAME] Multispective Claimed 46 A Society , Culture and Personal Journal…" at bounding box center [780, 163] width 799 height 146
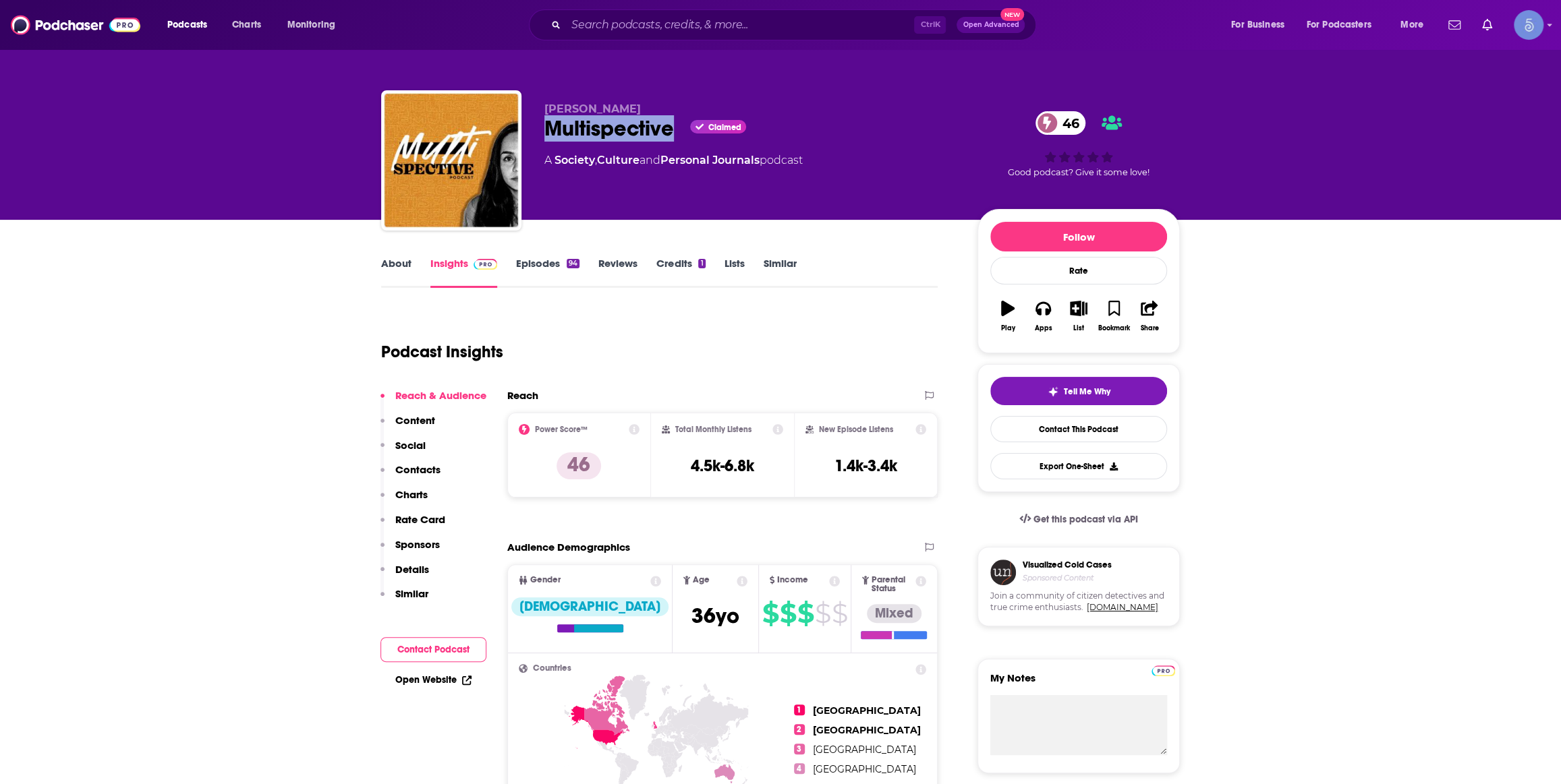
copy span "[PERSON_NAME]"
click at [385, 264] on link "About" at bounding box center [396, 272] width 31 height 31
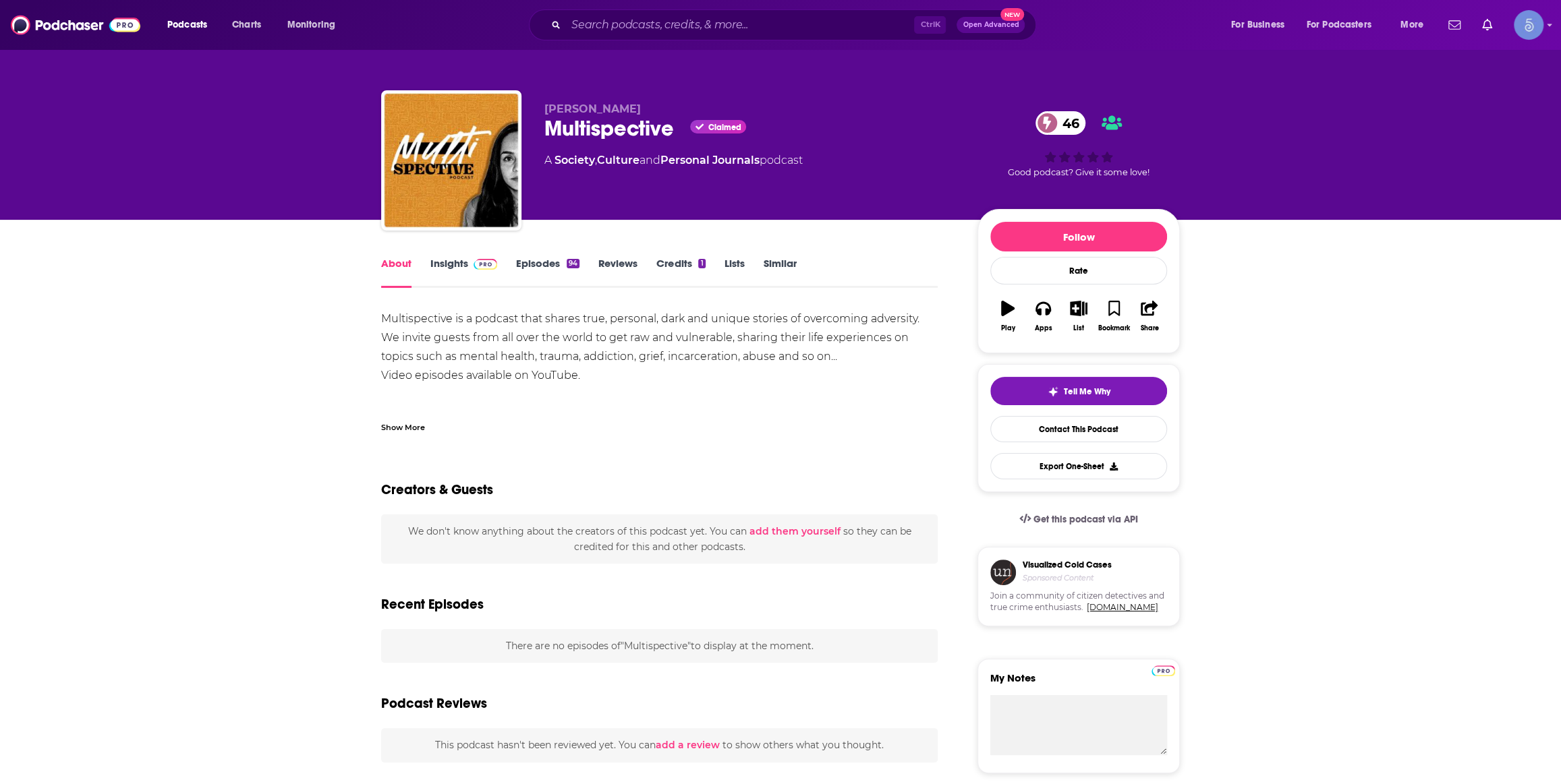
click at [412, 425] on div "Show More" at bounding box center [403, 426] width 44 height 13
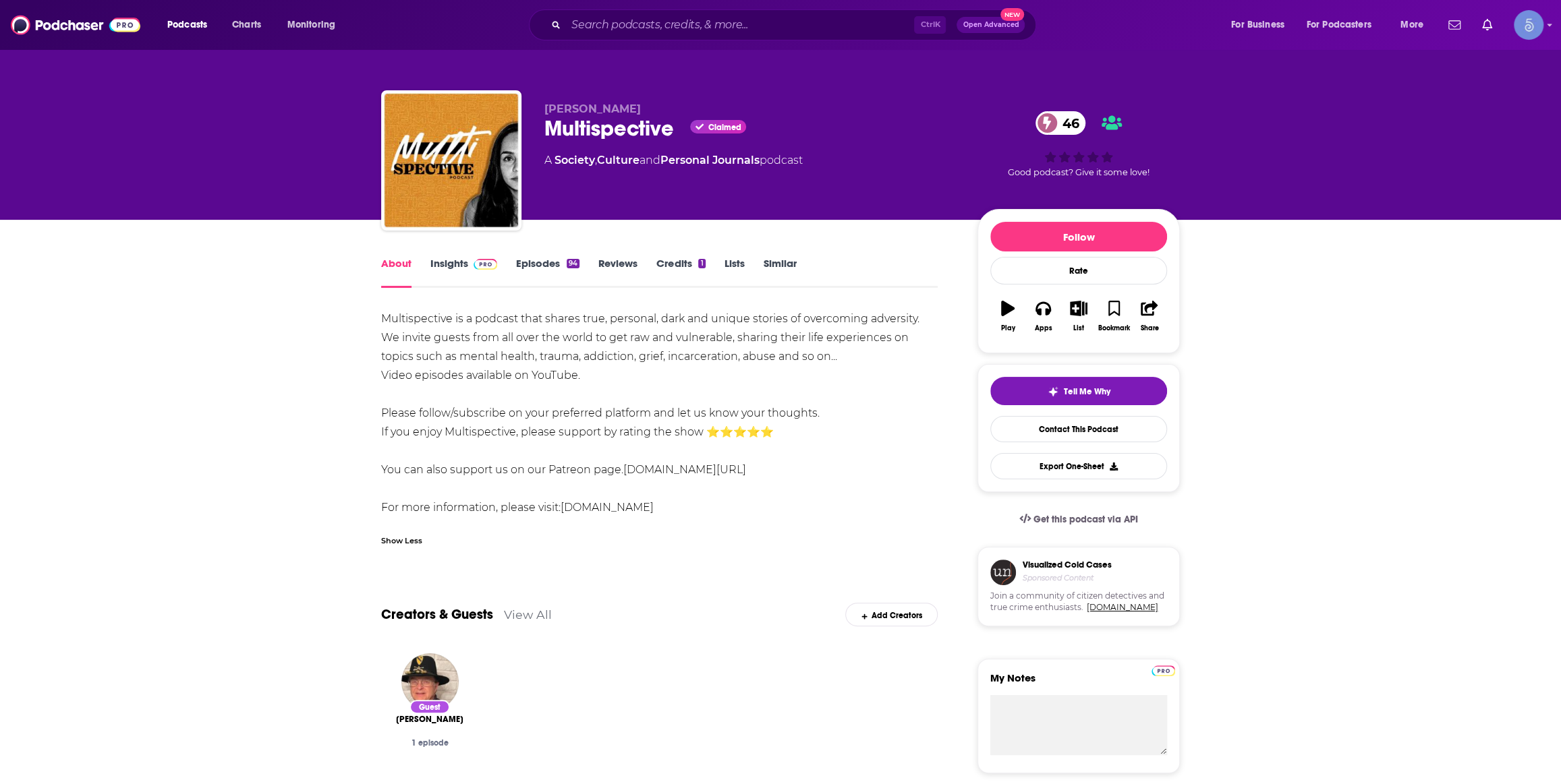
drag, startPoint x: 856, startPoint y: 358, endPoint x: 373, endPoint y: 311, distance: 485.3
copy div "Multispective is a podcast that shares true, personal, dark and unique stories …"
